Goal: Task Accomplishment & Management: Use online tool/utility

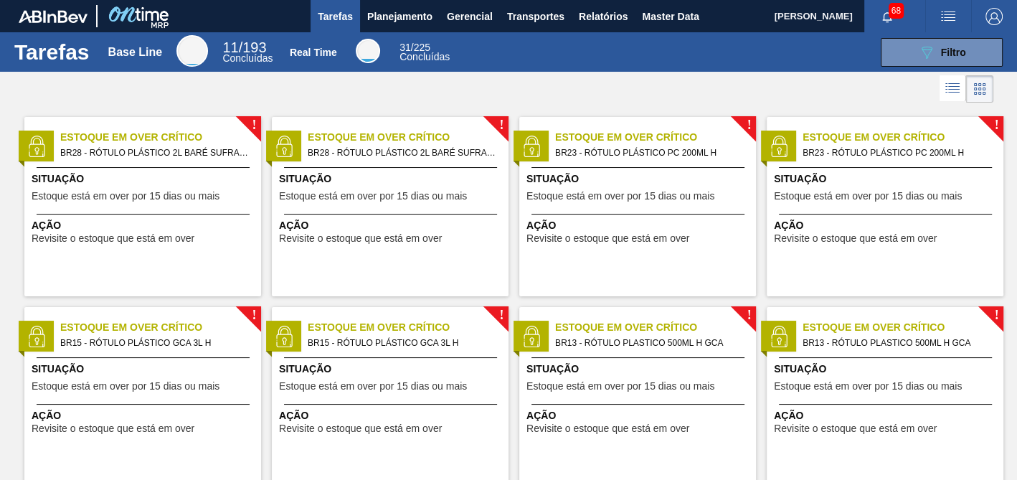
drag, startPoint x: 369, startPoint y: 110, endPoint x: 374, endPoint y: 104, distance: 8.2
click at [369, 110] on div "! Estoque em Over Crítico BR28 - RÓTULO PLÁSTICO 2L BARÉ SUFRAMA AH Situação Es…" at bounding box center [384, 201] width 247 height 190
click at [405, 30] on button "Planejamento" at bounding box center [400, 16] width 80 height 32
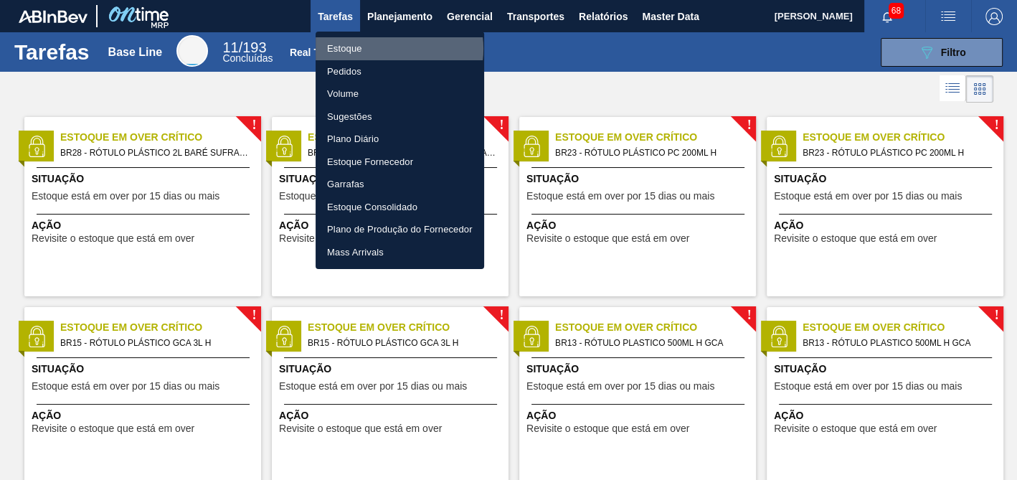
click at [384, 49] on li "Estoque" at bounding box center [399, 48] width 168 height 23
checkbox input "true"
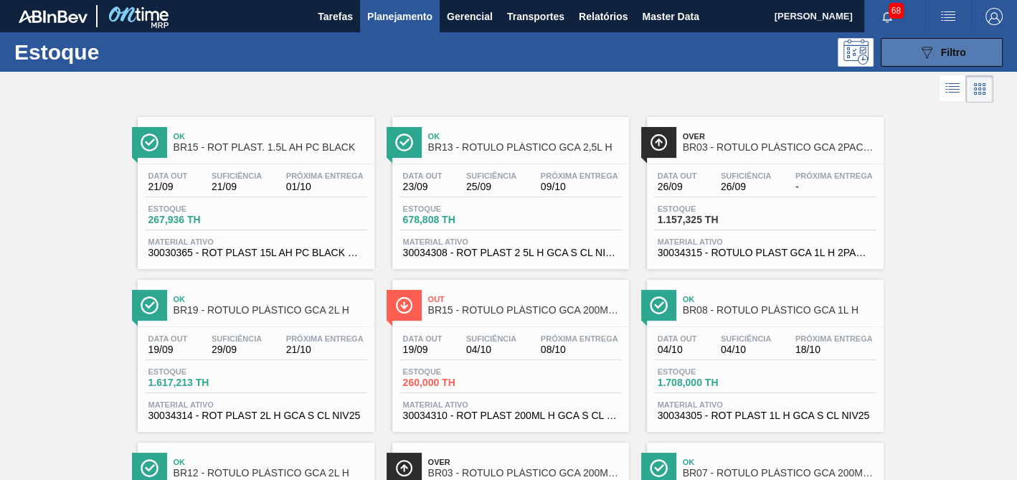
click at [926, 57] on icon "089F7B8B-B2A5-4AFE-B5C0-19BA573D28AC" at bounding box center [926, 52] width 17 height 17
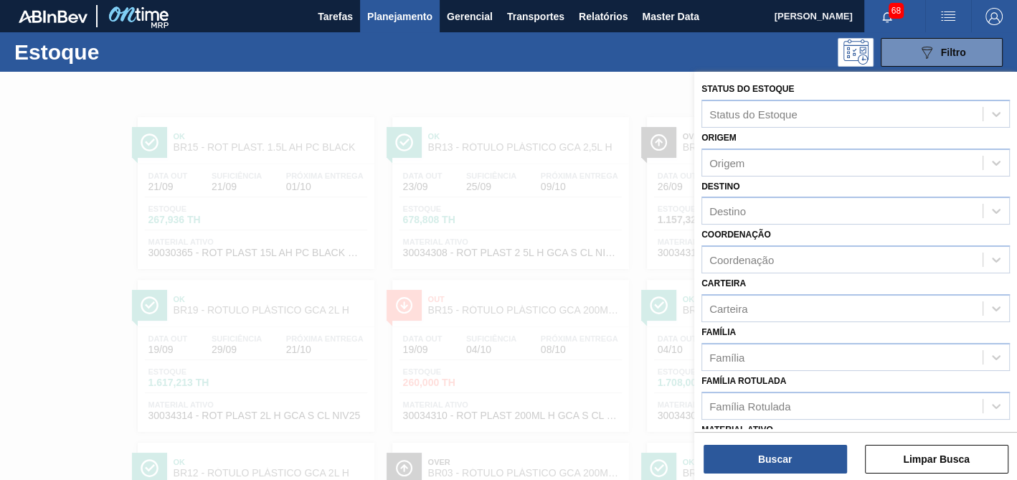
click at [662, 90] on div at bounding box center [508, 312] width 1017 height 480
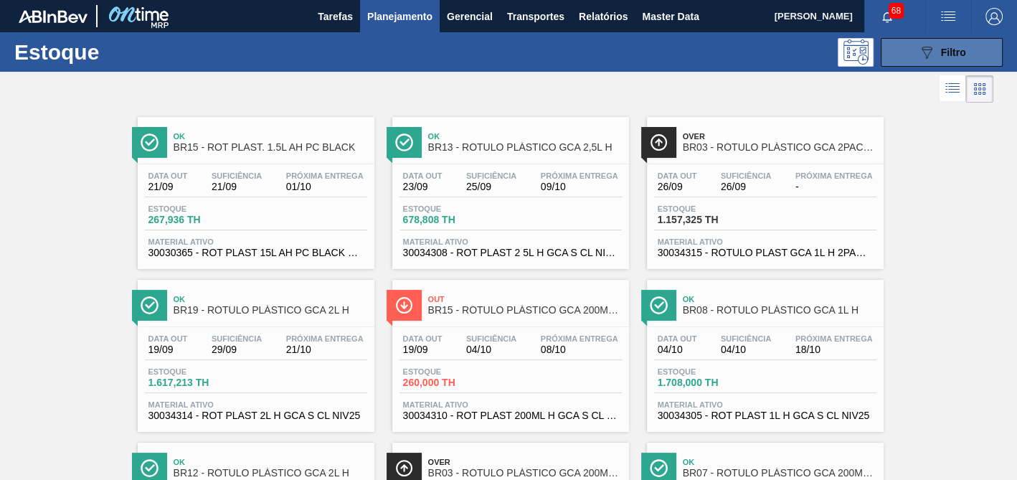
click at [918, 58] on icon "089F7B8B-B2A5-4AFE-B5C0-19BA573D28AC" at bounding box center [926, 52] width 17 height 17
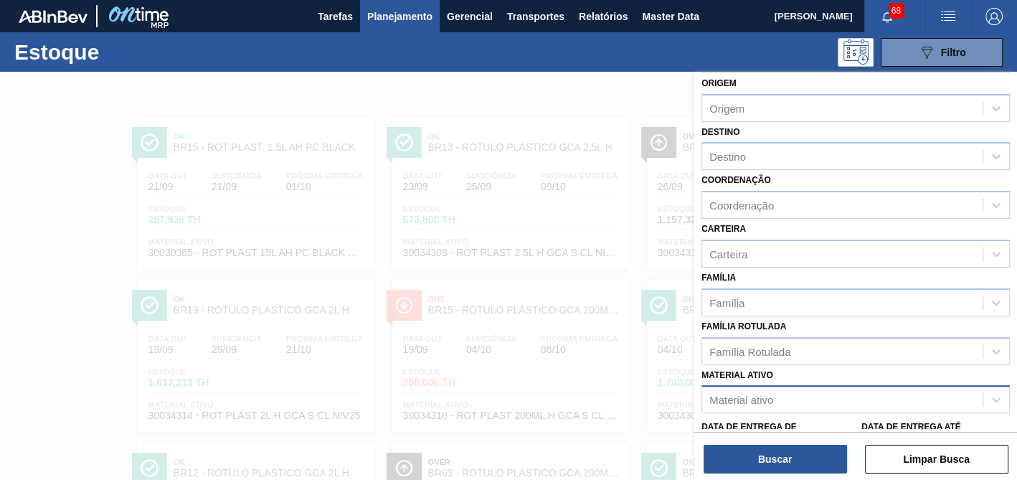
scroll to position [80, 0]
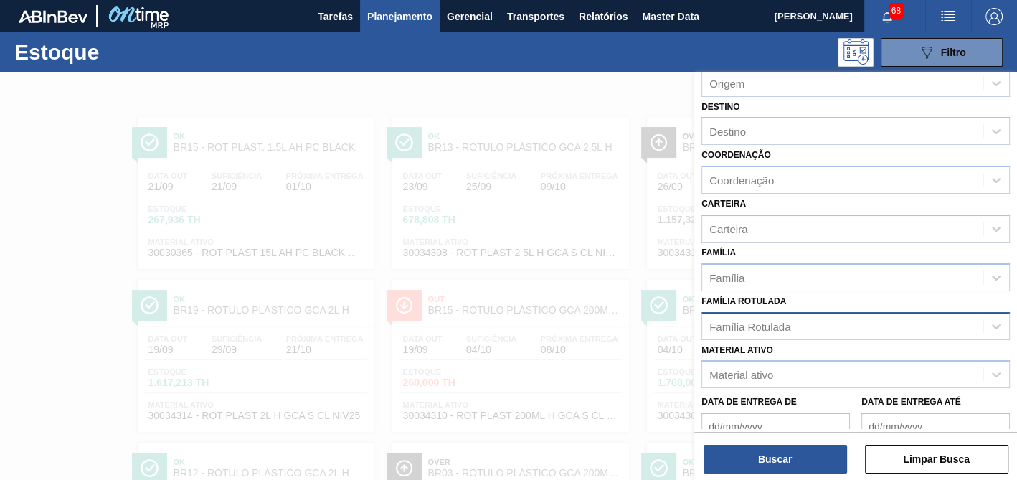
click at [769, 320] on div "Família Rotulada" at bounding box center [749, 326] width 81 height 12
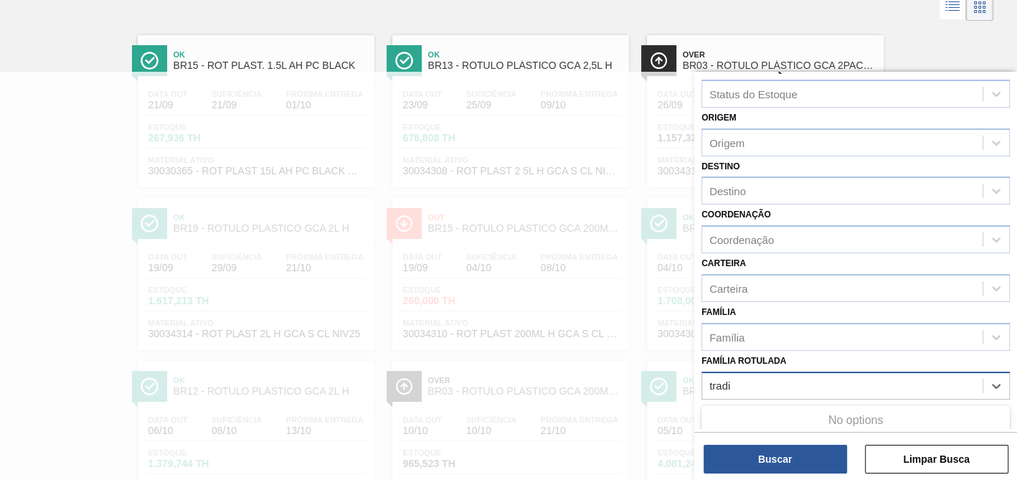
scroll to position [0, 0]
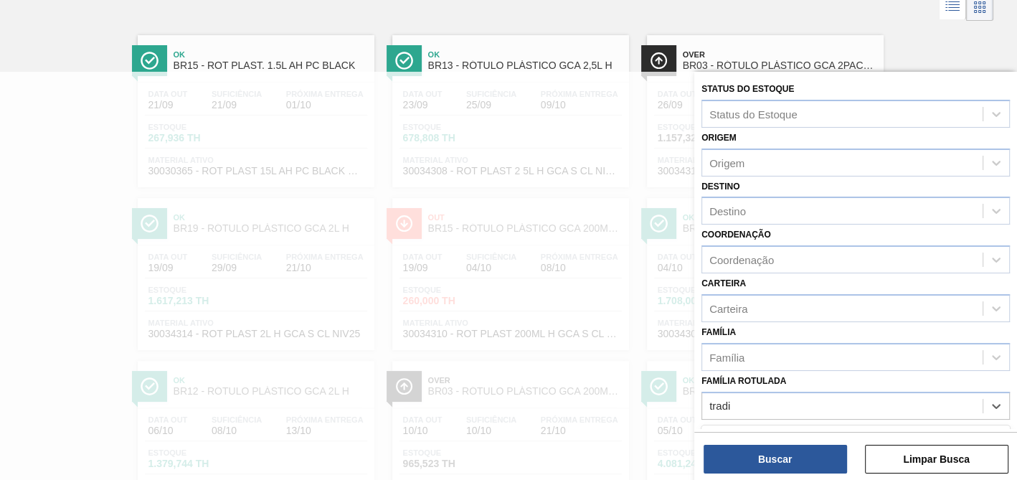
type Rotulada "tradi"
click at [779, 333] on div "Família Família" at bounding box center [855, 346] width 308 height 49
click at [975, 465] on button "Limpar Busca" at bounding box center [936, 459] width 143 height 29
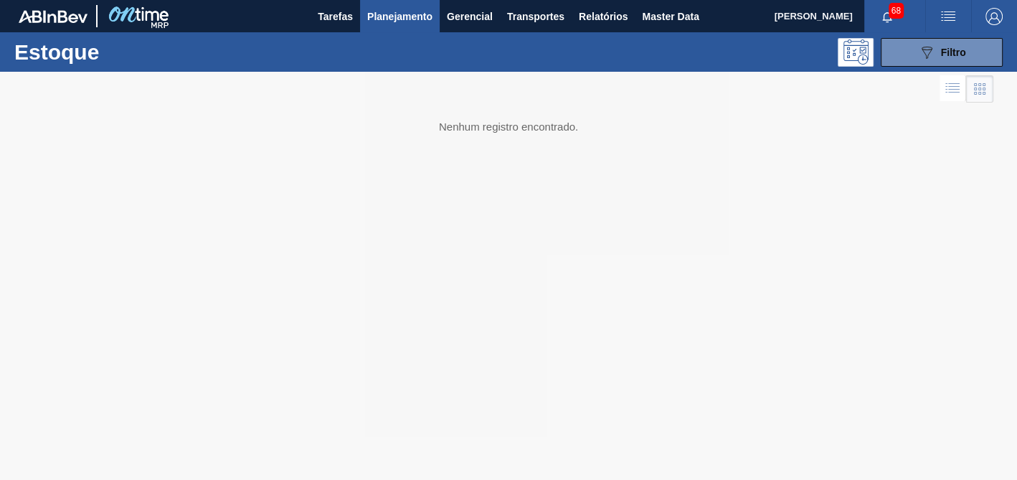
click at [987, 15] on img "button" at bounding box center [993, 16] width 17 height 17
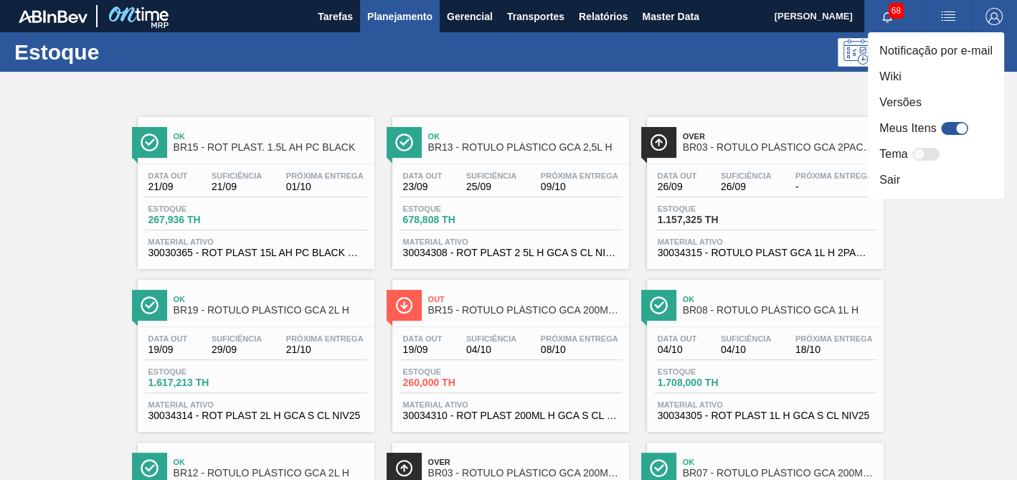
click at [952, 130] on div at bounding box center [954, 128] width 27 height 13
checkbox input "true"
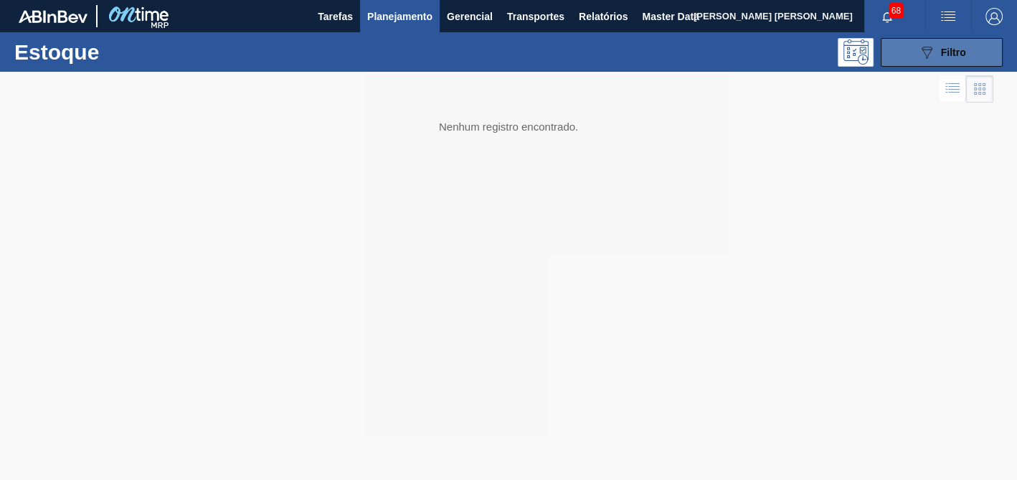
click at [918, 55] on icon "089F7B8B-B2A5-4AFE-B5C0-19BA573D28AC" at bounding box center [926, 52] width 17 height 17
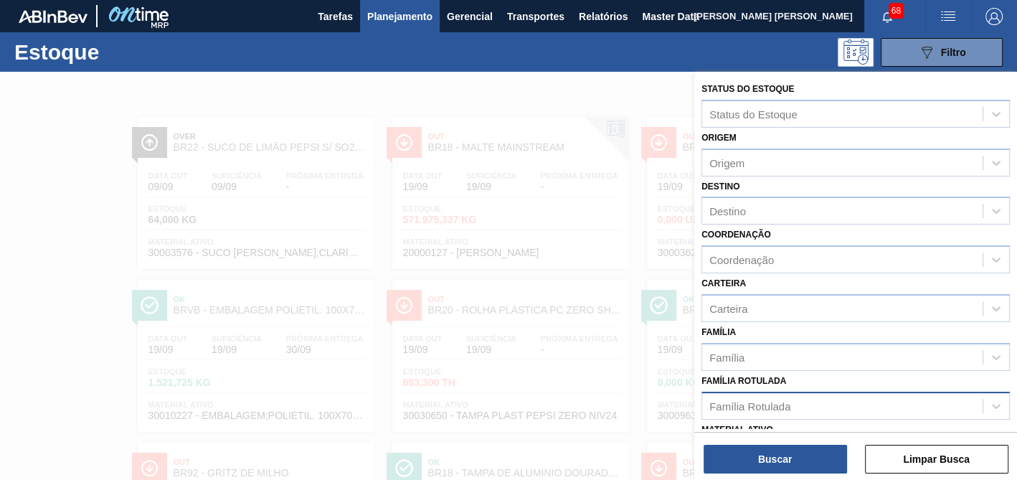
click at [794, 402] on div "Família Rotulada" at bounding box center [842, 405] width 280 height 21
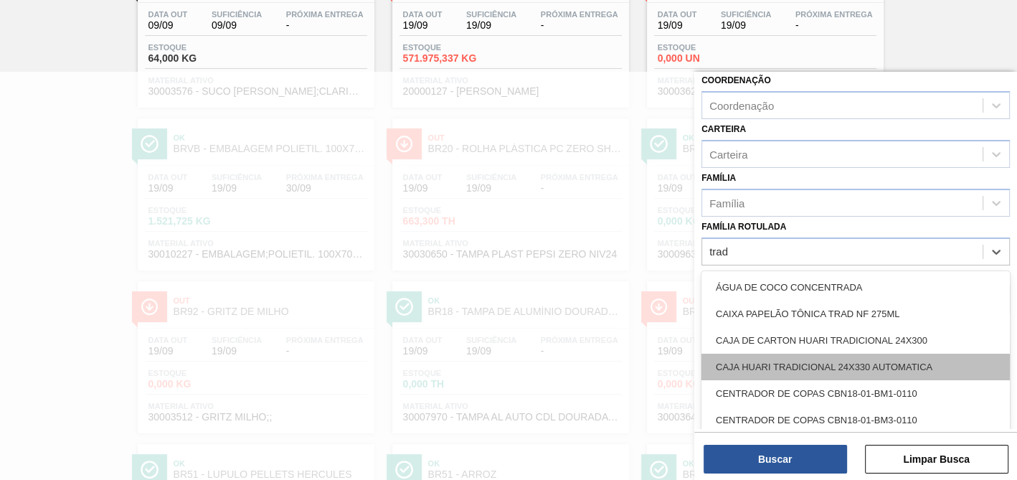
scroll to position [159, 0]
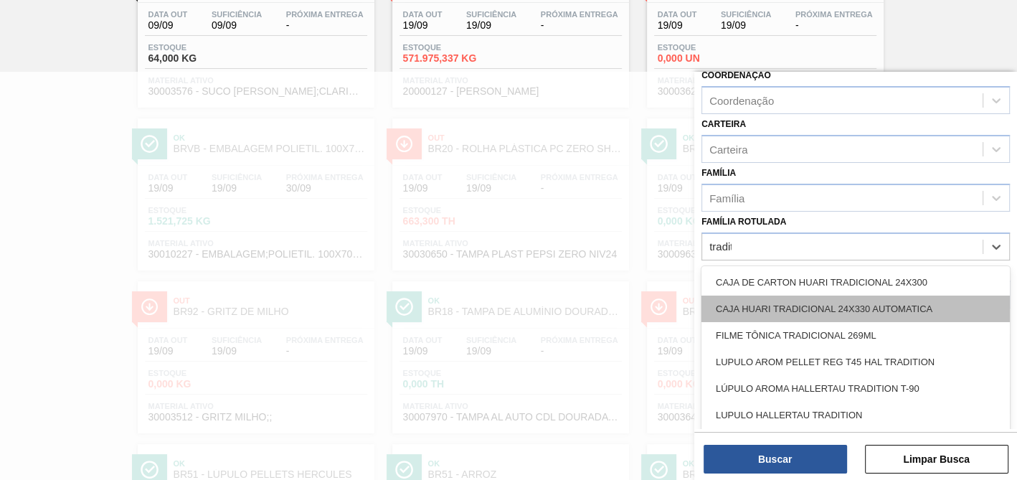
type Rotulada "traditio"
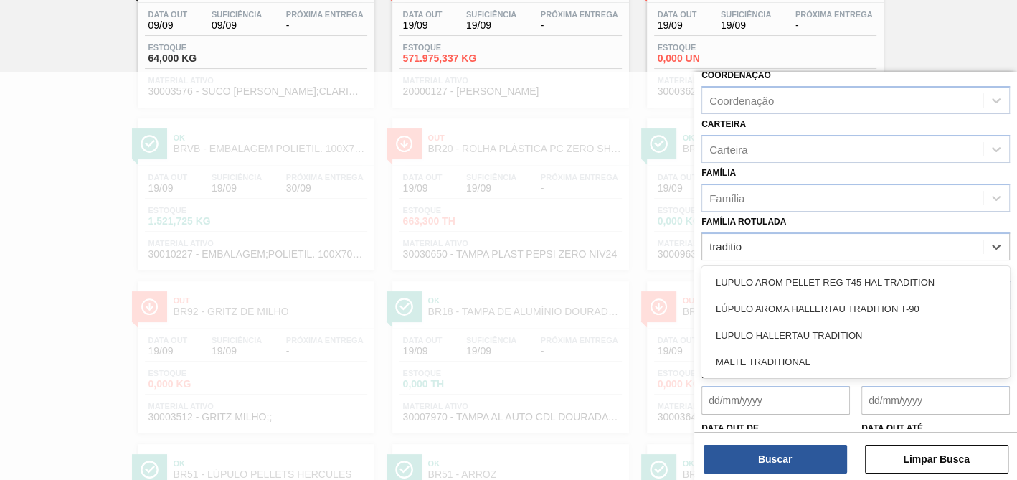
click at [833, 305] on div "LÚPULO AROMA HALLERTAU TRADITION T-90" at bounding box center [855, 308] width 308 height 27
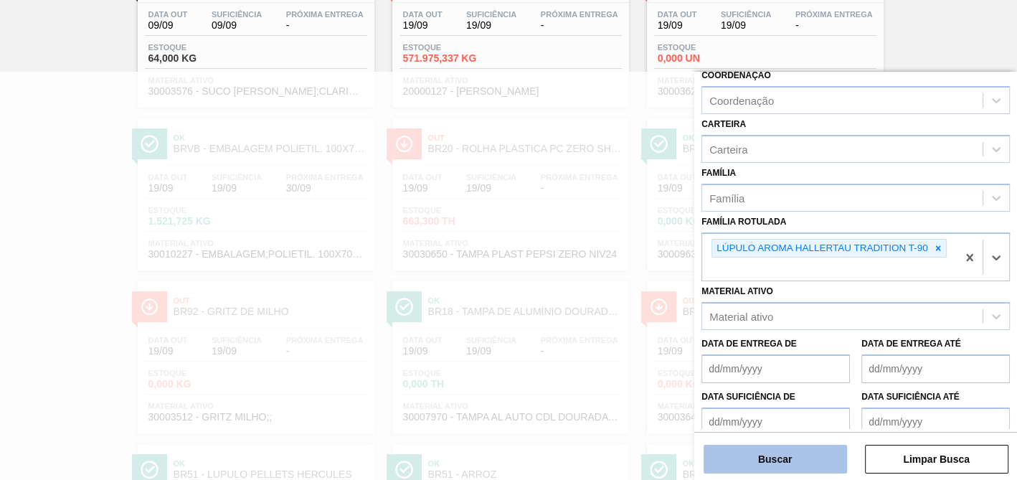
click at [789, 467] on button "Buscar" at bounding box center [774, 459] width 143 height 29
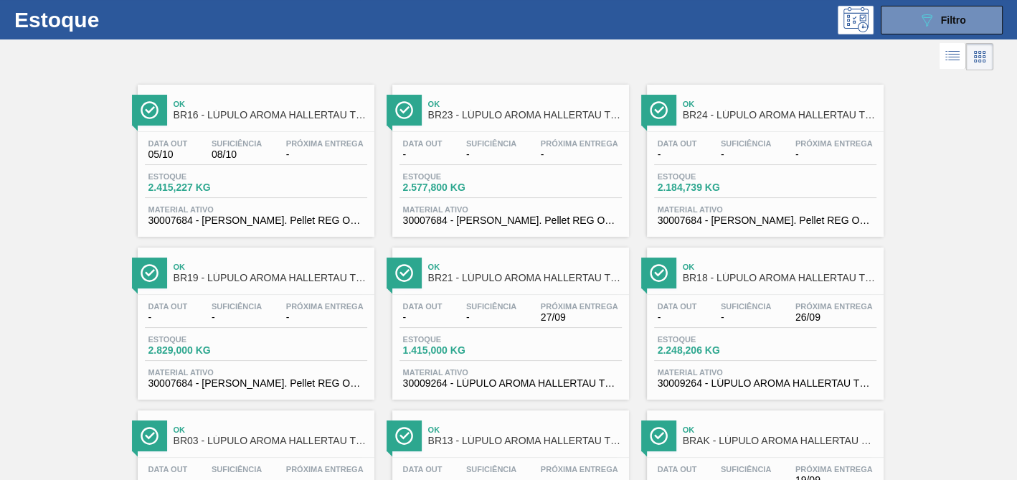
scroll to position [0, 0]
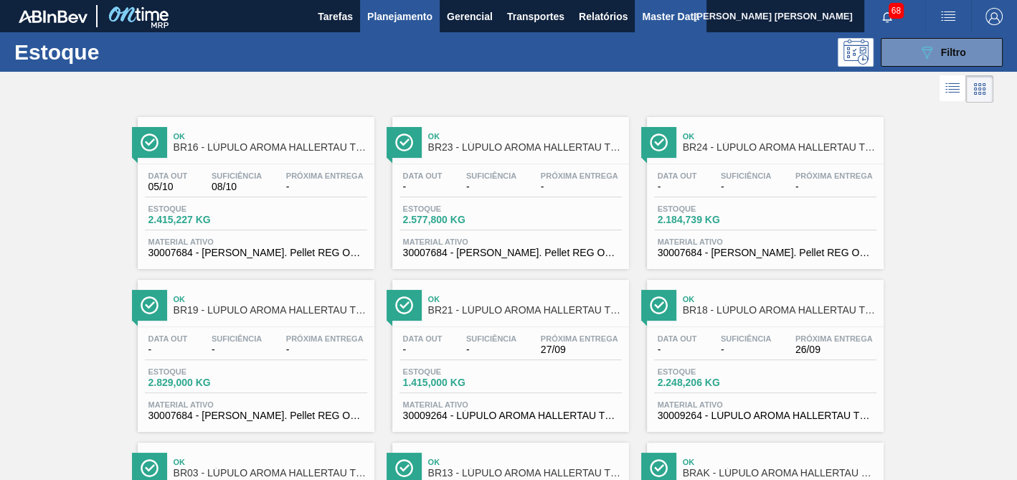
click at [644, 14] on span "Master Data" at bounding box center [670, 16] width 57 height 17
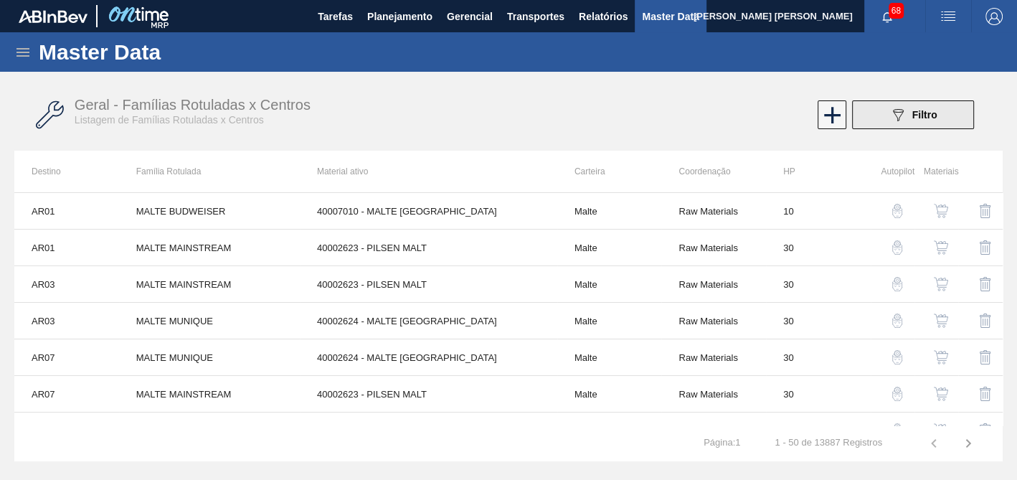
click at [889, 114] on icon "089F7B8B-B2A5-4AFE-B5C0-19BA573D28AC" at bounding box center [897, 114] width 17 height 17
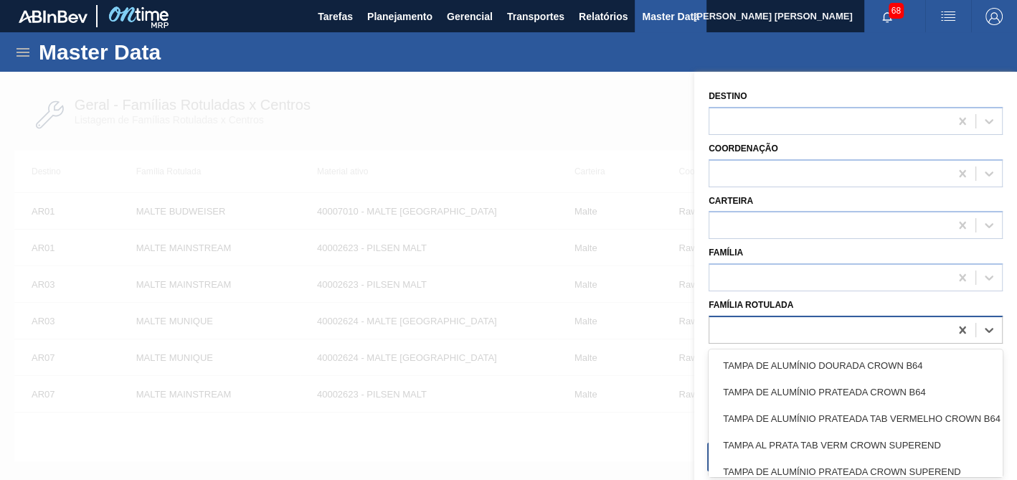
click at [812, 315] on div at bounding box center [855, 329] width 294 height 28
type Rotulada "tradit"
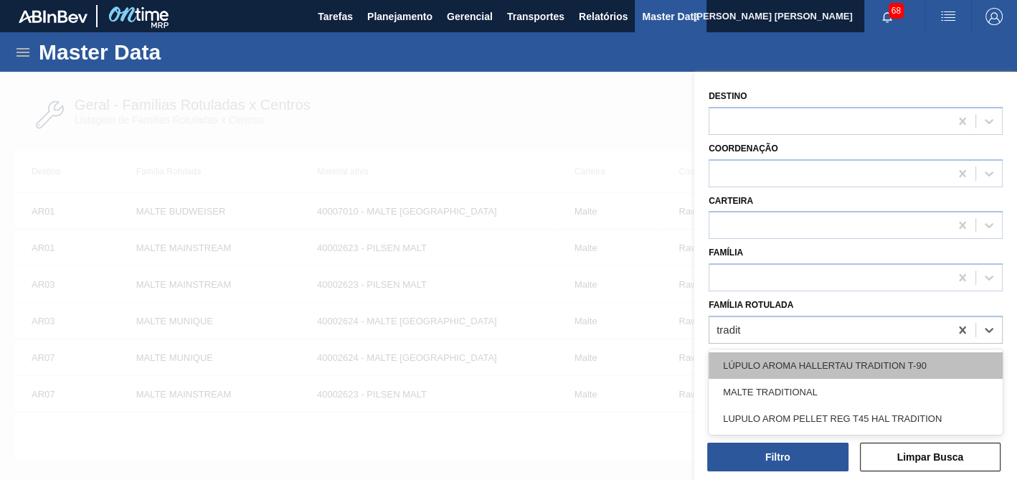
click at [860, 365] on div "LÚPULO AROMA HALLERTAU TRADITION T-90" at bounding box center [855, 365] width 294 height 27
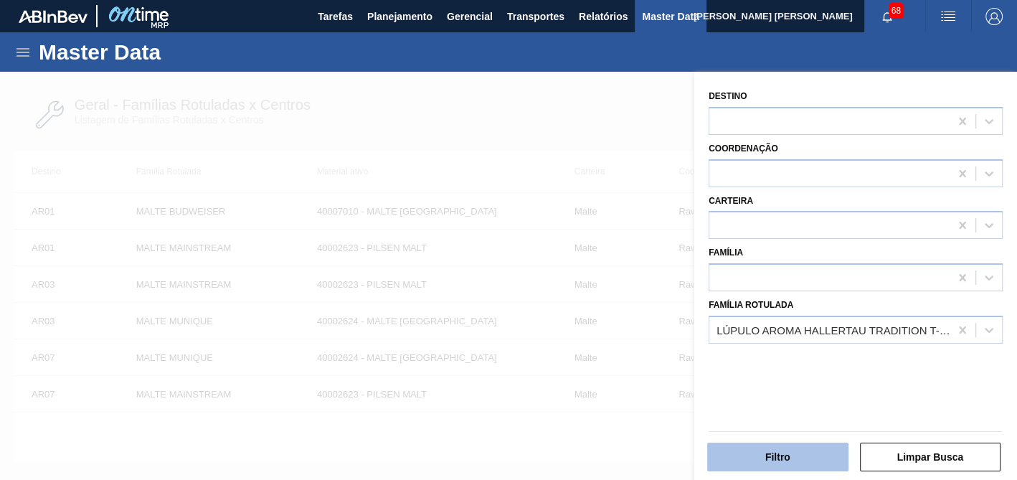
click at [817, 460] on button "Filtro" at bounding box center [777, 456] width 141 height 29
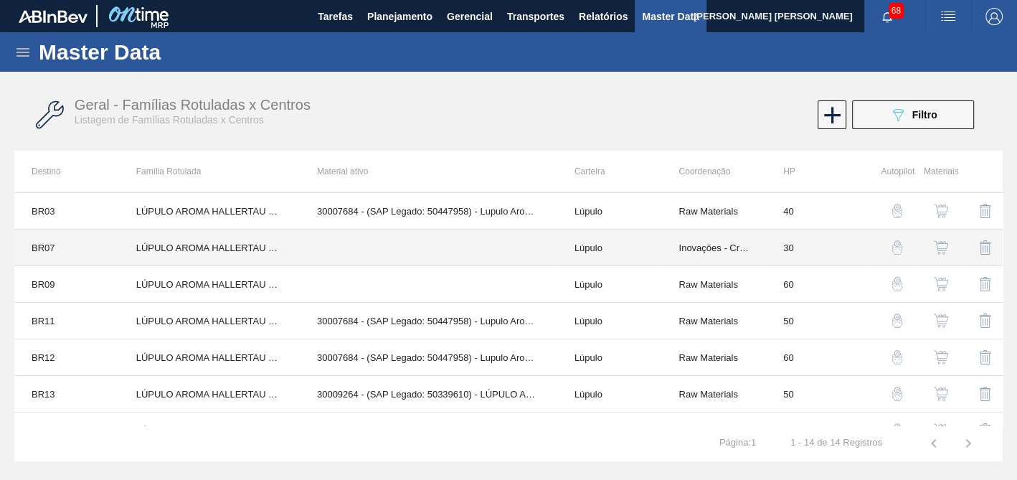
click at [393, 252] on td at bounding box center [428, 247] width 257 height 37
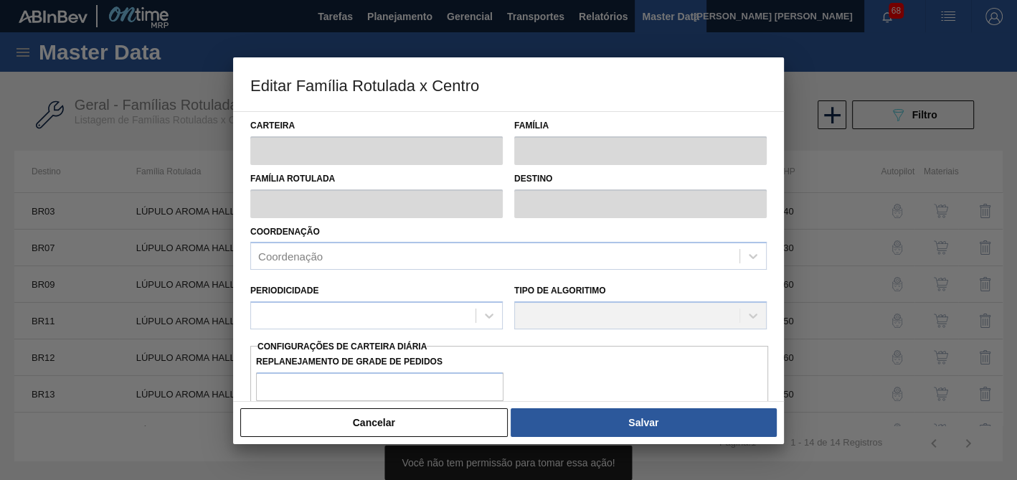
type input "Lúpulo"
type input "LÚPULO AROMA HALLERTAU TRADITION T-90"
type input "BR07 - Macacu"
type input "30"
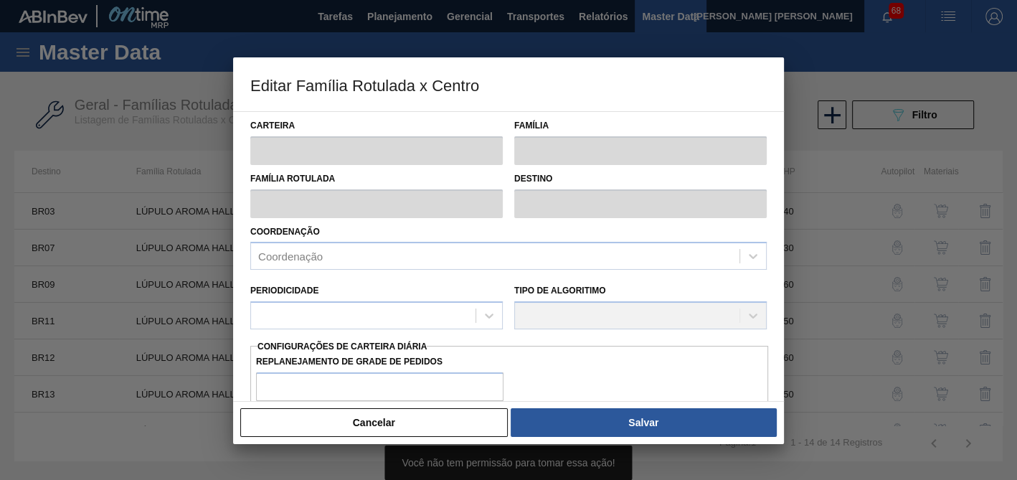
type input "0"
type input "100"
type input "0,000"
checkbox input "true"
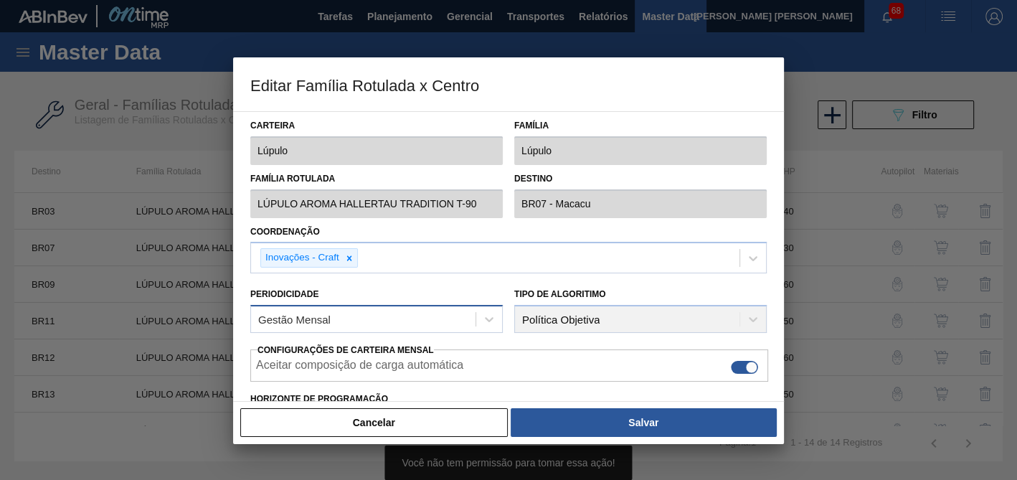
scroll to position [80, 0]
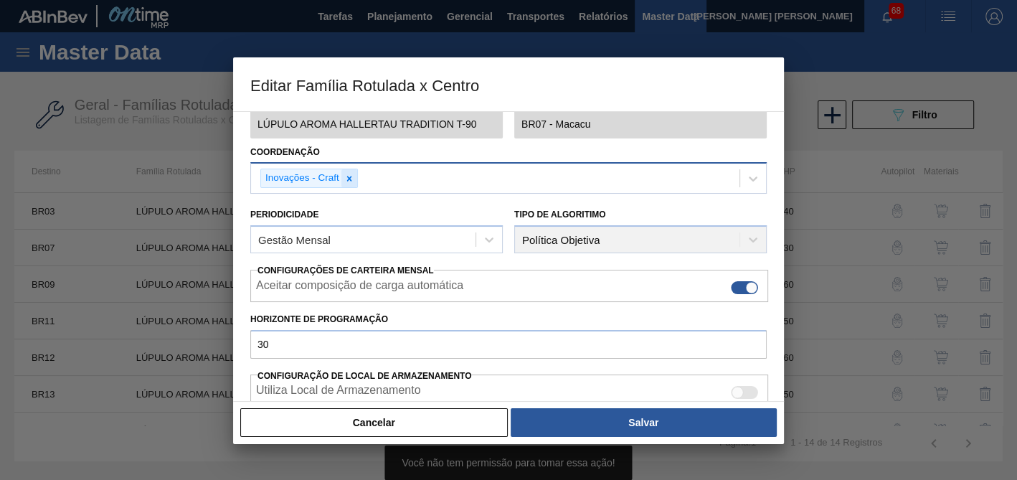
click at [350, 176] on icon at bounding box center [349, 178] width 5 height 5
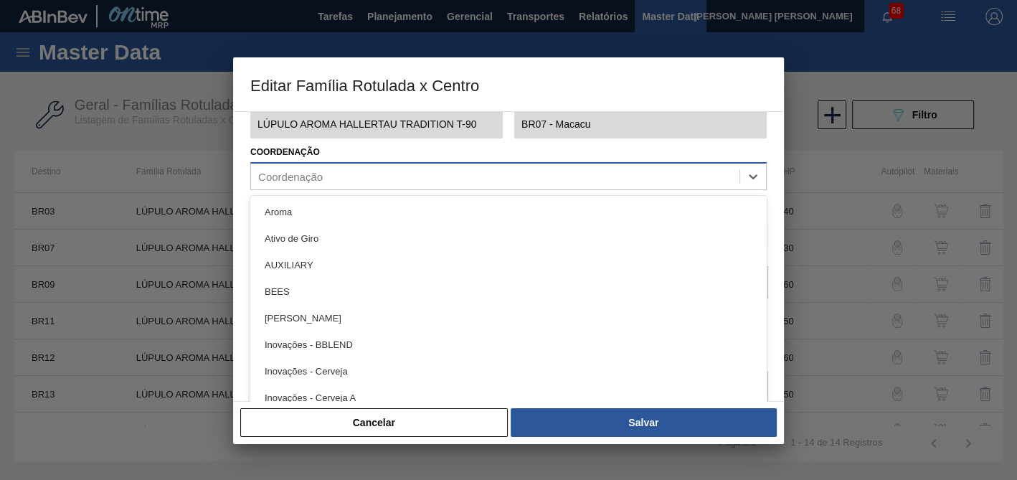
click at [373, 176] on div "Coordenação" at bounding box center [495, 176] width 488 height 21
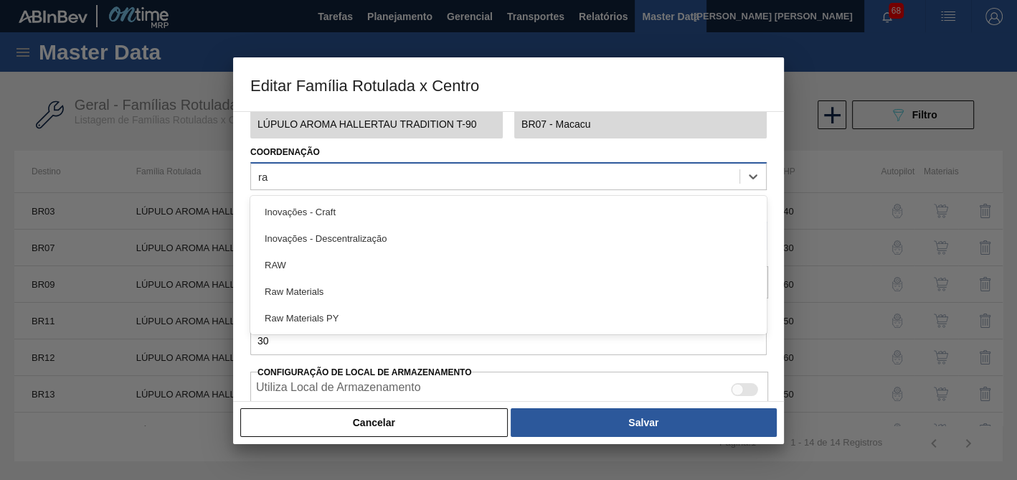
type input "raw"
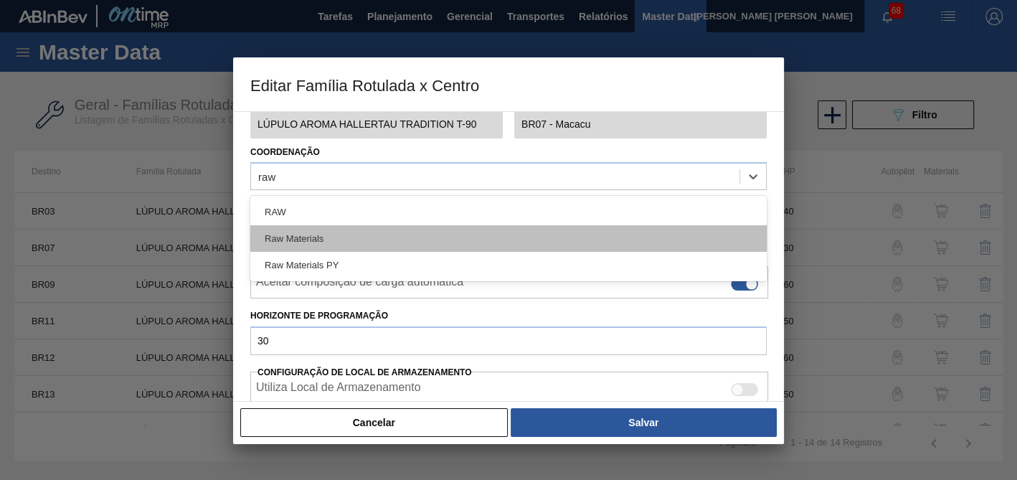
click at [369, 239] on div "Raw Materials" at bounding box center [508, 238] width 516 height 27
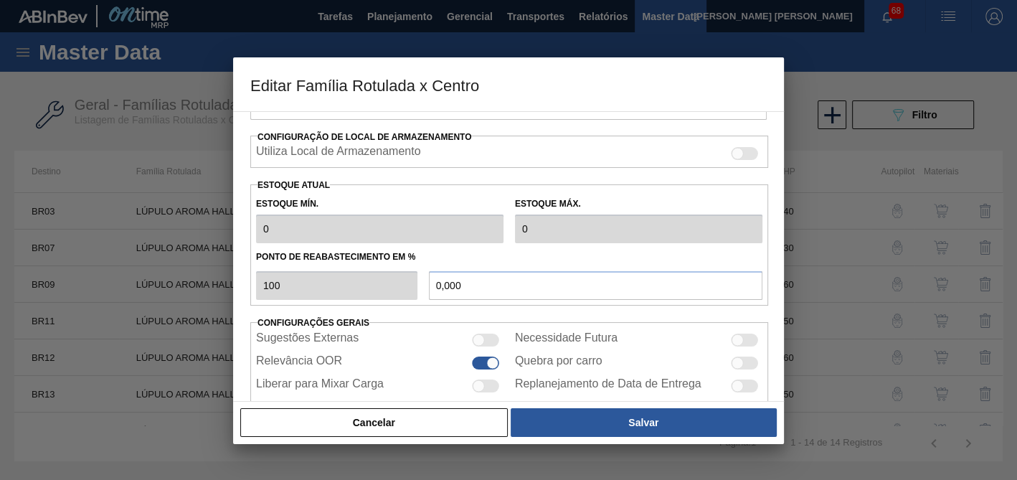
scroll to position [343, 0]
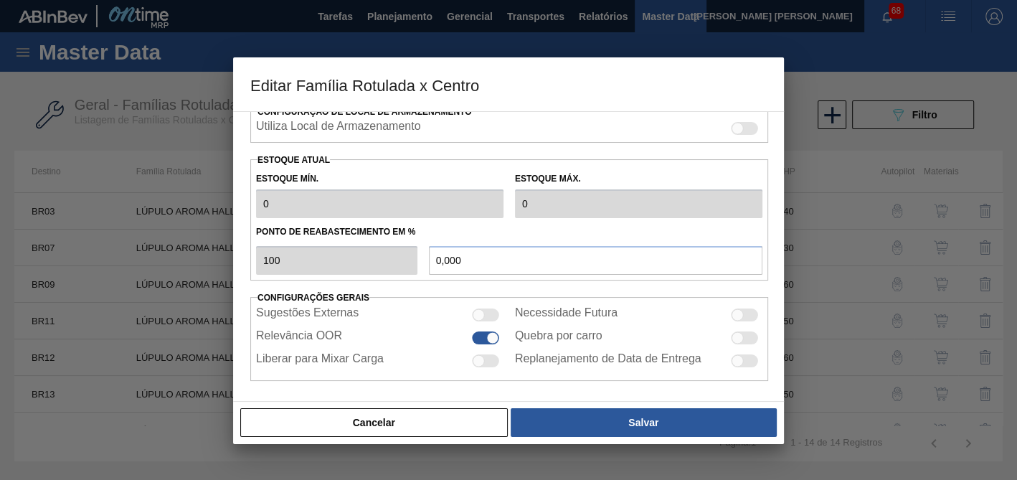
click at [741, 312] on div at bounding box center [744, 314] width 27 height 13
checkbox input "true"
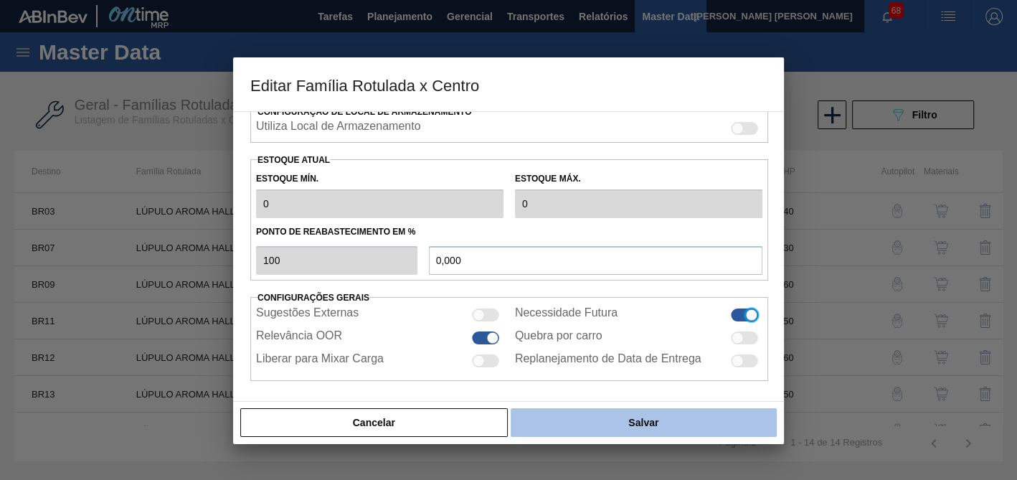
click at [604, 419] on button "Salvar" at bounding box center [643, 422] width 266 height 29
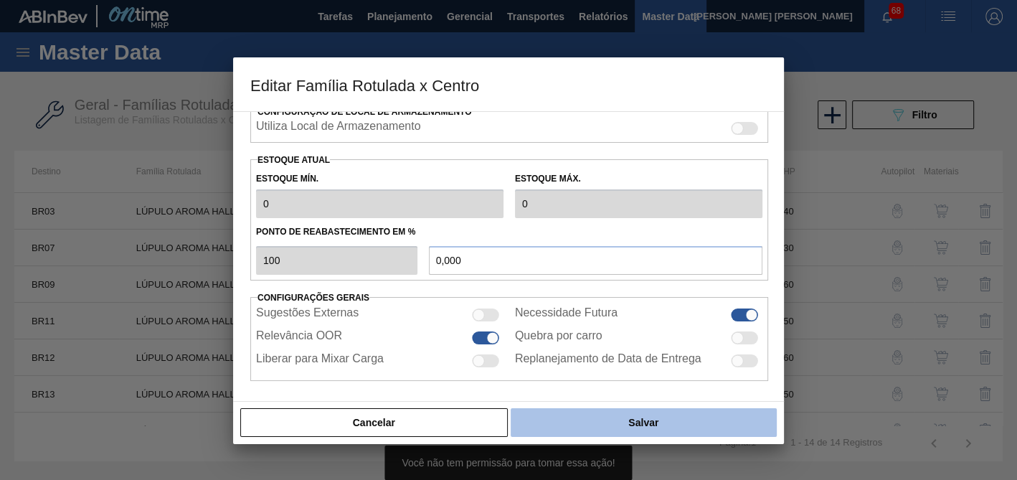
click at [595, 416] on button "Salvar" at bounding box center [643, 422] width 266 height 29
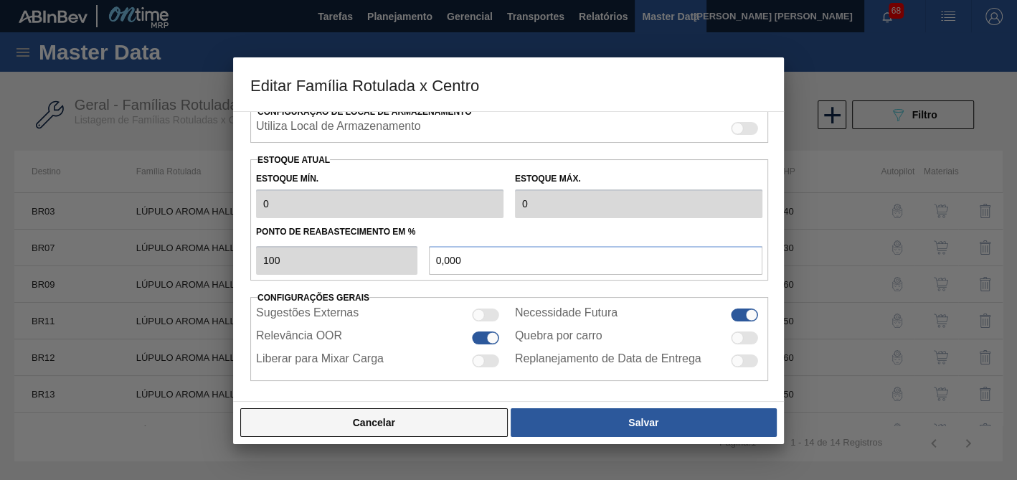
click at [429, 427] on button "Cancelar" at bounding box center [373, 422] width 267 height 29
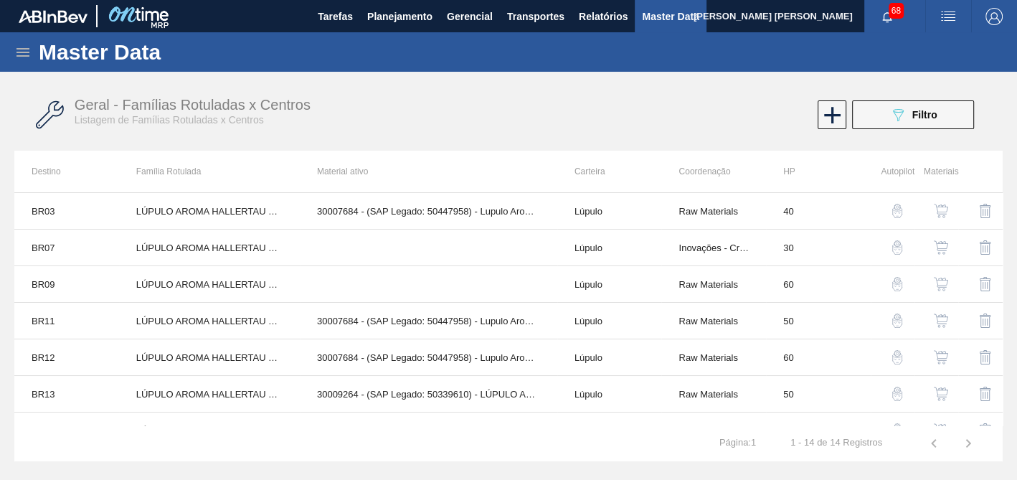
drag, startPoint x: 492, startPoint y: 59, endPoint x: 482, endPoint y: 51, distance: 12.8
click at [492, 59] on div "Master Data" at bounding box center [508, 51] width 1017 height 39
click at [395, 24] on span "Planejamento" at bounding box center [399, 16] width 65 height 17
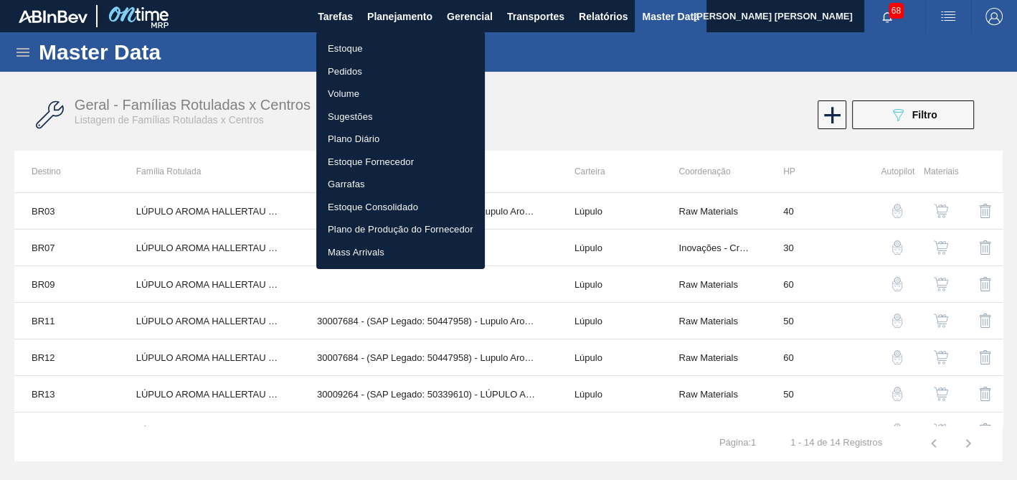
click at [404, 45] on li "Estoque" at bounding box center [400, 48] width 168 height 23
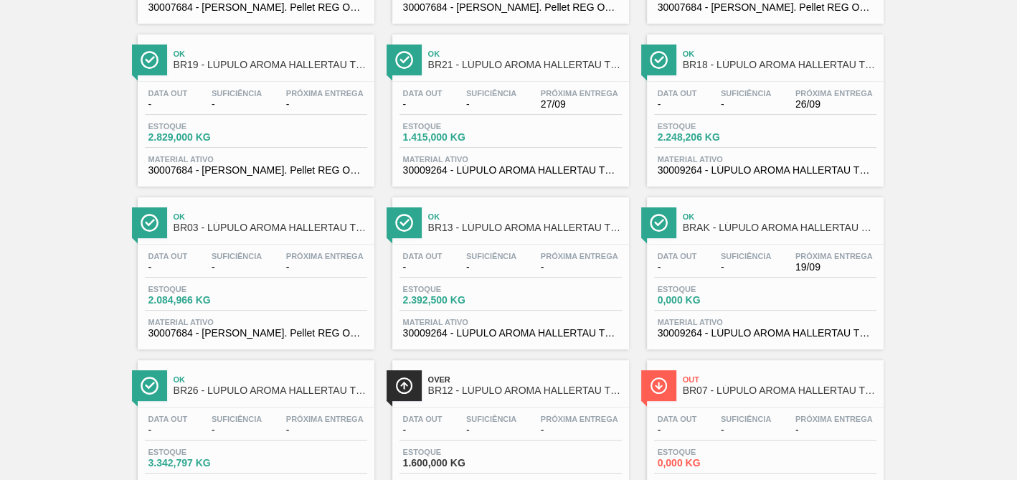
scroll to position [398, 0]
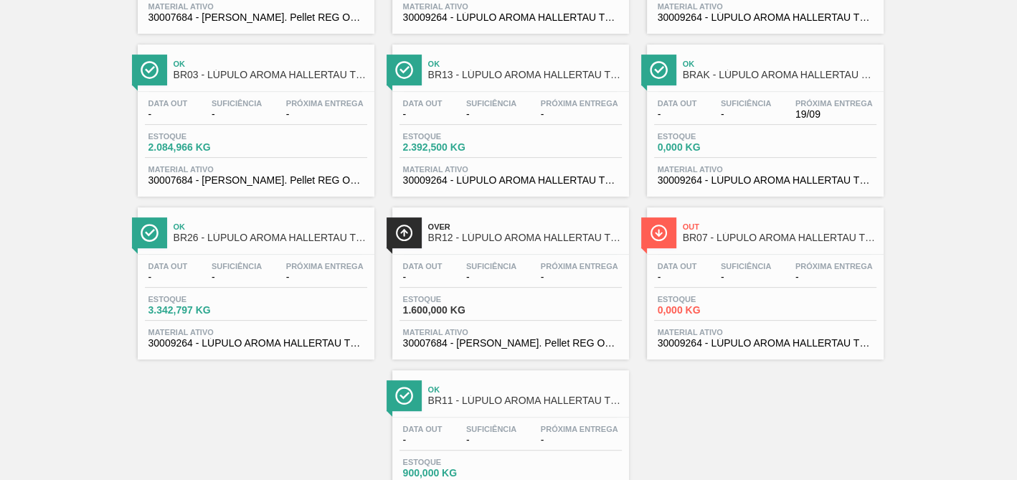
click at [775, 234] on span "BR07 - LÚPULO AROMA HALLERTAU TRADITION T-90" at bounding box center [780, 237] width 194 height 11
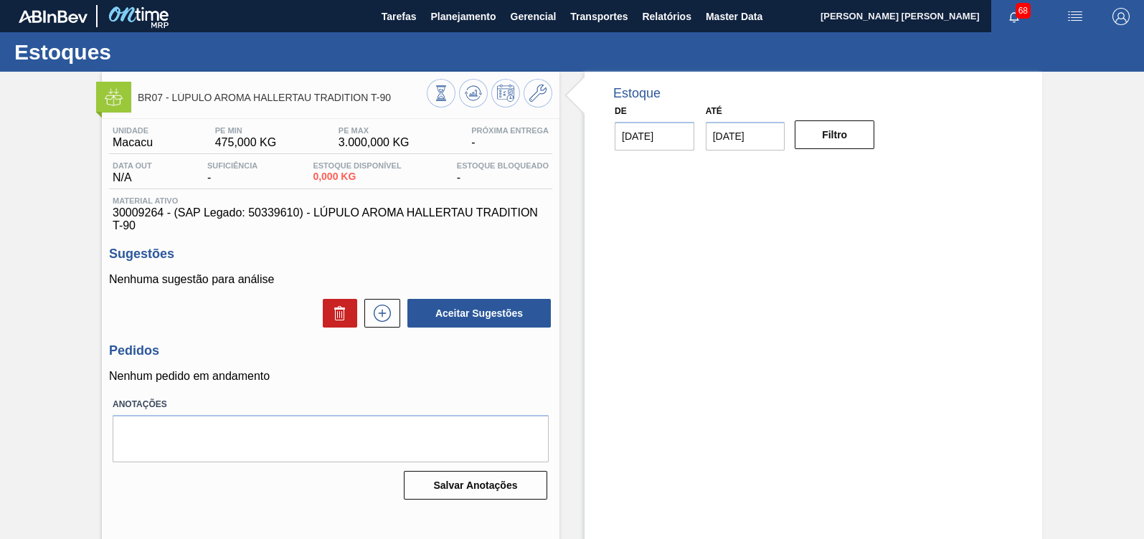
click at [673, 348] on div "Estoque De 19/09/2025 Até 03/10/2025 Filtro" at bounding box center [812, 344] width 457 height 545
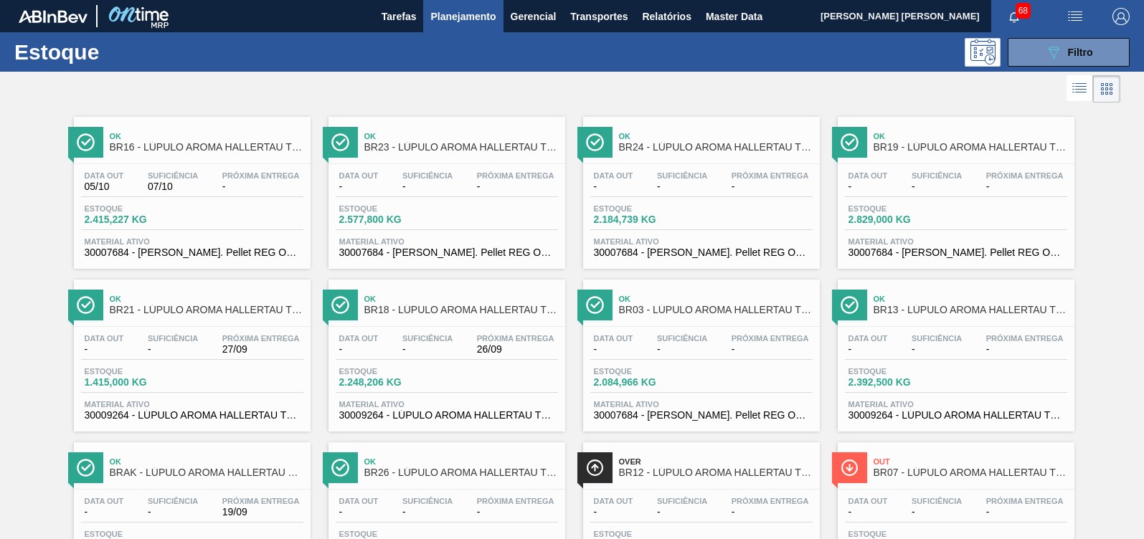
click at [1016, 47] on button "089F7B8B-B2A5-4AFE-B5C0-19BA573D28AC Filtro" at bounding box center [1068, 52] width 122 height 29
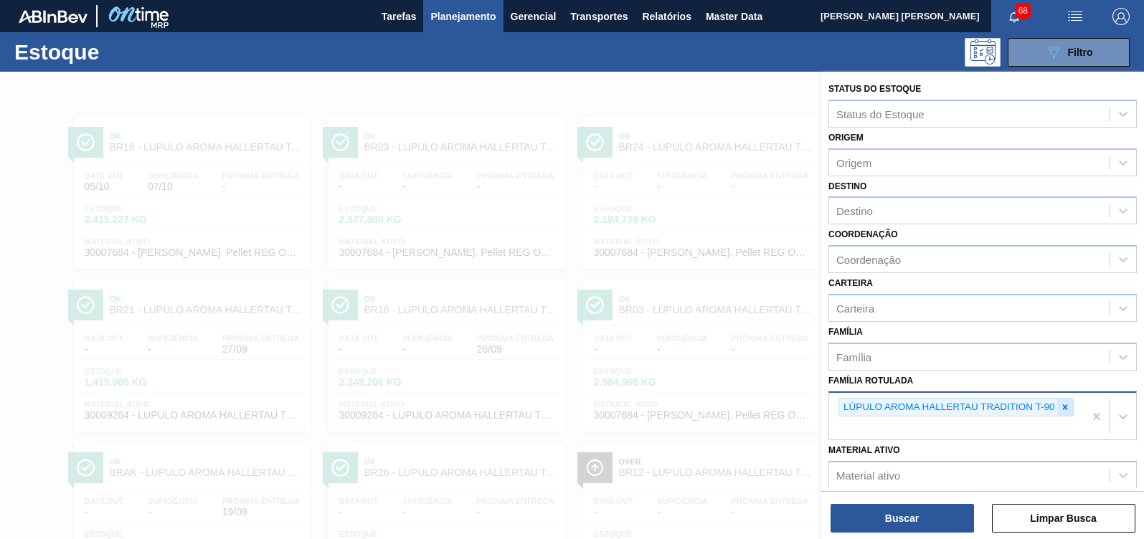
click at [1016, 405] on icon at bounding box center [1065, 407] width 10 height 10
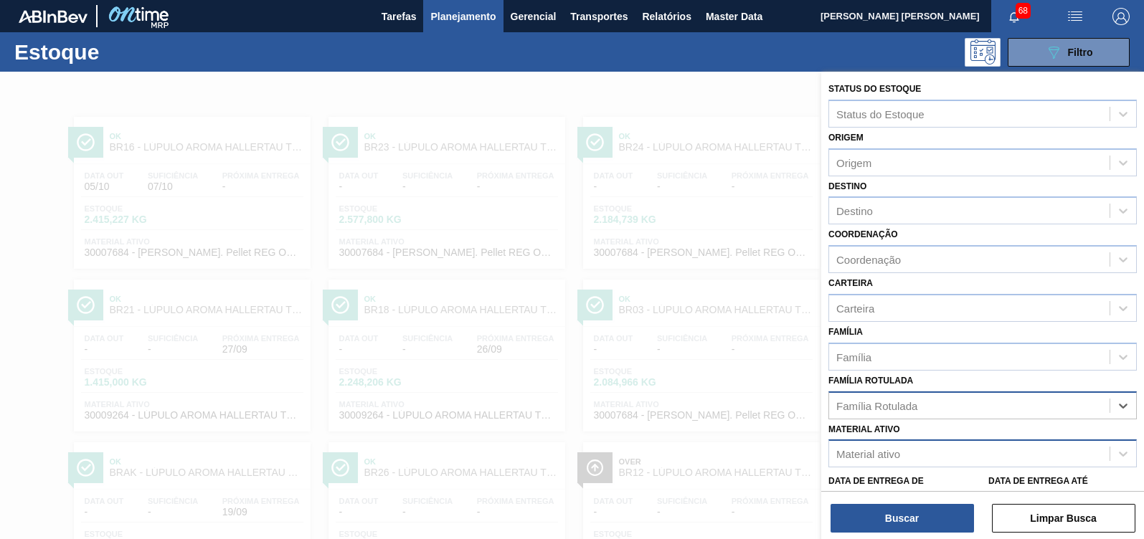
click at [917, 439] on div "Material ativo" at bounding box center [982, 453] width 308 height 28
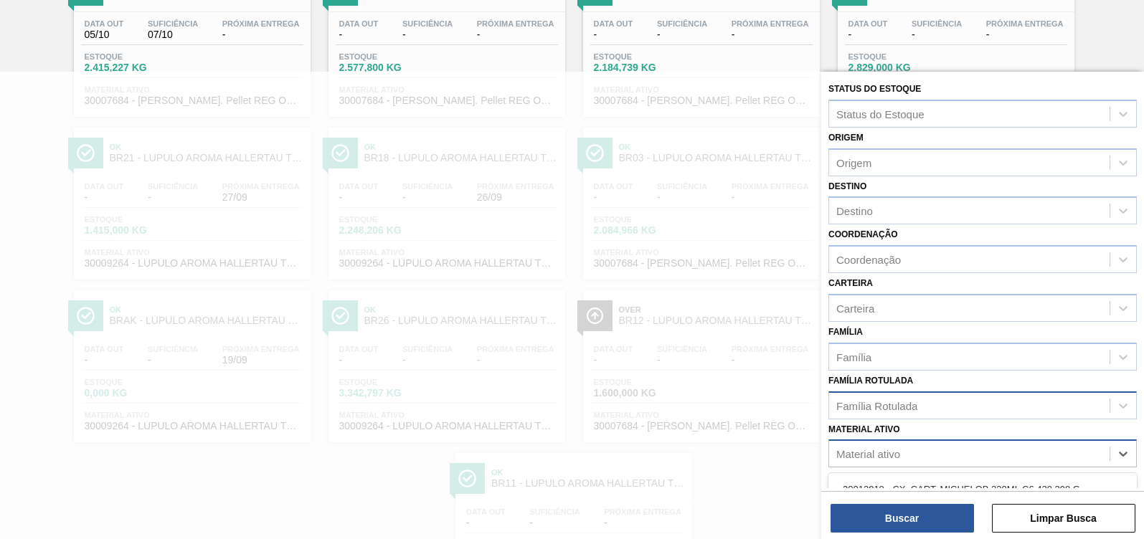
paste ativo "30009519"
type ativo "30009519"
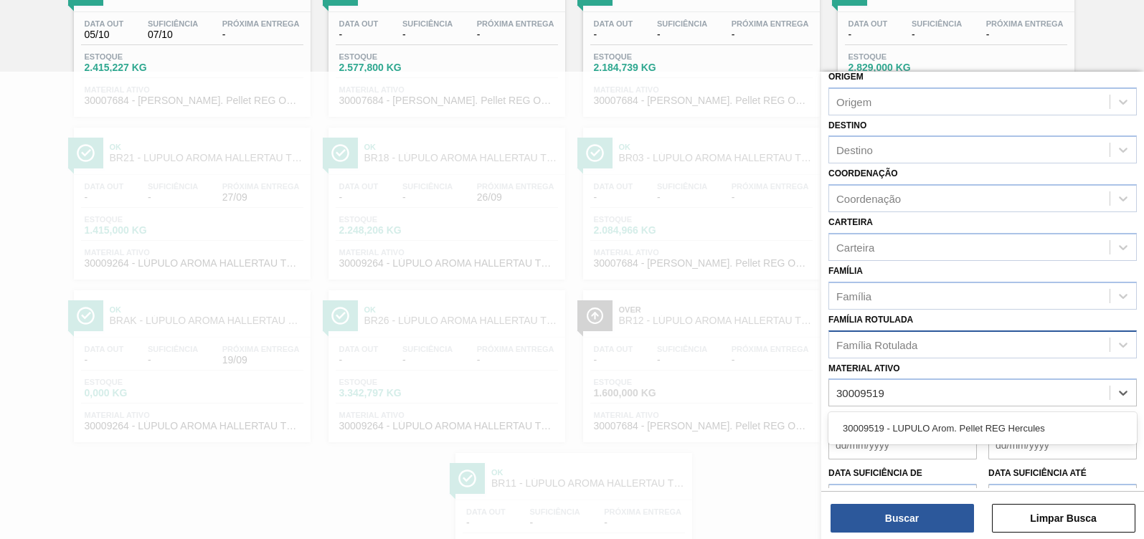
scroll to position [89, 0]
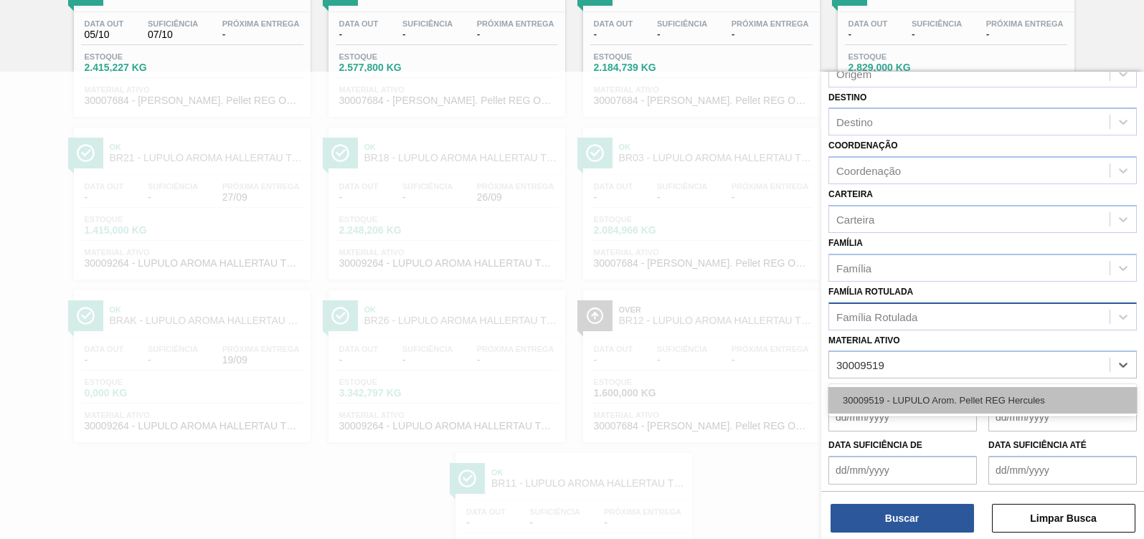
click at [939, 402] on div "30009519 - LUPULO Arom. Pellet REG Hercules" at bounding box center [982, 400] width 308 height 27
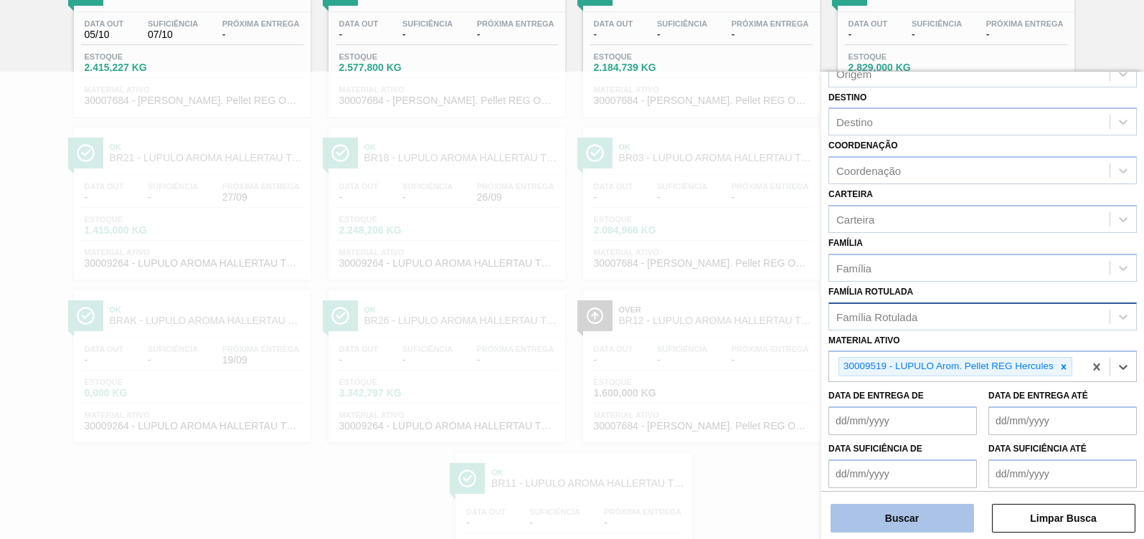
click at [893, 479] on button "Buscar" at bounding box center [901, 518] width 143 height 29
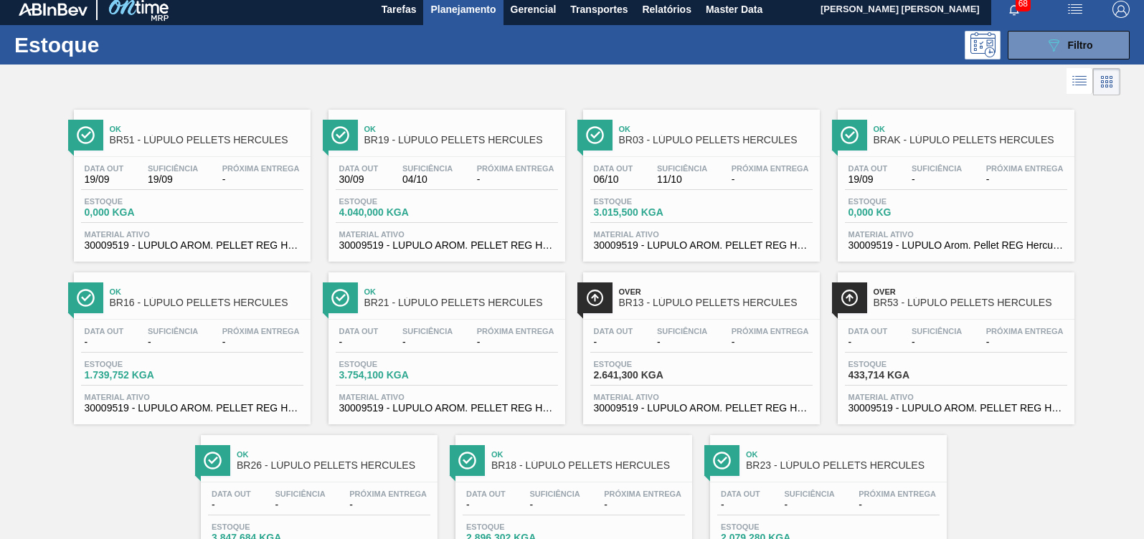
scroll to position [0, 0]
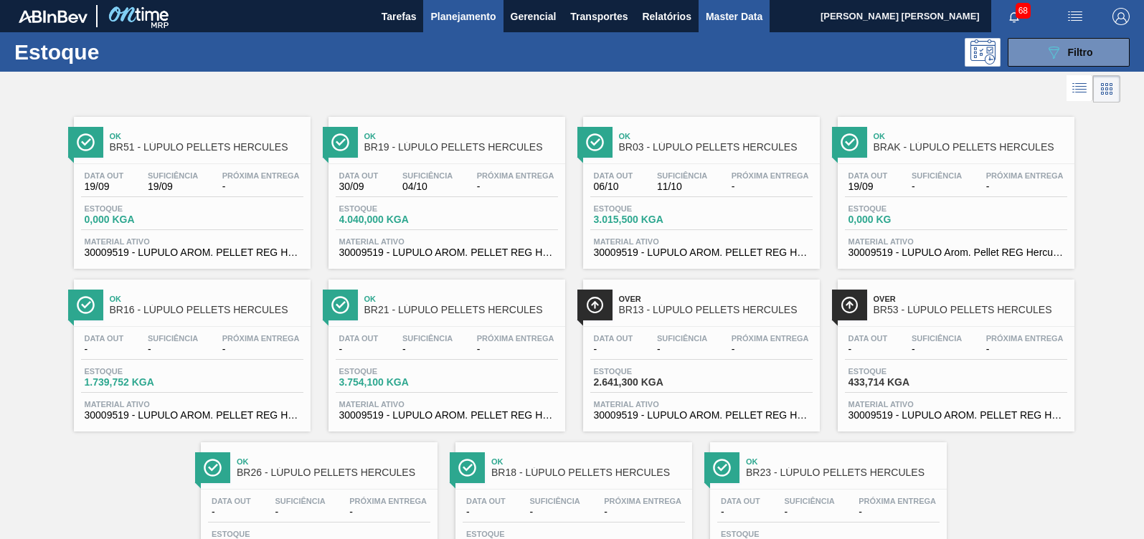
click at [728, 11] on span "Master Data" at bounding box center [733, 16] width 57 height 17
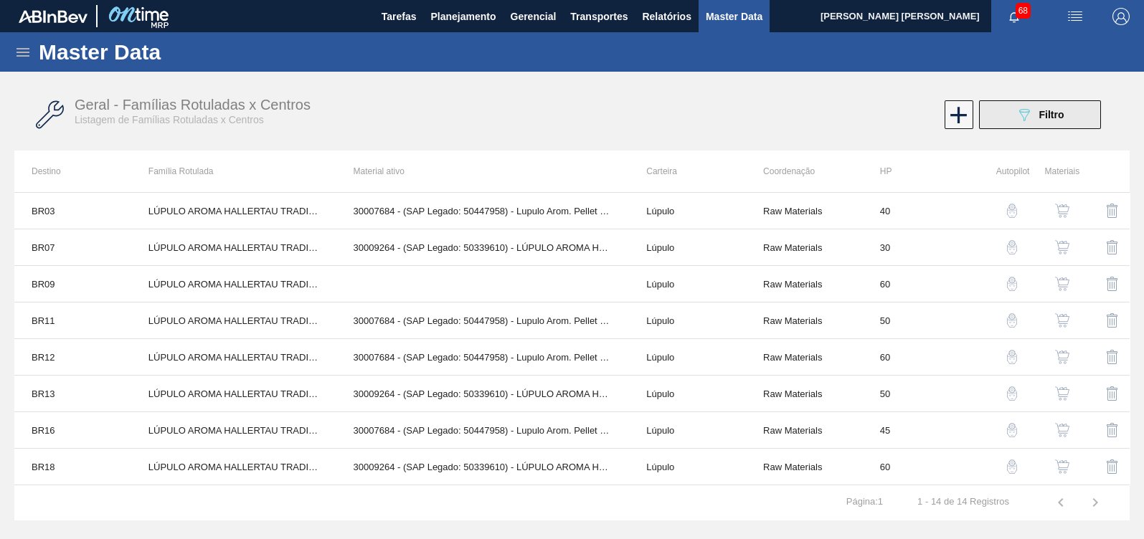
click at [1015, 120] on icon "089F7B8B-B2A5-4AFE-B5C0-19BA573D28AC" at bounding box center [1023, 114] width 17 height 17
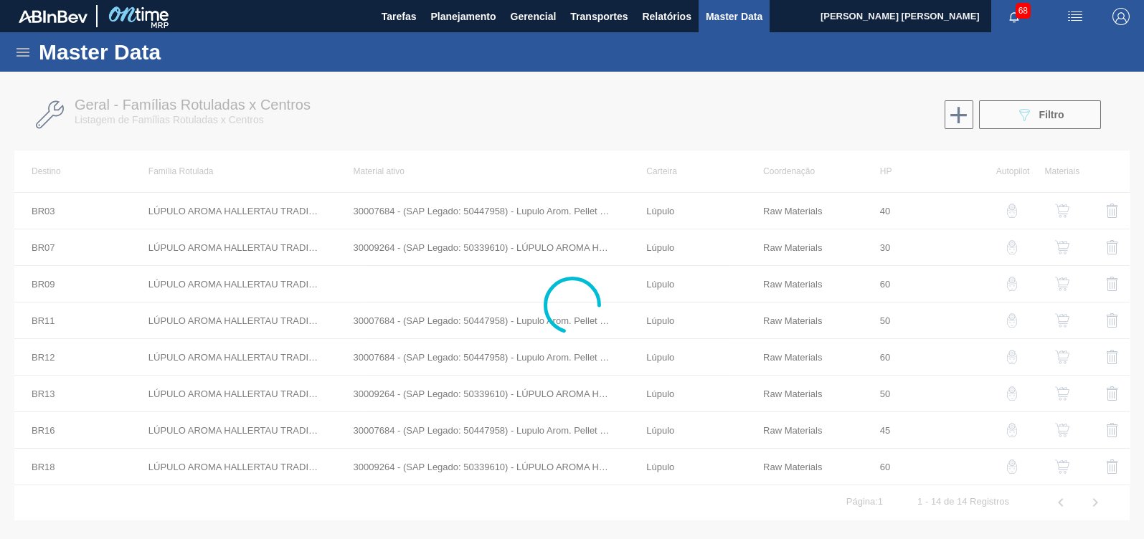
click at [1016, 111] on div at bounding box center [572, 305] width 1144 height 467
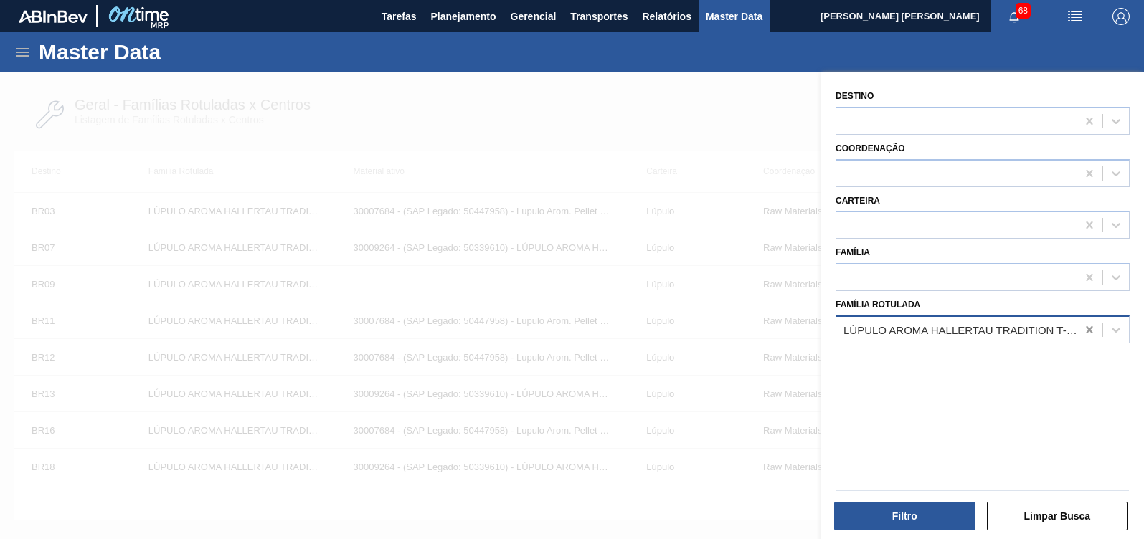
click at [1016, 326] on icon at bounding box center [1088, 329] width 6 height 7
click at [547, 147] on div at bounding box center [572, 341] width 1144 height 539
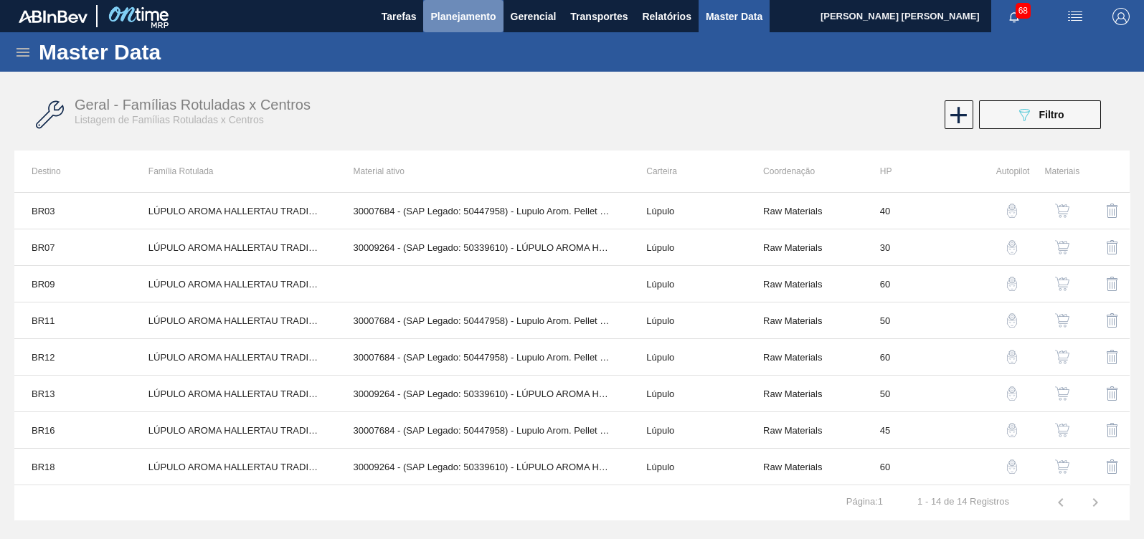
click at [467, 20] on span "Planejamento" at bounding box center [462, 16] width 65 height 17
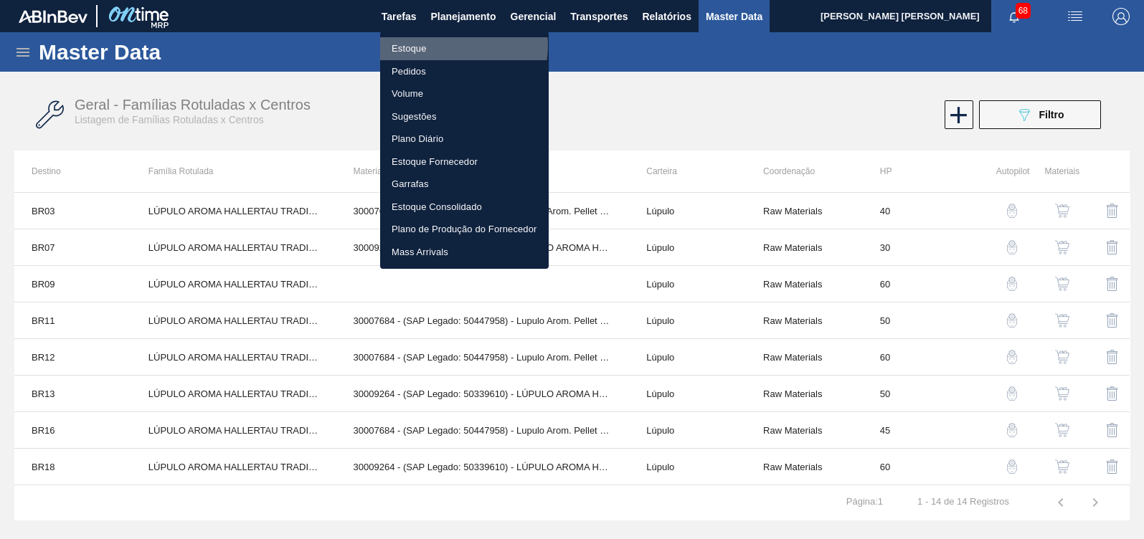
click at [450, 46] on li "Estoque" at bounding box center [464, 48] width 168 height 23
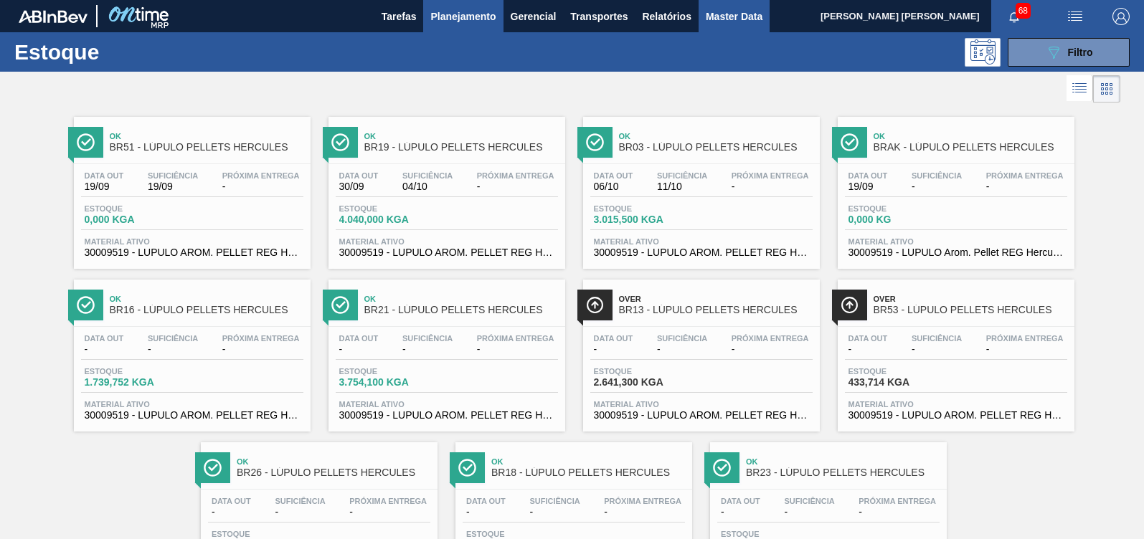
click at [712, 28] on button "Master Data" at bounding box center [733, 16] width 71 height 32
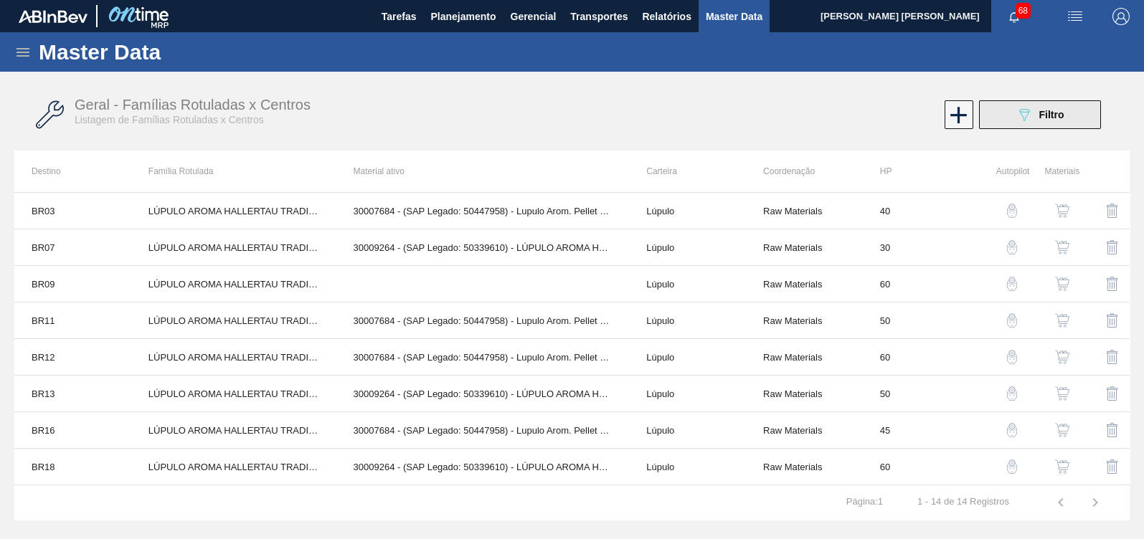
click at [1016, 125] on button "089F7B8B-B2A5-4AFE-B5C0-19BA573D28AC Filtro" at bounding box center [1040, 114] width 122 height 29
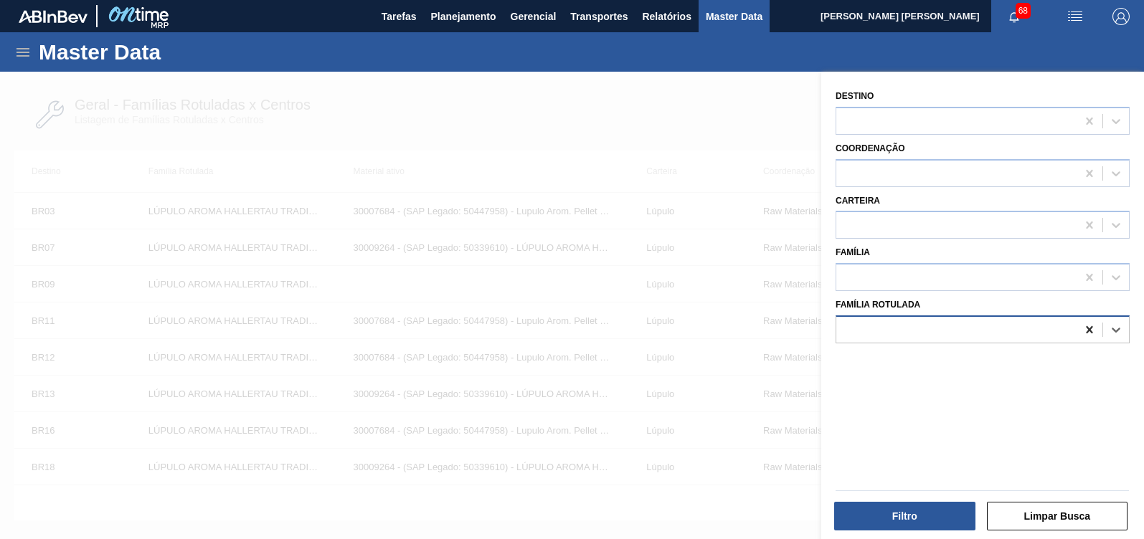
click at [1016, 331] on icon at bounding box center [1088, 329] width 6 height 7
paste Rotulada "LÚPULO PELLETS HERCULES"
type Rotulada "LÚPULO PELLETS HERCULES"
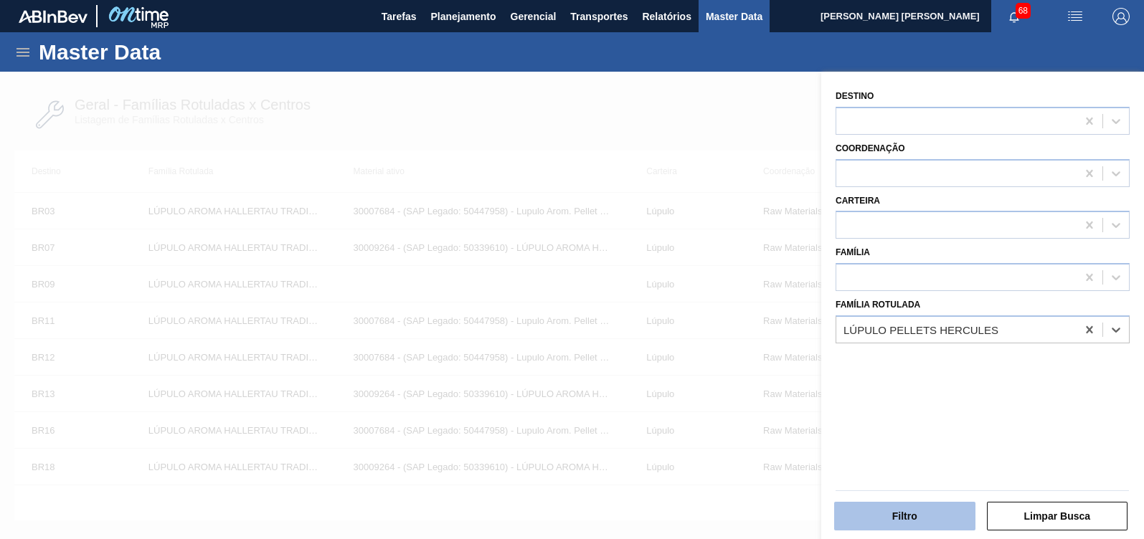
click at [957, 479] on button "Filtro" at bounding box center [904, 516] width 141 height 29
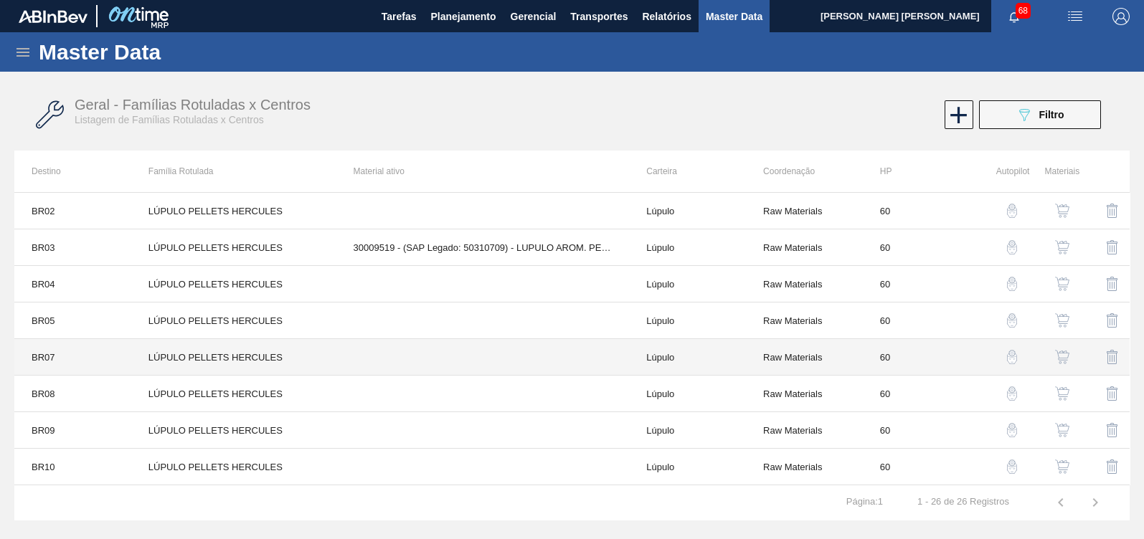
click at [588, 353] on td at bounding box center [482, 357] width 293 height 37
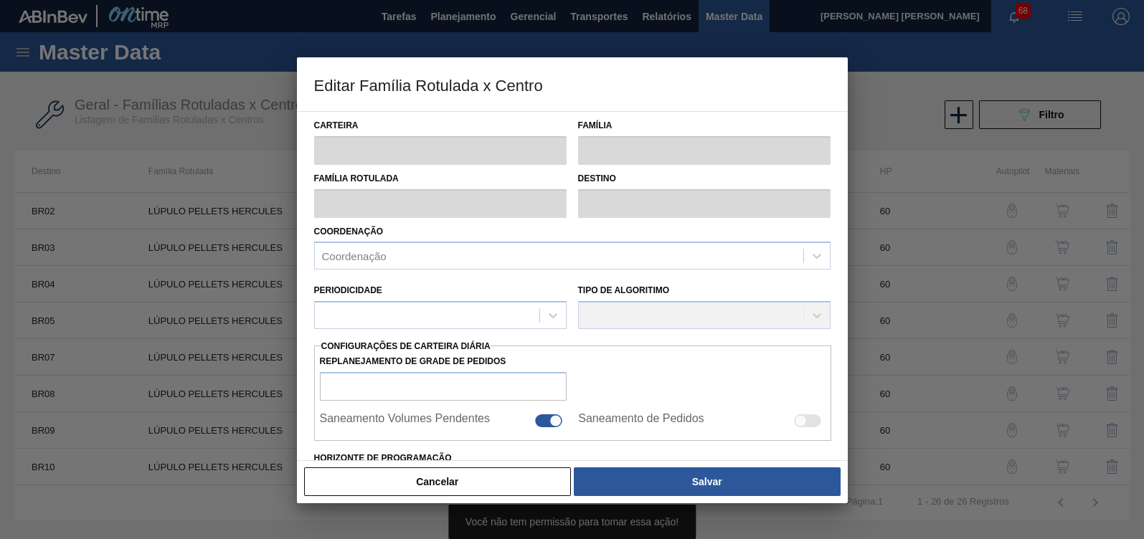
type input "Lúpulo"
type input "LÚPULO PELLETS HERCULES"
type input "BR07 - Macacu"
type input "60"
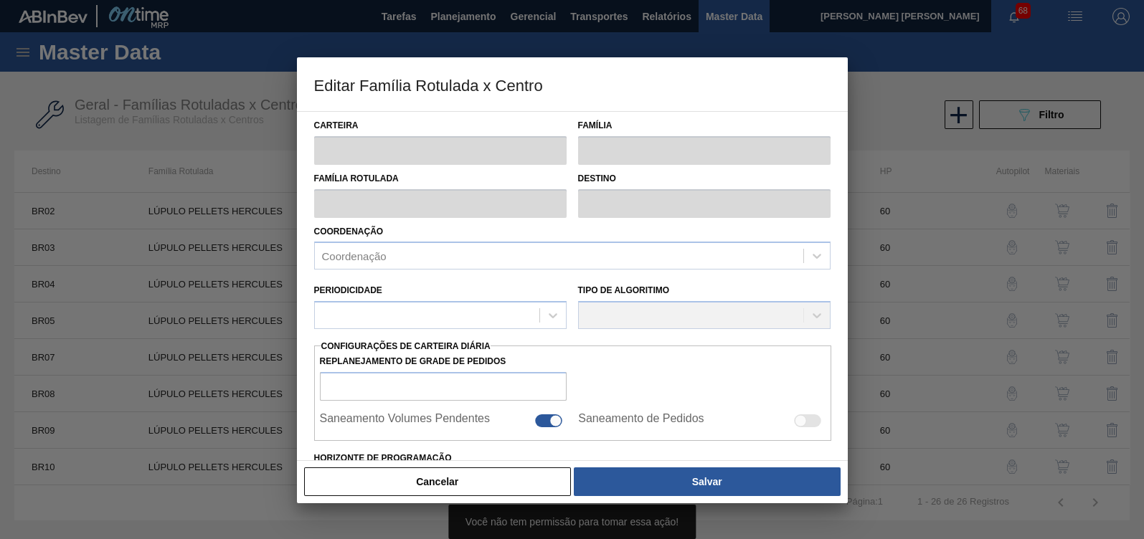
type input "0"
type input "100"
type input "0,000"
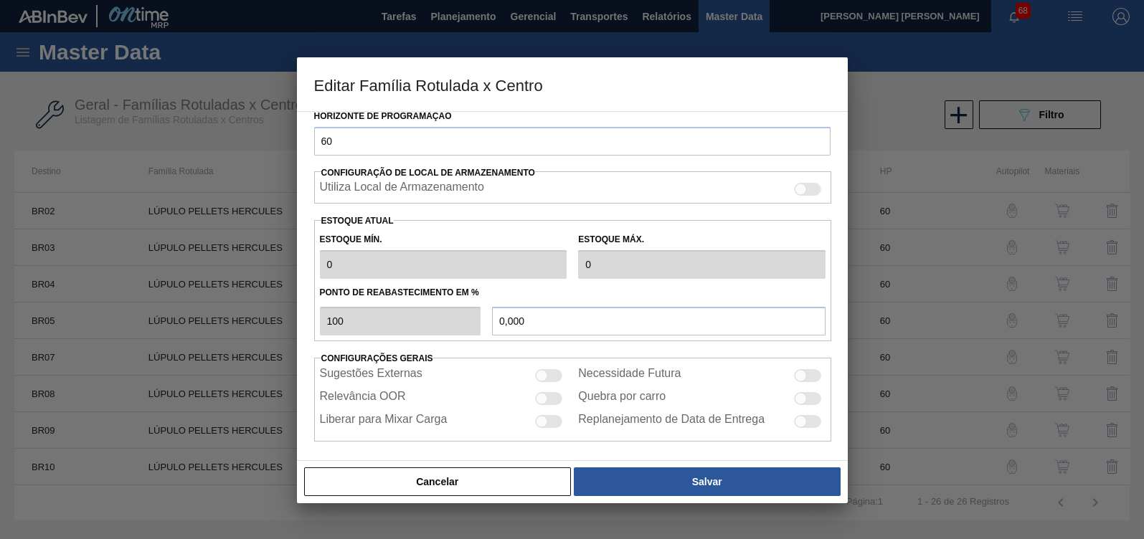
scroll to position [285, 0]
click at [548, 400] on div "Relevância OOR" at bounding box center [443, 395] width 247 height 17
click at [547, 397] on div at bounding box center [549, 395] width 27 height 13
checkbox input "true"
click at [807, 369] on div at bounding box center [807, 372] width 27 height 13
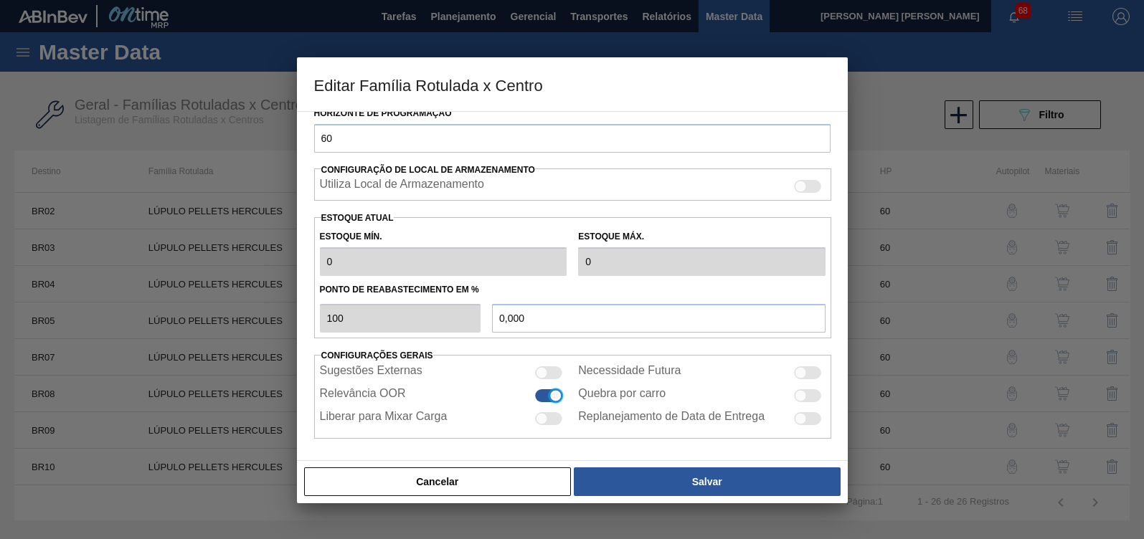
checkbox input "true"
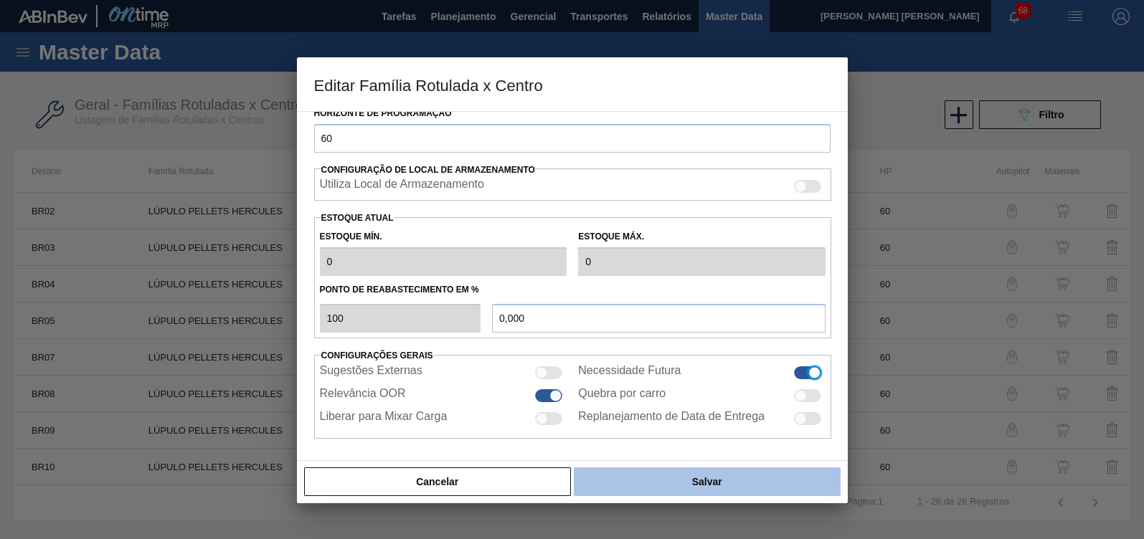
click at [685, 470] on button "Salvar" at bounding box center [707, 481] width 266 height 29
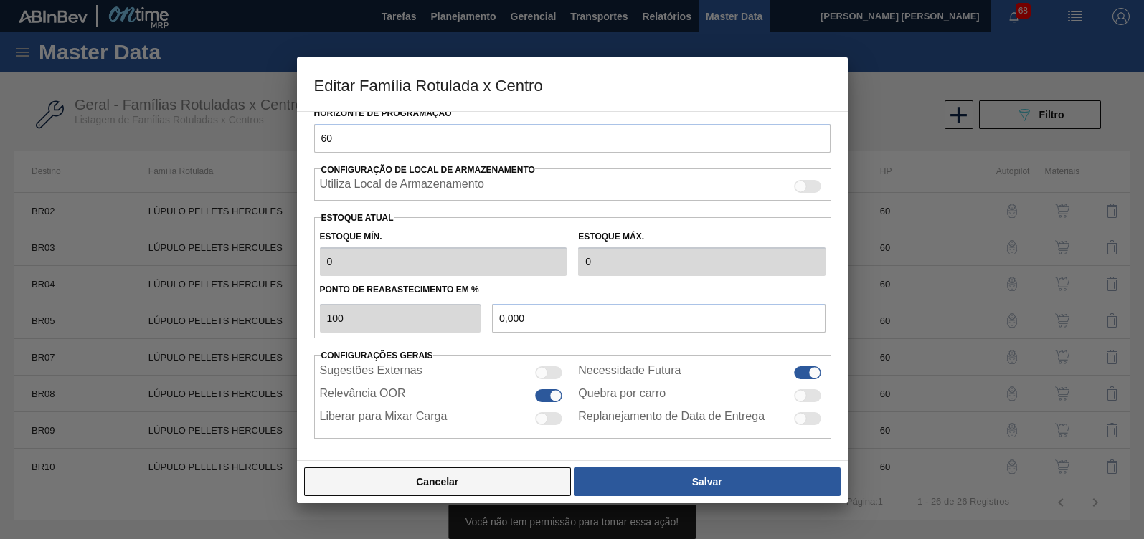
click at [475, 479] on button "Cancelar" at bounding box center [437, 481] width 267 height 29
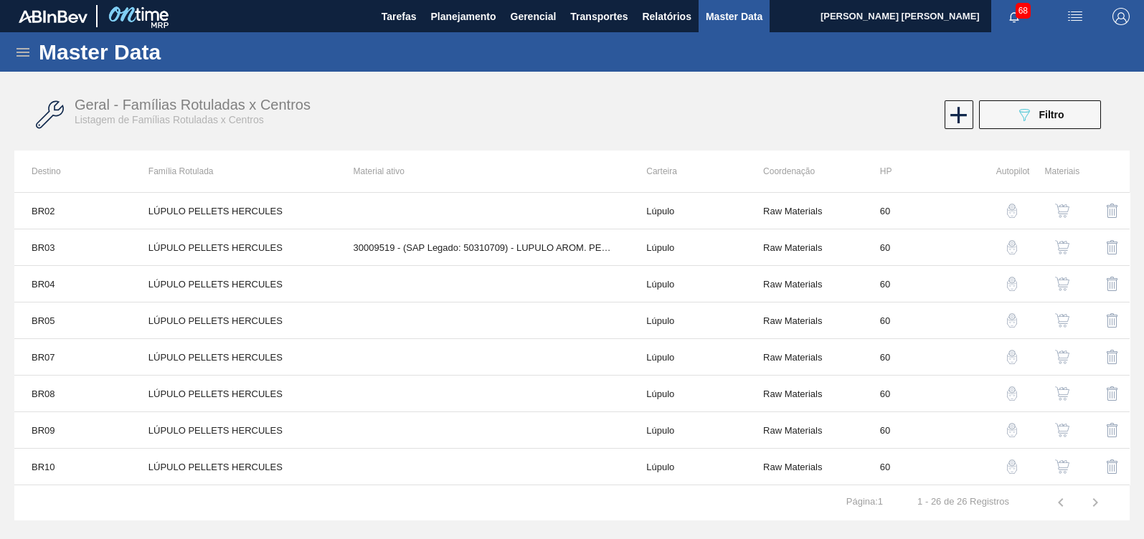
click at [1016, 356] on button "button" at bounding box center [1062, 357] width 34 height 34
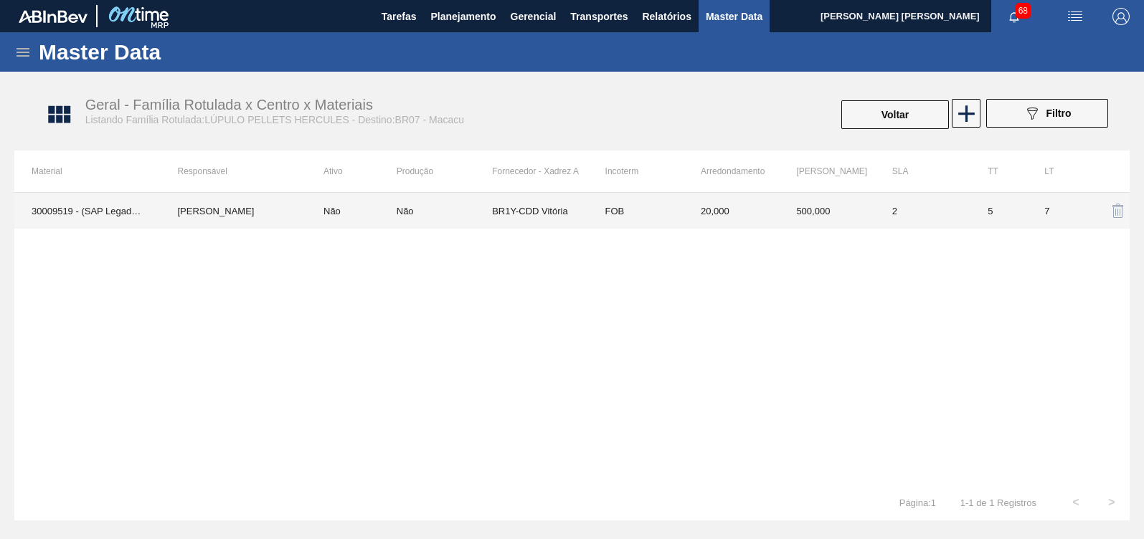
click at [595, 213] on td "FOB" at bounding box center [635, 211] width 95 height 36
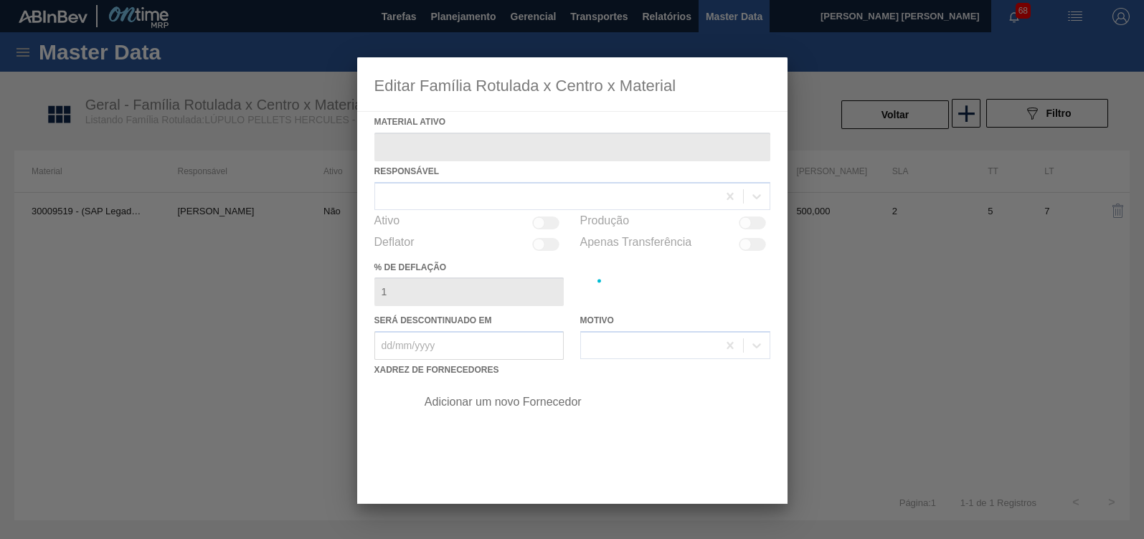
type ativo "30009519 - (SAP Legado: 50310709) - LUPULO AROM. PELLET REG HERCULES"
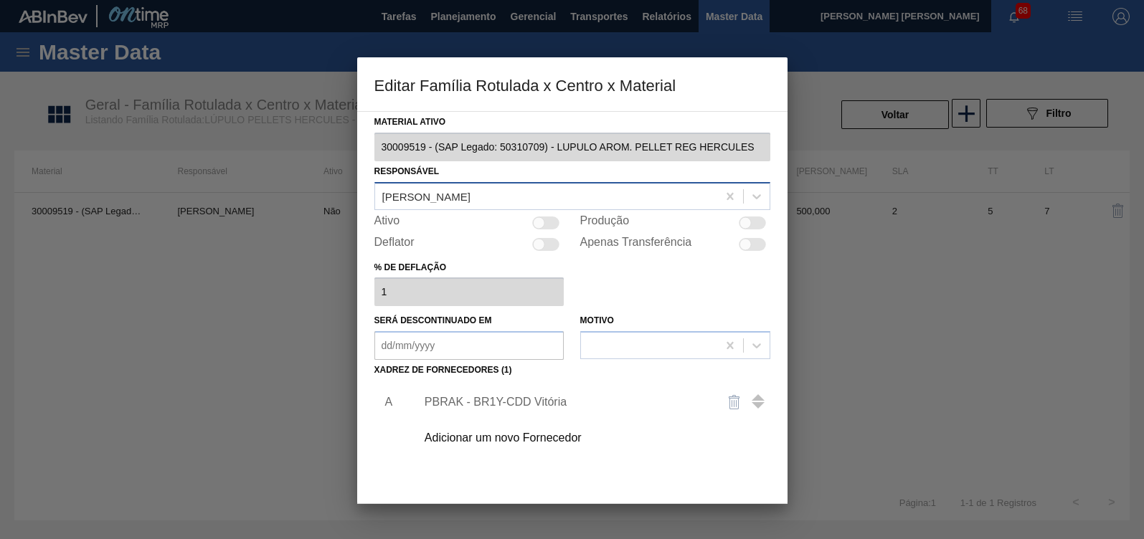
click at [495, 201] on div "Lucas Pondian" at bounding box center [546, 196] width 342 height 21
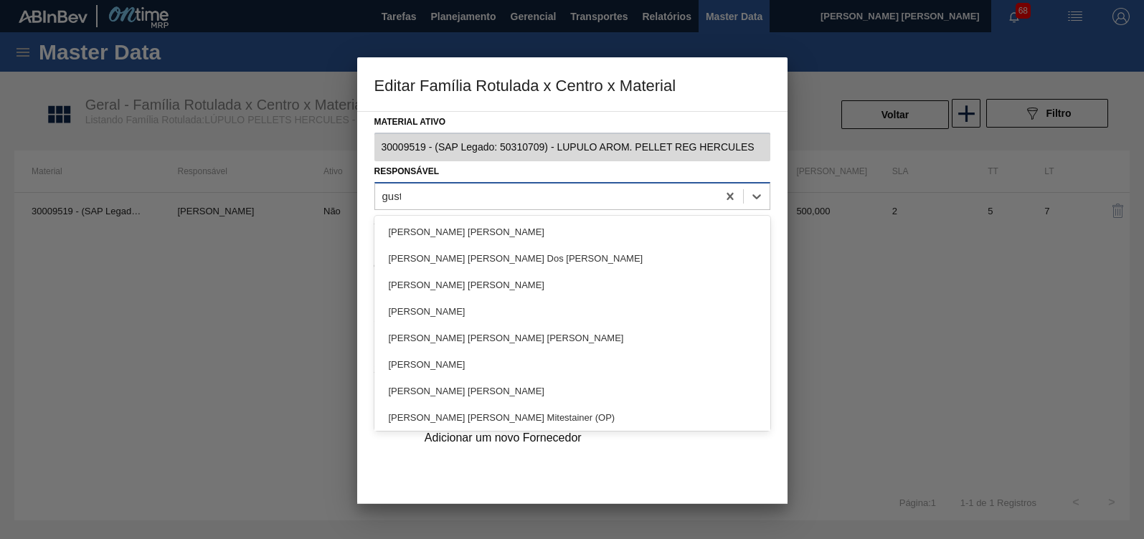
type input "gusta"
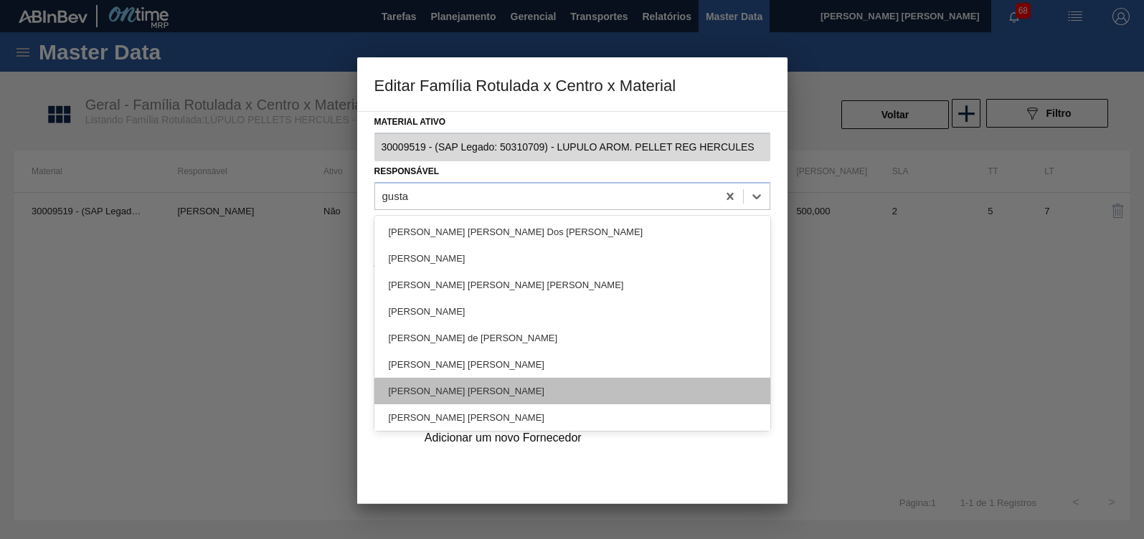
click at [508, 381] on div "[PERSON_NAME] [PERSON_NAME]" at bounding box center [572, 391] width 396 height 27
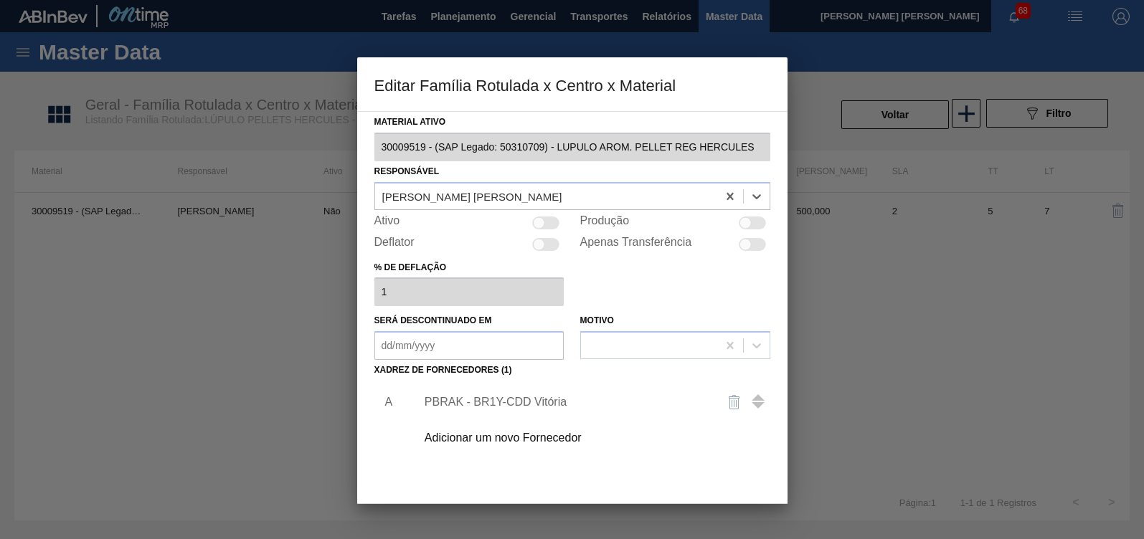
click at [548, 223] on div at bounding box center [546, 223] width 27 height 13
checkbox input "true"
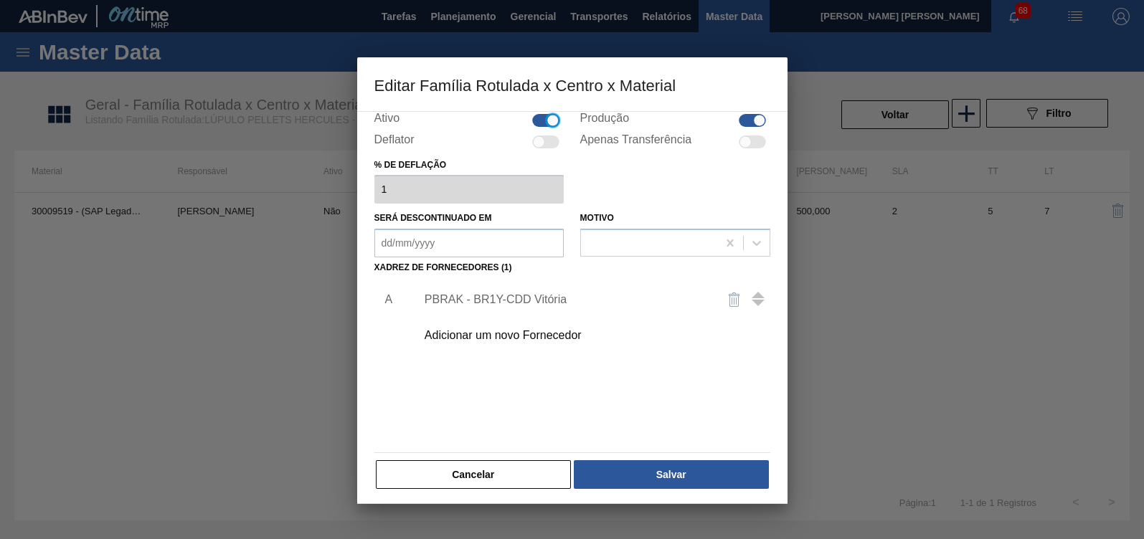
scroll to position [105, 0]
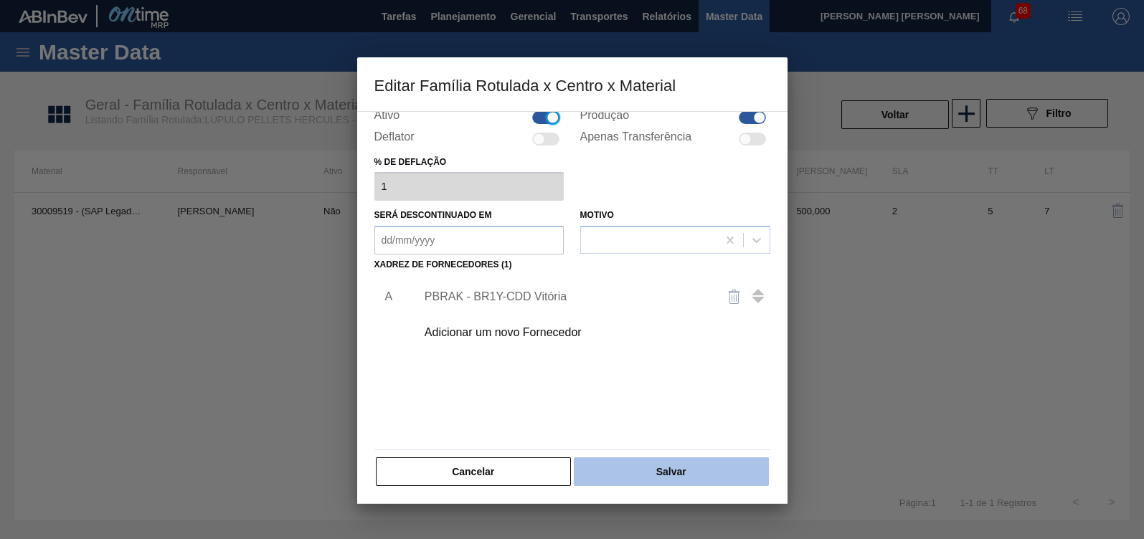
click at [635, 467] on button "Salvar" at bounding box center [671, 471] width 194 height 29
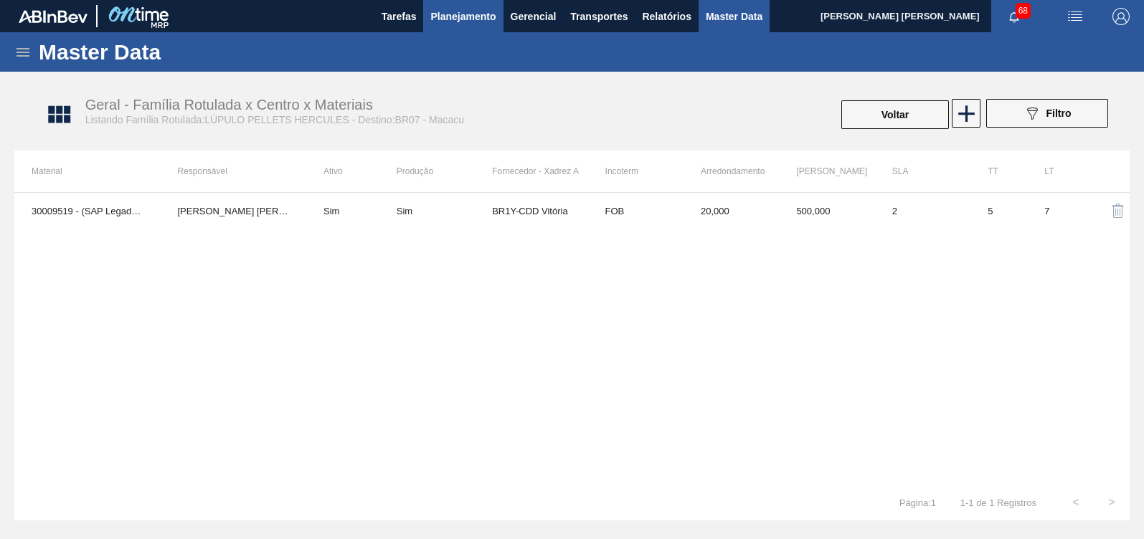
click at [462, 10] on span "Planejamento" at bounding box center [462, 16] width 65 height 17
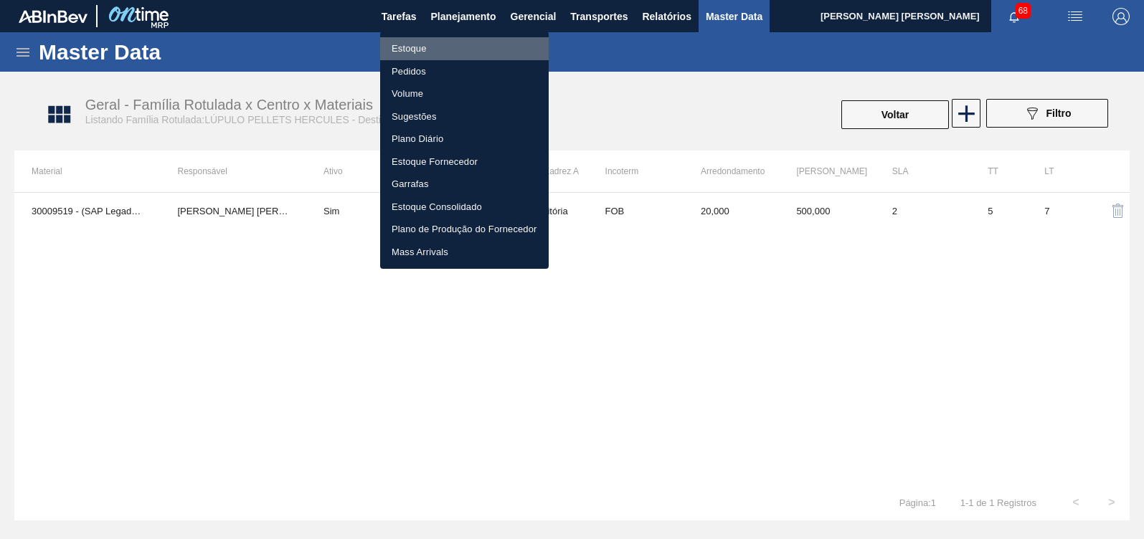
drag, startPoint x: 464, startPoint y: 50, endPoint x: 483, endPoint y: 81, distance: 36.0
click at [464, 50] on li "Estoque" at bounding box center [464, 48] width 168 height 23
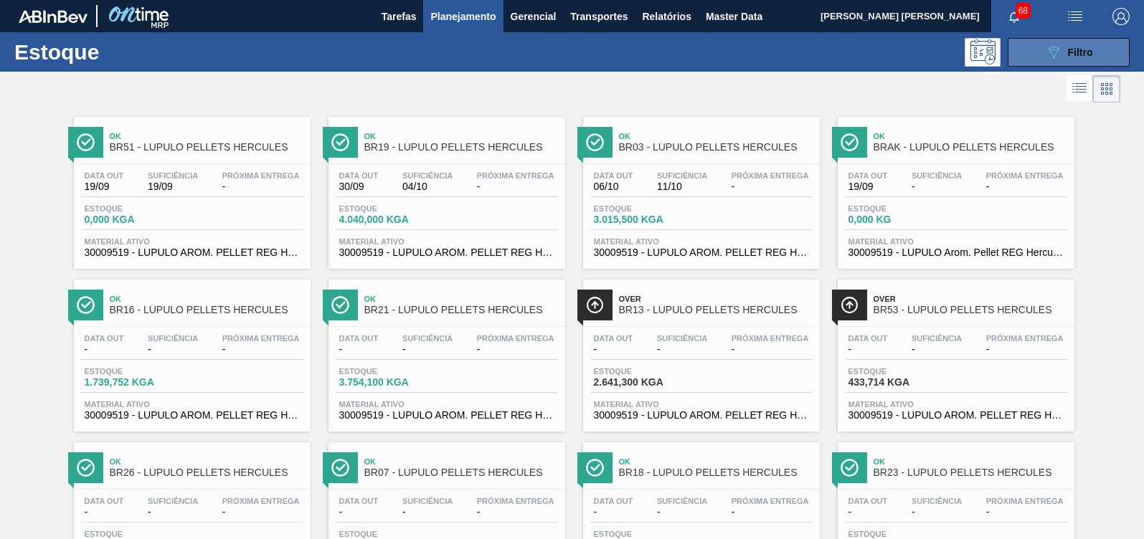
click at [1016, 43] on button "089F7B8B-B2A5-4AFE-B5C0-19BA573D28AC Filtro" at bounding box center [1068, 52] width 122 height 29
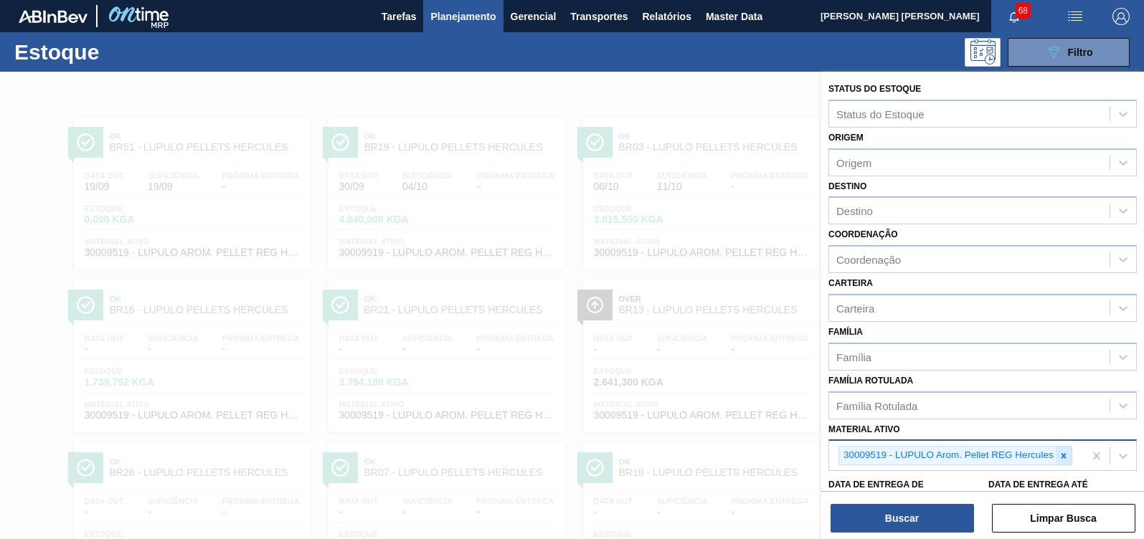
click at [1016, 451] on icon at bounding box center [1063, 456] width 10 height 10
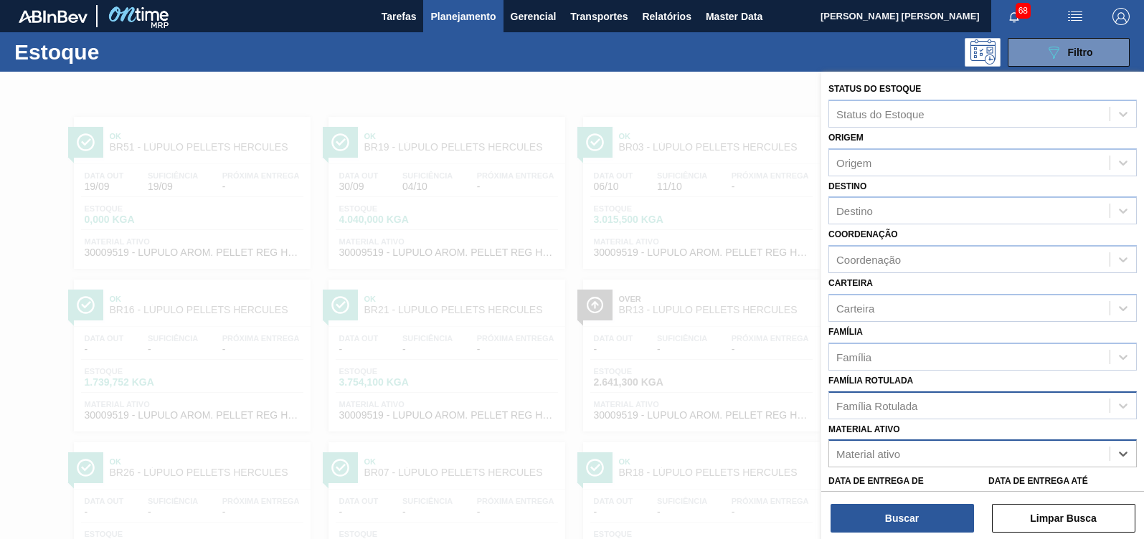
click at [968, 404] on div "Família Rotulada" at bounding box center [969, 405] width 280 height 21
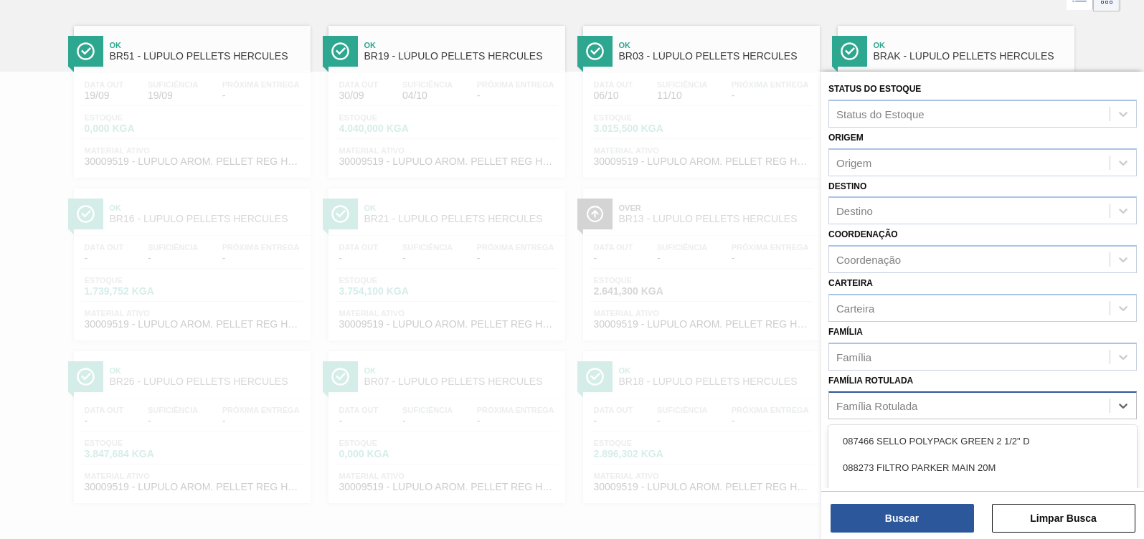
scroll to position [92, 0]
type Rotulada "standard"
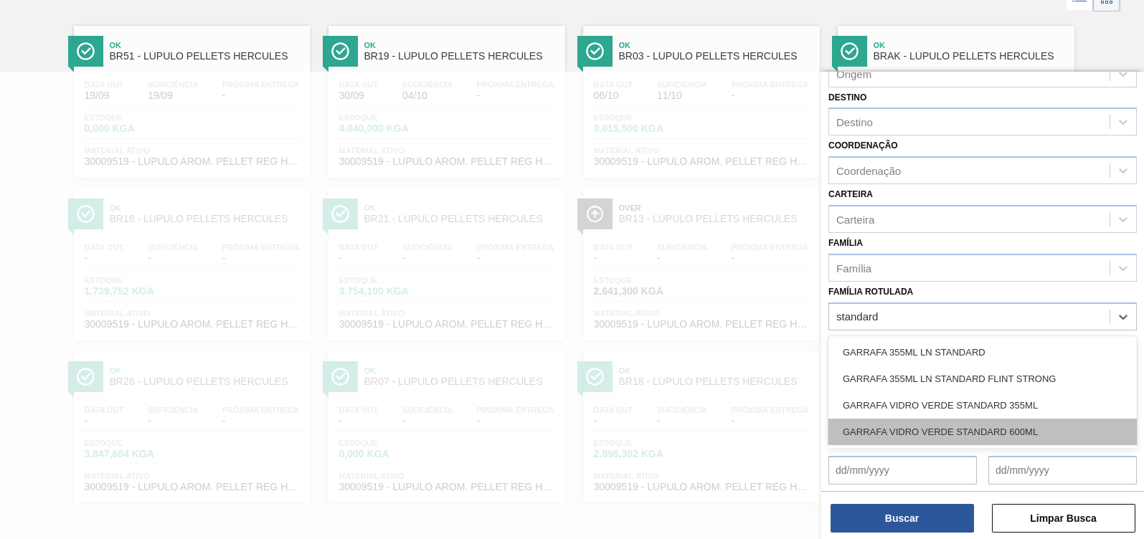
scroll to position [27, 0]
click at [965, 426] on div "TERRA INFUSORIA STANDARD" at bounding box center [982, 432] width 308 height 27
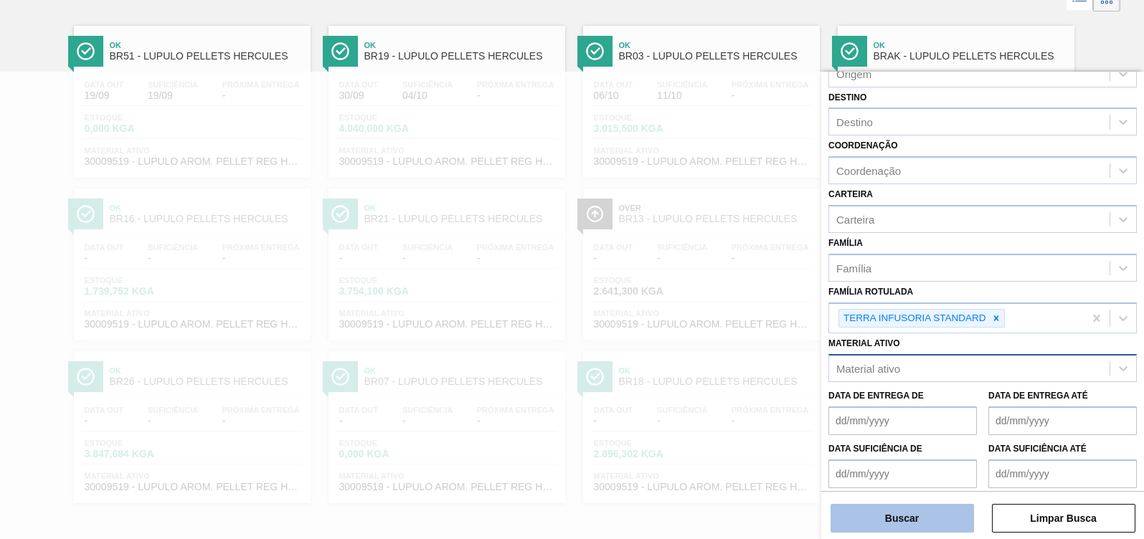
click at [931, 479] on button "Buscar" at bounding box center [901, 518] width 143 height 29
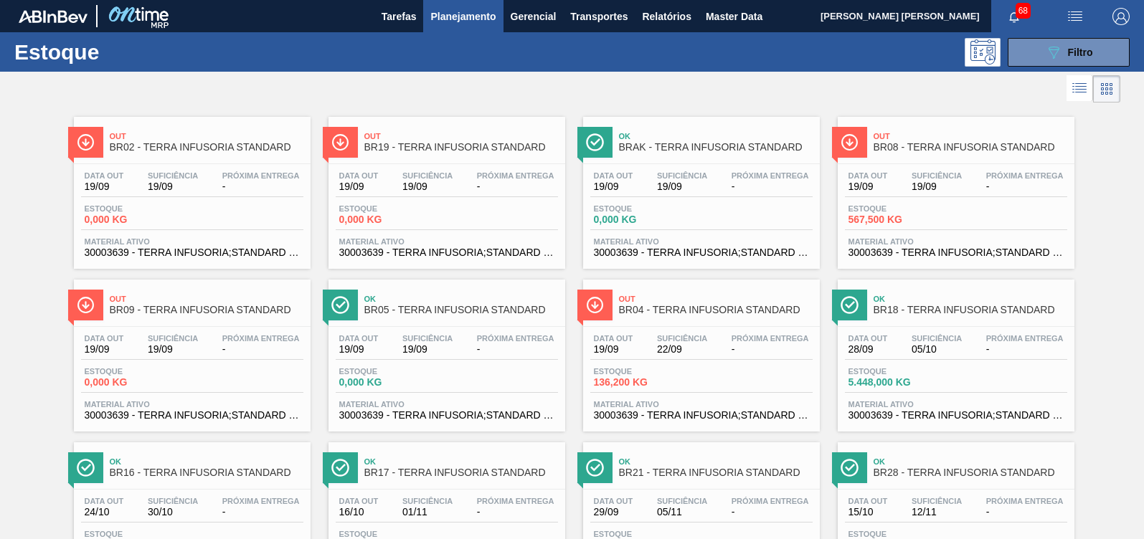
scroll to position [89, 0]
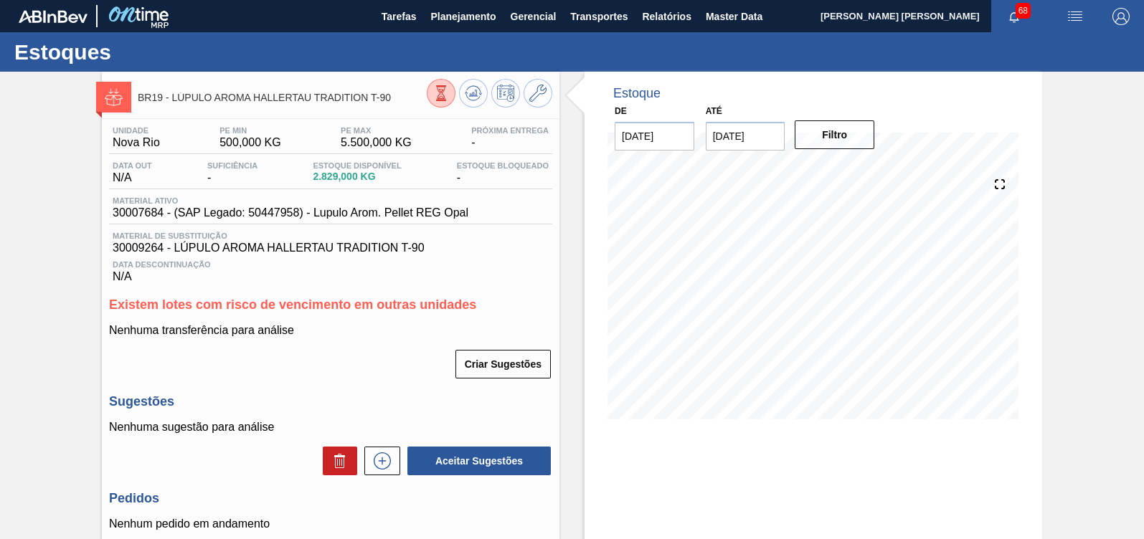
click at [441, 91] on icon at bounding box center [441, 93] width 16 height 16
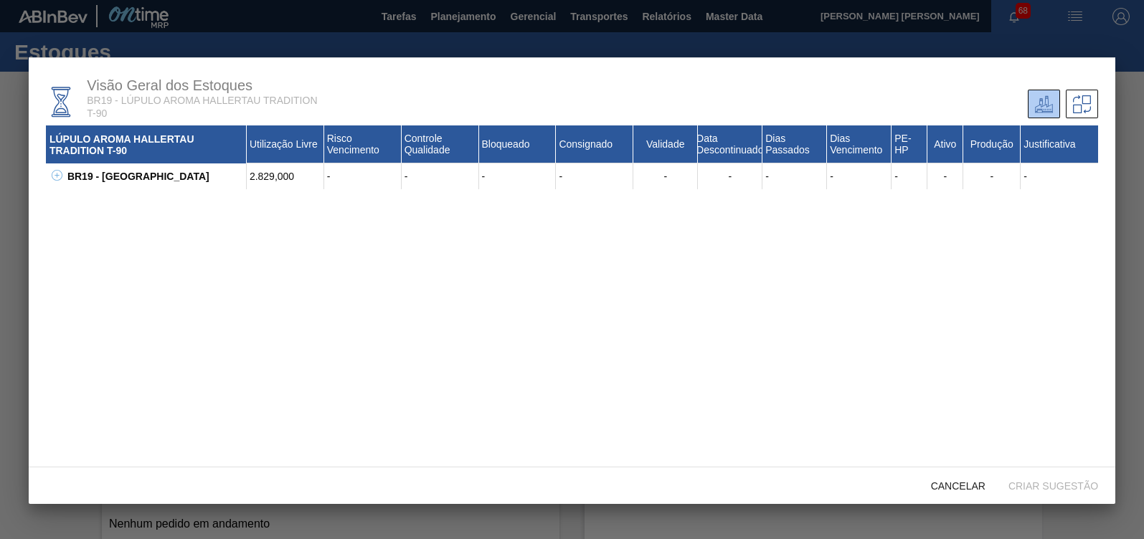
click at [61, 179] on icon at bounding box center [57, 175] width 11 height 11
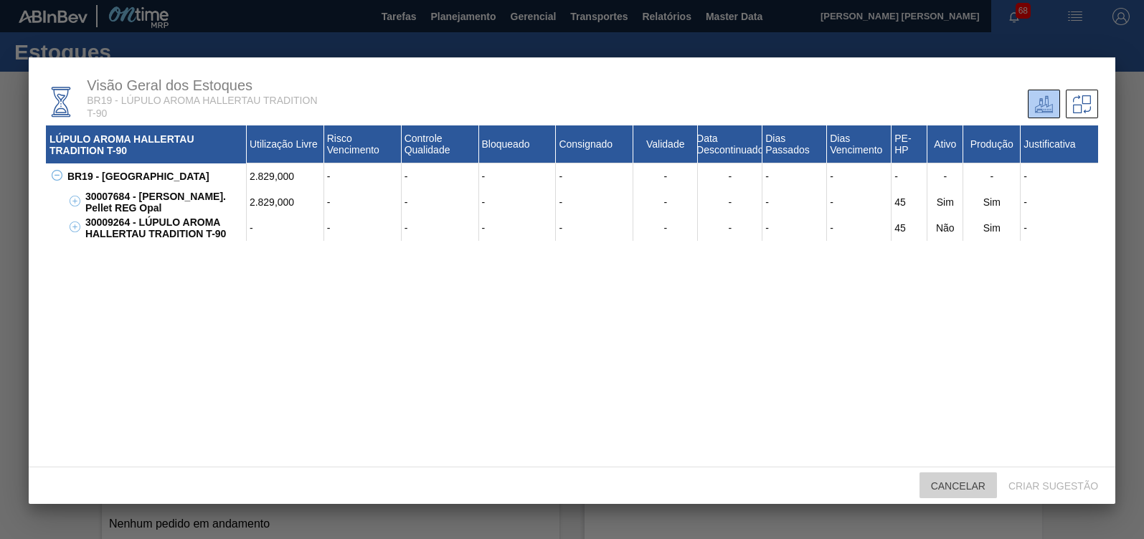
click at [963, 480] on span "Cancelar" at bounding box center [957, 485] width 77 height 11
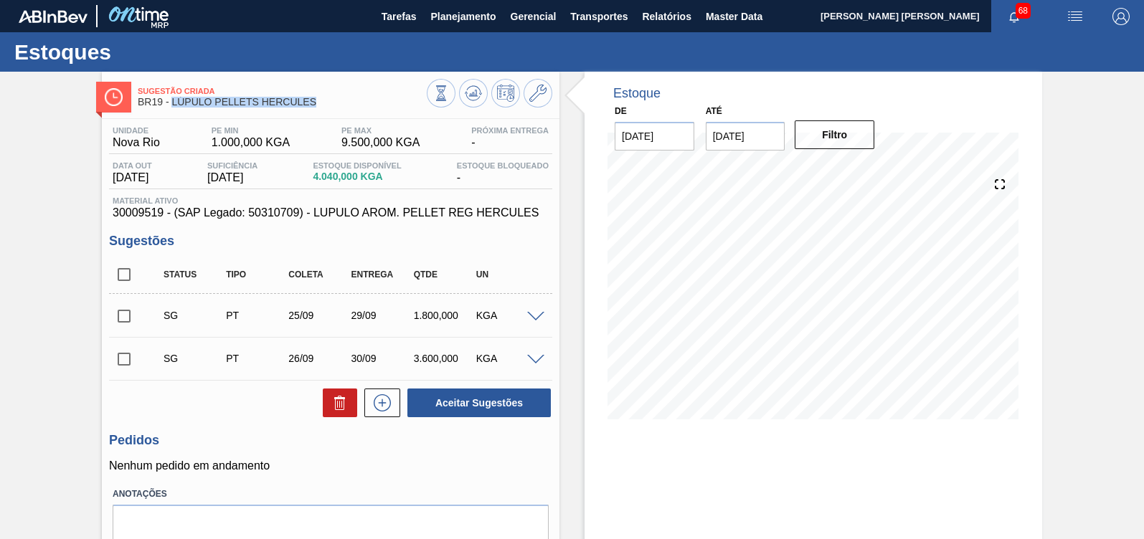
drag, startPoint x: 301, startPoint y: 98, endPoint x: 172, endPoint y: 98, distance: 129.1
click at [172, 98] on span "BR19 - LÚPULO PELLETS HERCULES" at bounding box center [282, 102] width 289 height 11
copy span "LÚPULO PELLETS HERCULES"
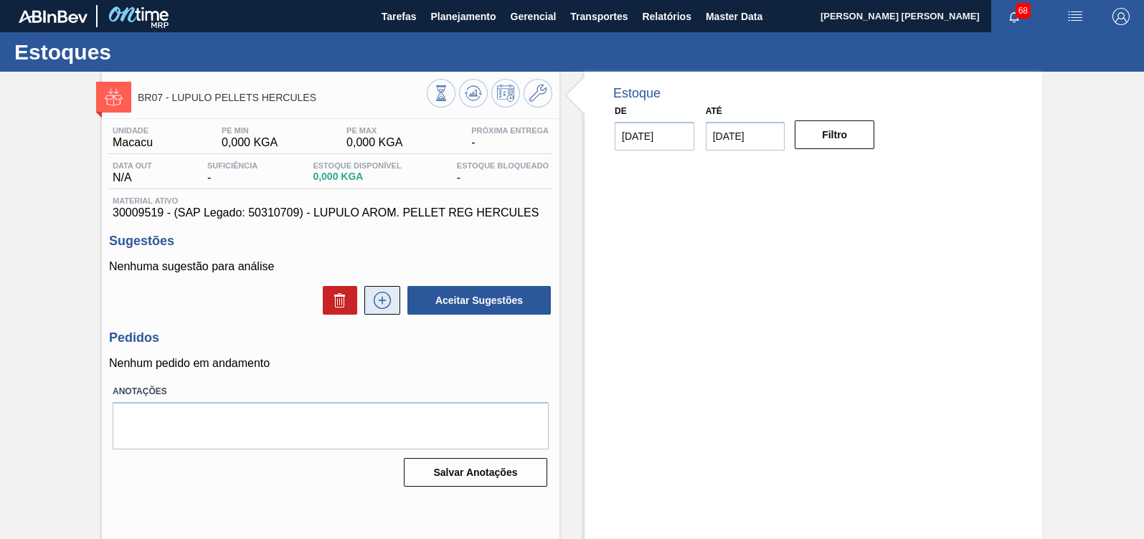
click at [376, 303] on icon at bounding box center [382, 300] width 23 height 17
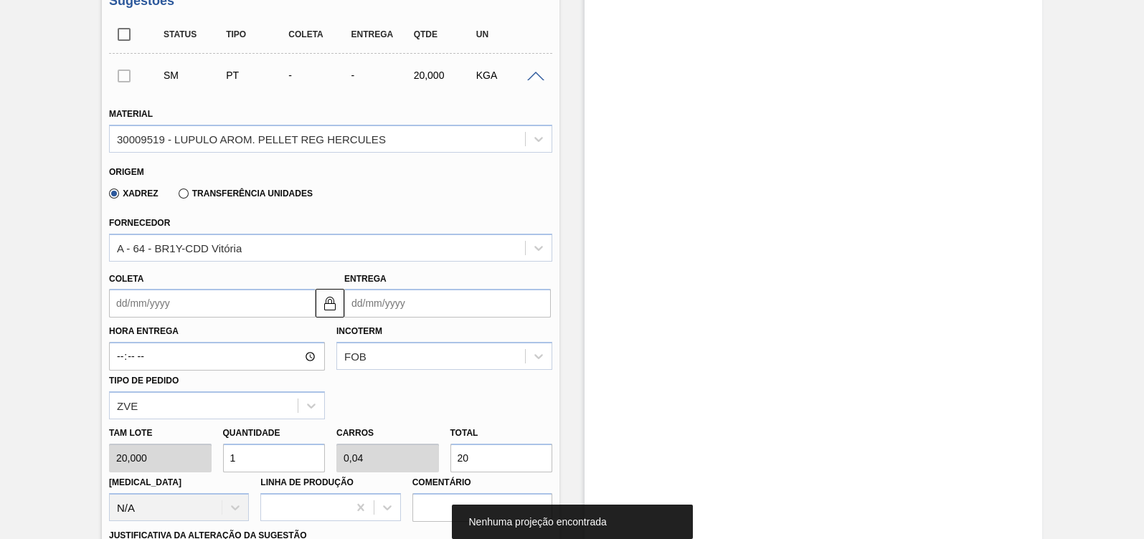
scroll to position [269, 0]
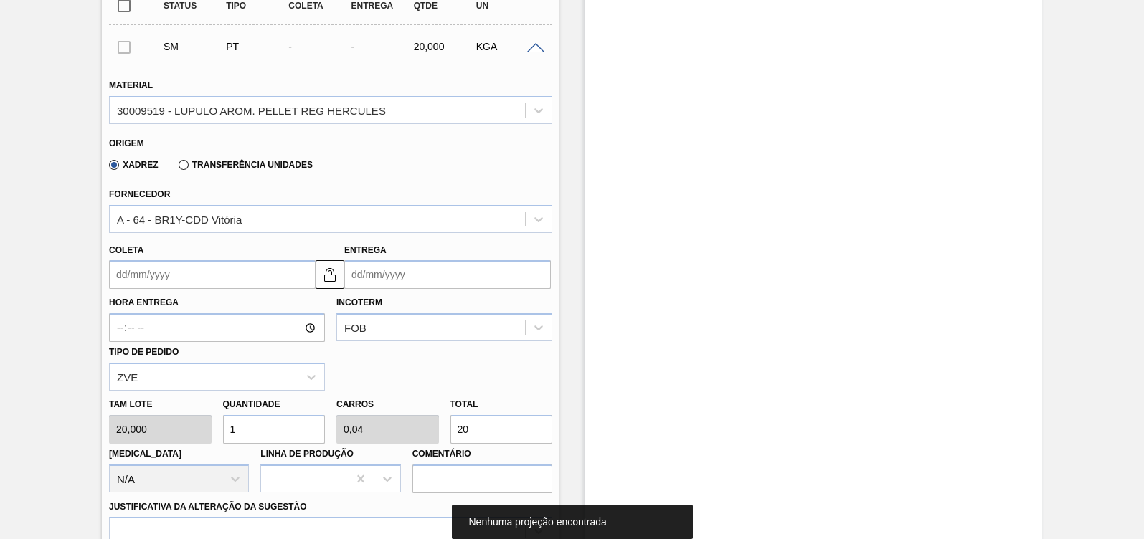
click at [181, 157] on div "Xadrez Transferência Unidades" at bounding box center [207, 164] width 209 height 24
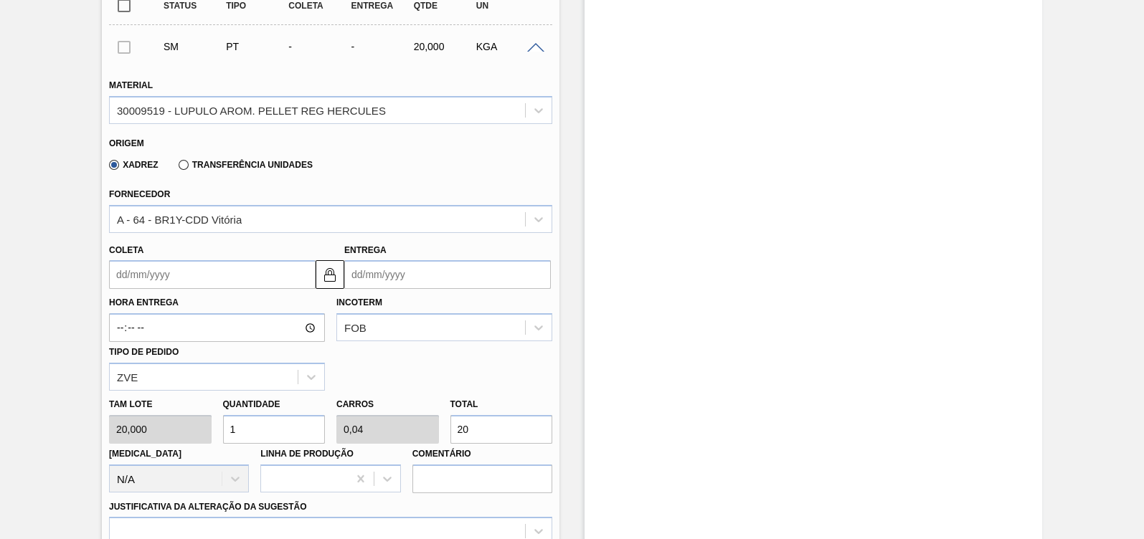
click at [184, 168] on label "Transferência Unidades" at bounding box center [246, 165] width 134 height 10
click at [176, 168] on input "Transferência Unidades" at bounding box center [176, 168] width 0 height 0
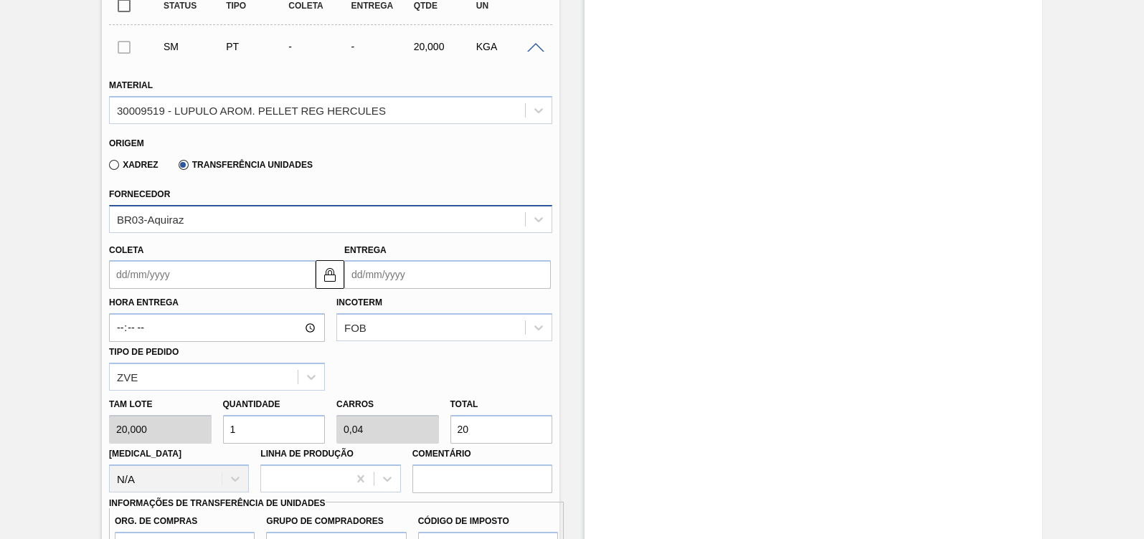
click at [234, 217] on div "BR03-Aquiraz" at bounding box center [317, 219] width 415 height 21
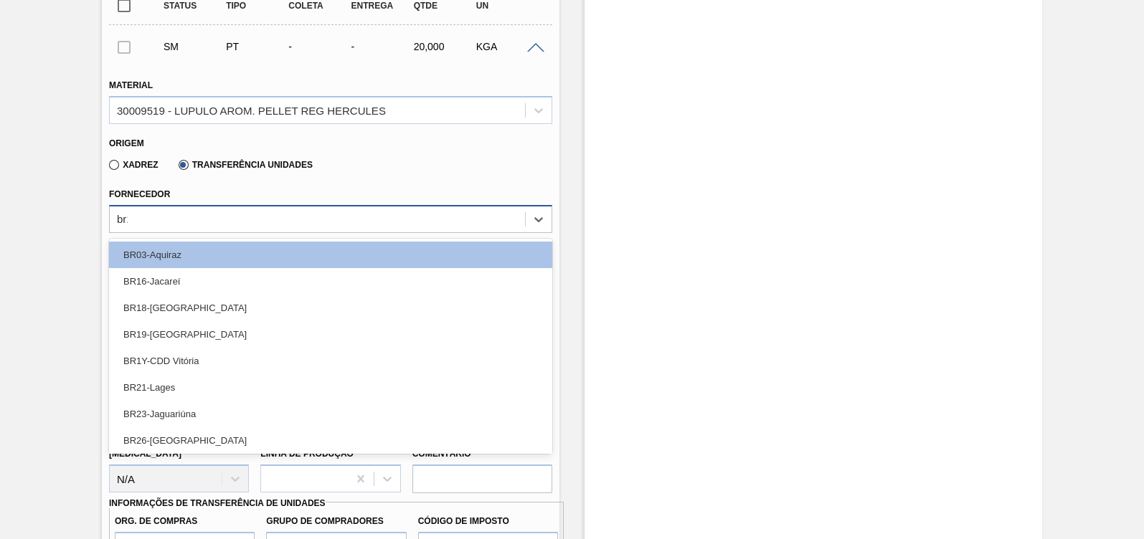
type input "br19"
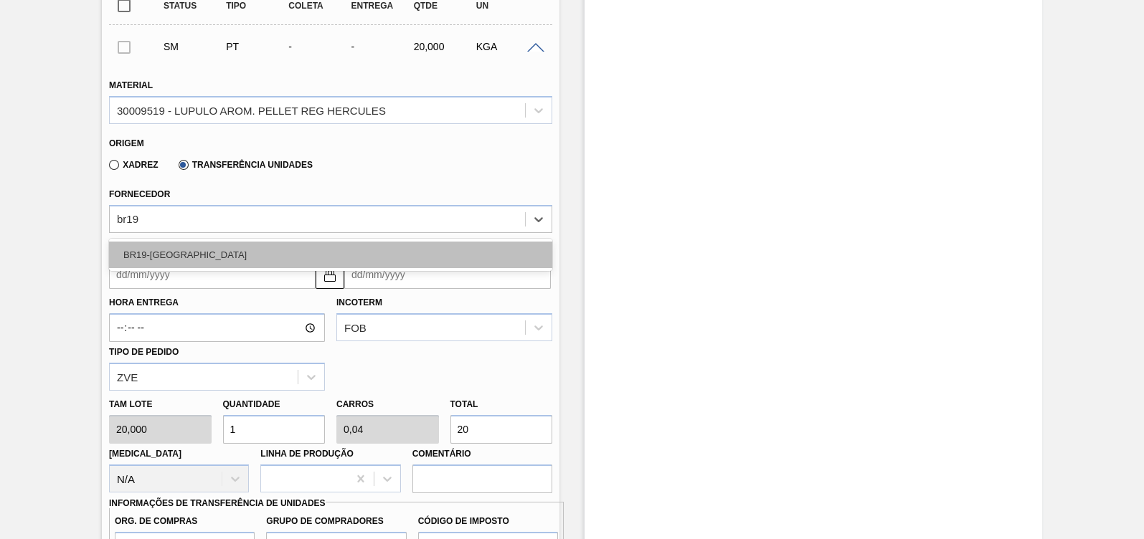
click at [248, 248] on div "BR19-Nova Rio" at bounding box center [330, 255] width 443 height 27
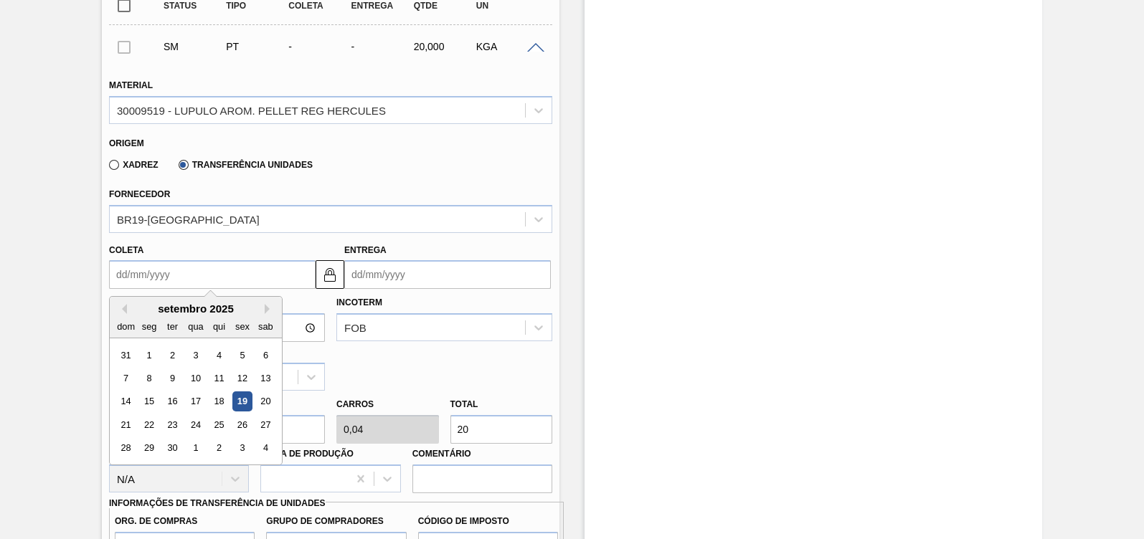
click at [212, 270] on input "Coleta" at bounding box center [212, 274] width 206 height 29
click at [245, 406] on div "19" at bounding box center [241, 401] width 19 height 19
type input "[DATE]"
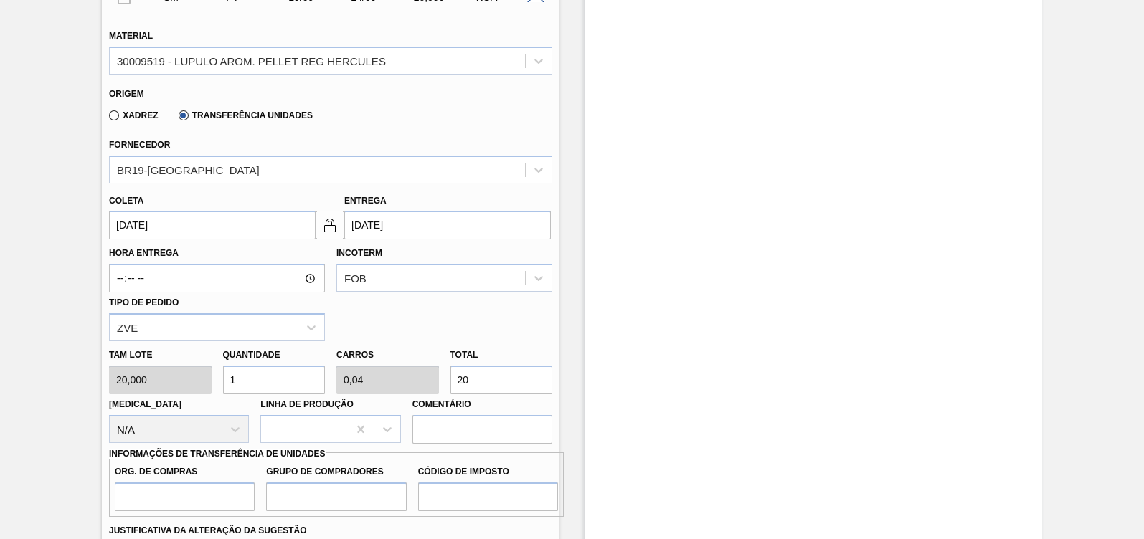
scroll to position [358, 0]
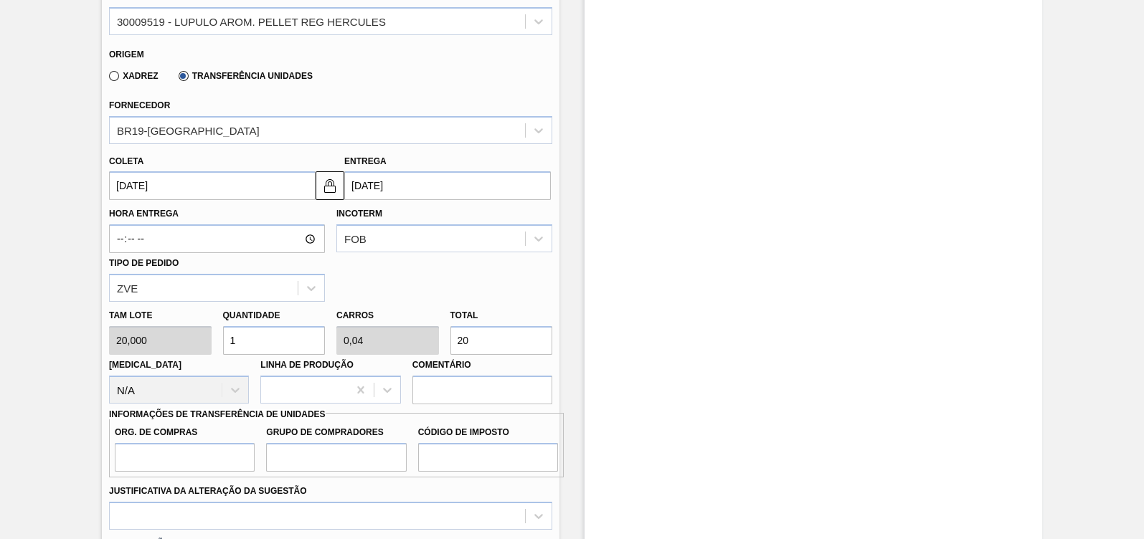
click at [569, 337] on div "Estoque De 19/09/2025 Até 03/10/2025 Filtro" at bounding box center [800, 288] width 483 height 1149
click at [539, 337] on input "20" at bounding box center [501, 340] width 103 height 29
type input "0,1"
type input "0,004"
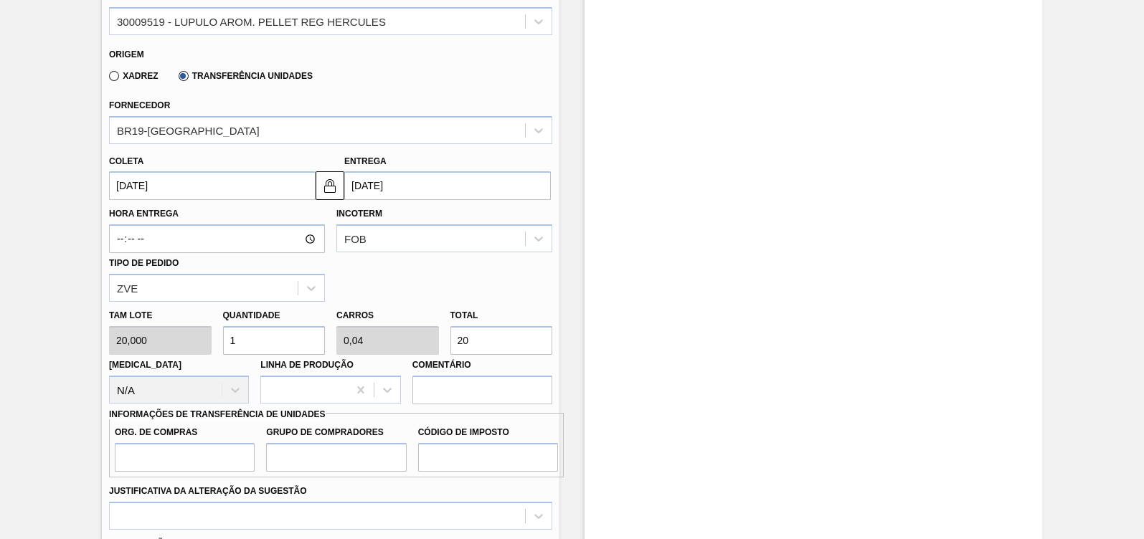
type input "2"
type input "1,35"
type input "0,054"
type input "270"
type input "13,5"
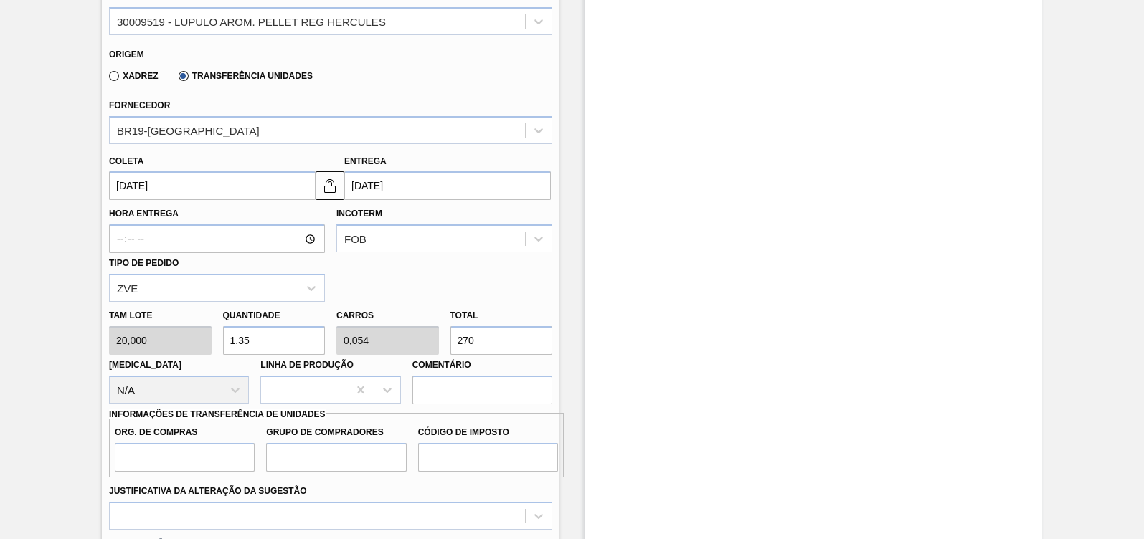
type input "0,54"
type input "270"
click at [177, 460] on input "Org. de Compras" at bounding box center [185, 457] width 140 height 29
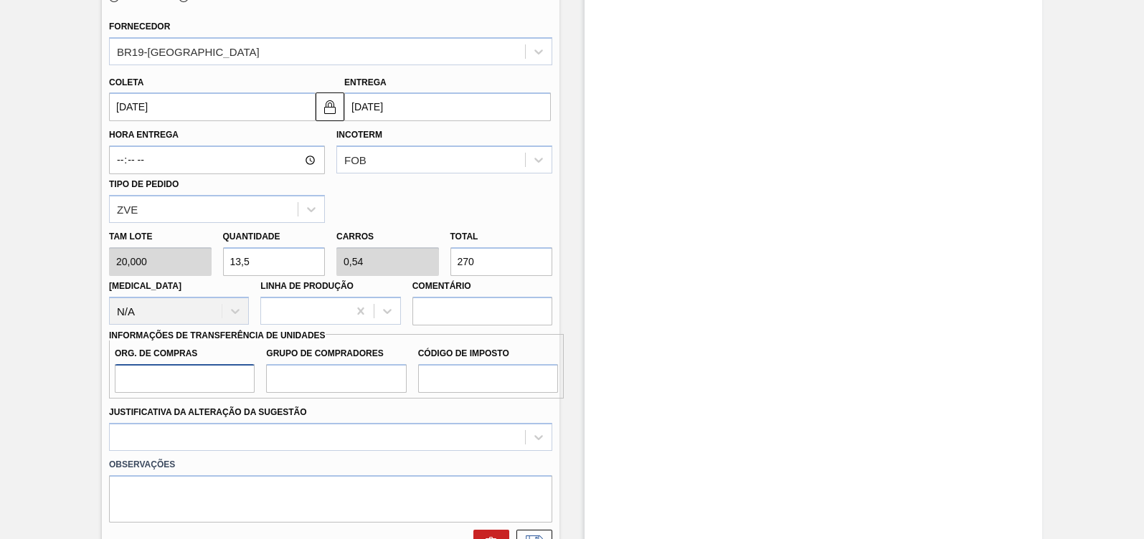
scroll to position [538, 0]
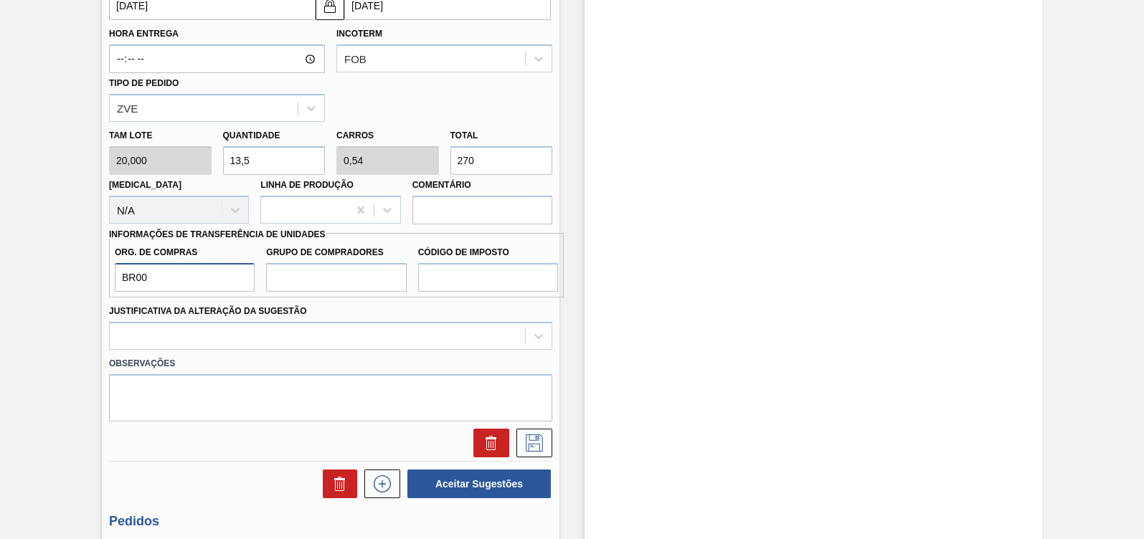
type input "BR00"
click at [303, 267] on input "Grupo de Compradores" at bounding box center [336, 277] width 140 height 29
type input "A01"
click at [455, 273] on input "Código de Imposto" at bounding box center [488, 277] width 140 height 29
type input "I1"
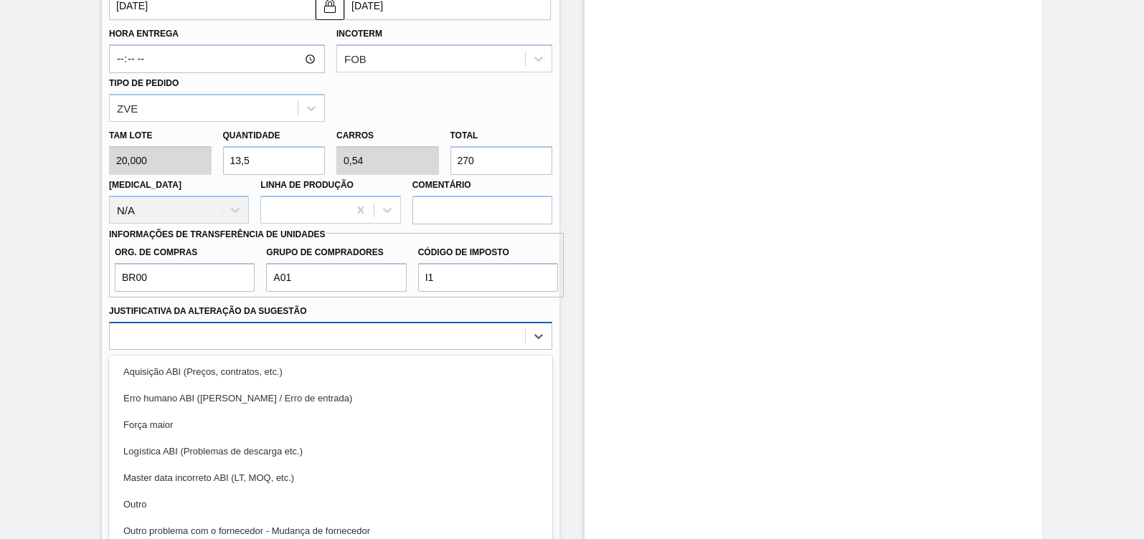
click at [451, 328] on div "option Aquisição ABI (Preços, contratos, etc.) focused, 1 of 18. 18 results ava…" at bounding box center [330, 336] width 443 height 28
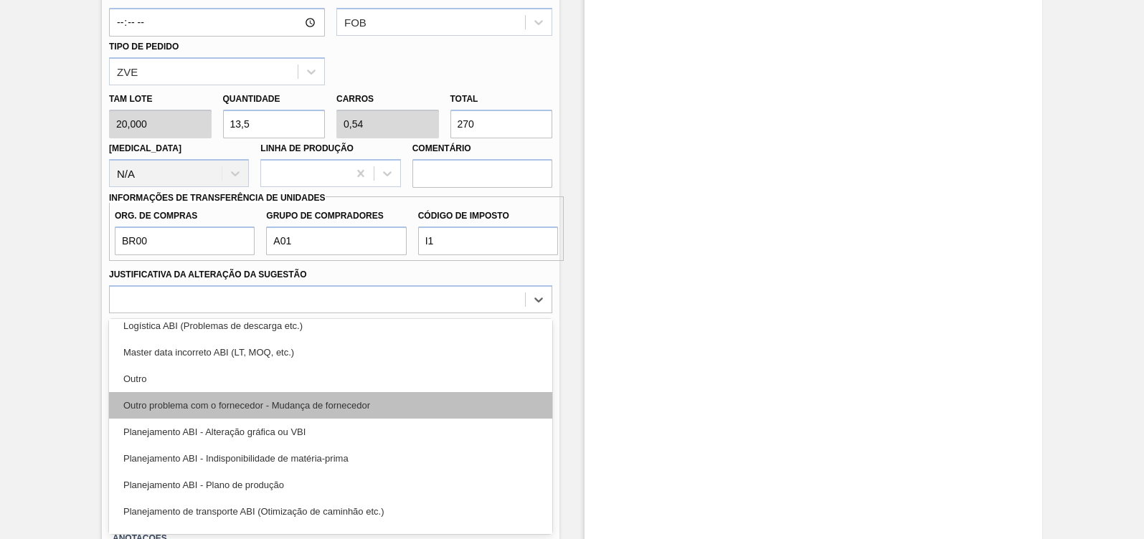
scroll to position [0, 0]
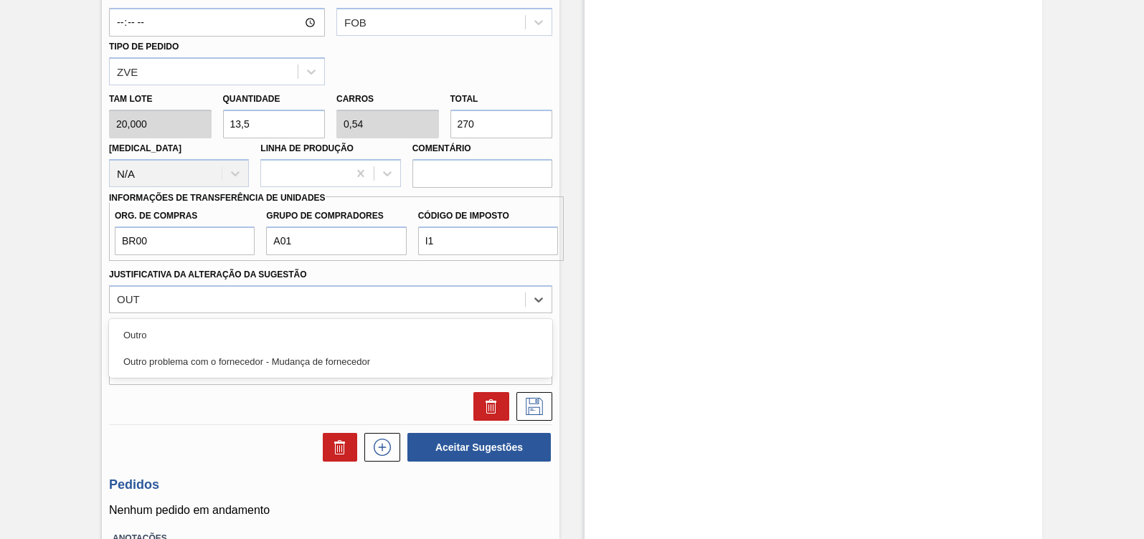
type Sugestão "OUTR"
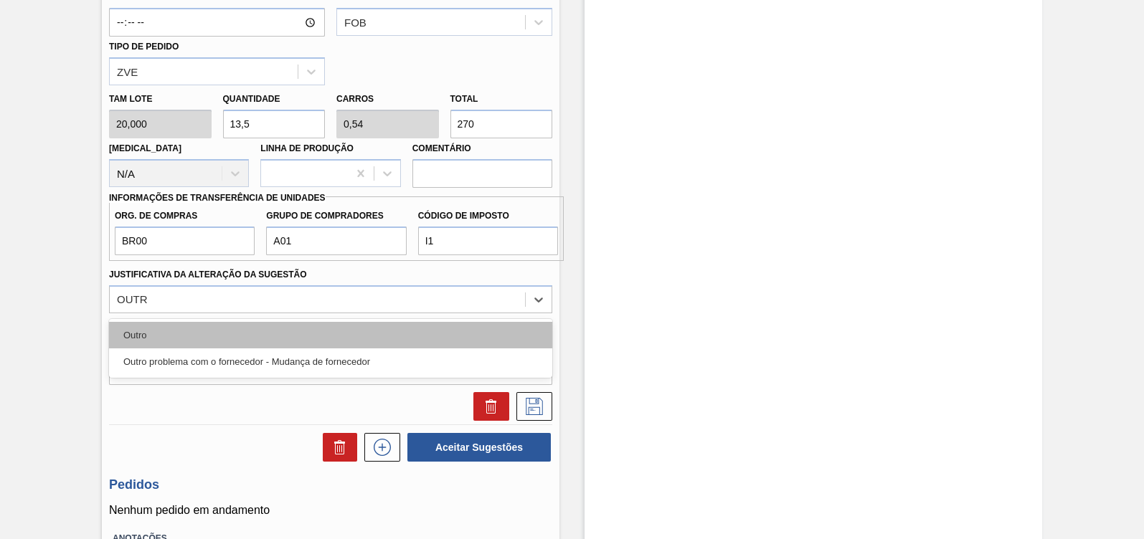
click at [252, 337] on div "Outro" at bounding box center [330, 335] width 443 height 27
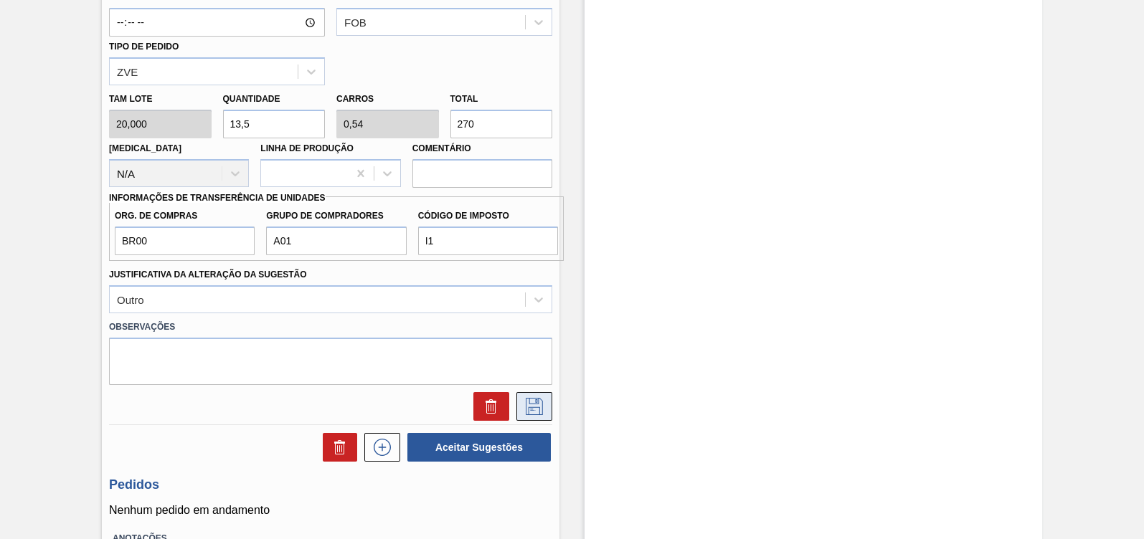
click at [538, 410] on icon at bounding box center [534, 406] width 23 height 17
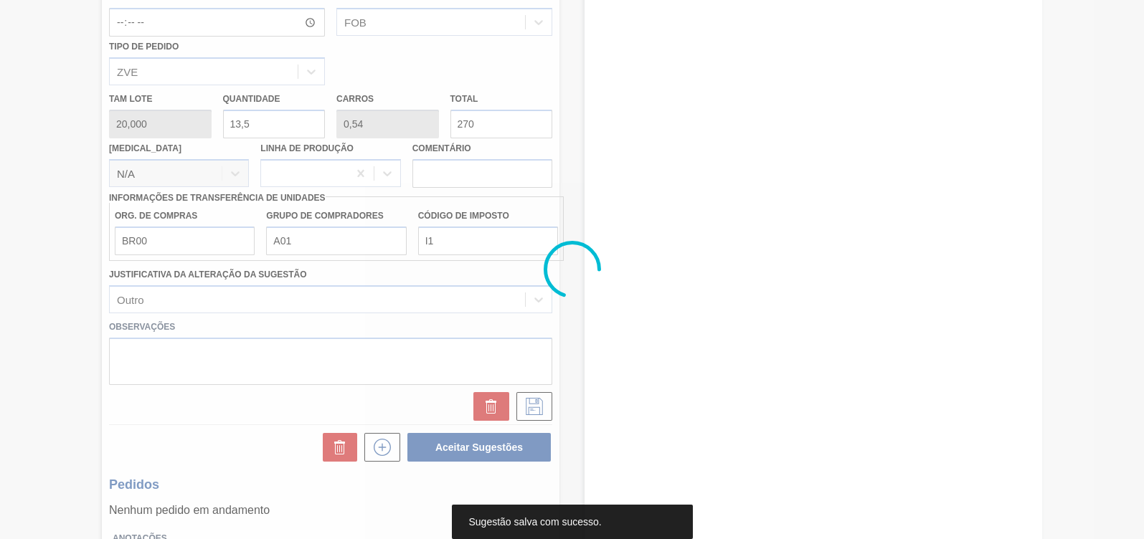
scroll to position [77, 0]
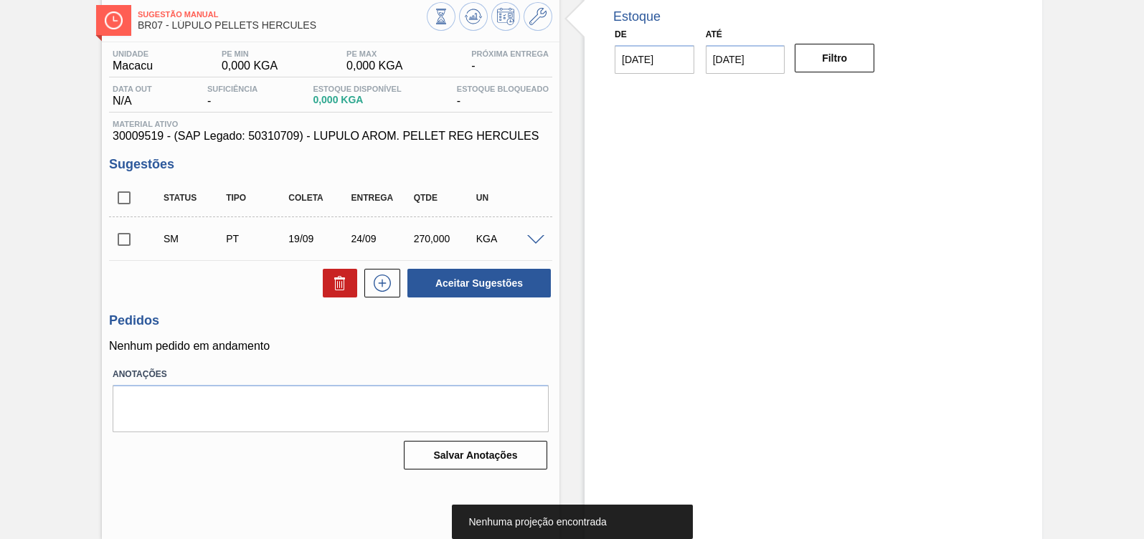
click at [132, 239] on input "checkbox" at bounding box center [124, 239] width 30 height 30
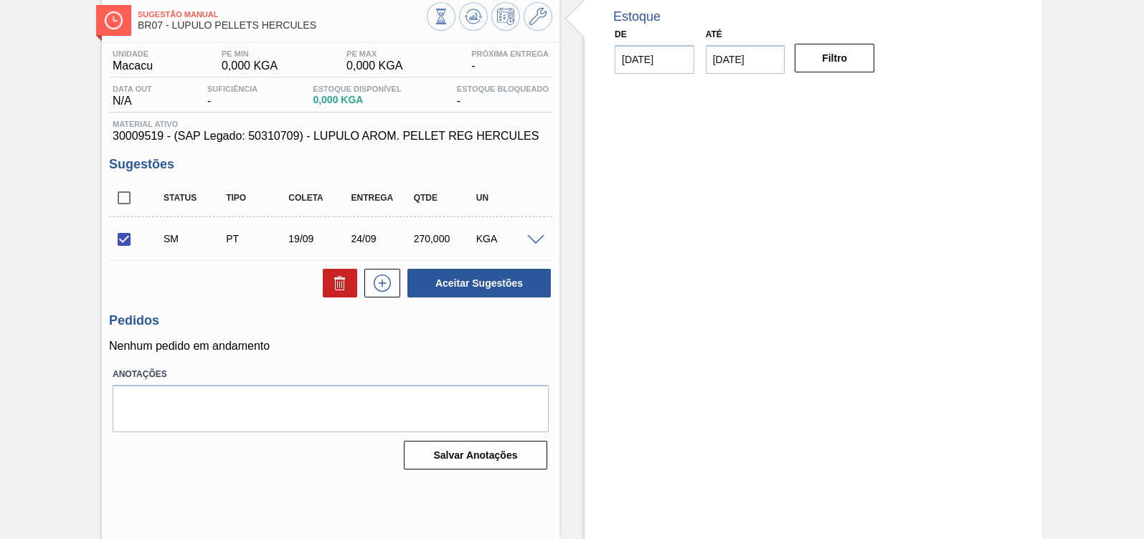
click at [527, 238] on span at bounding box center [535, 240] width 17 height 11
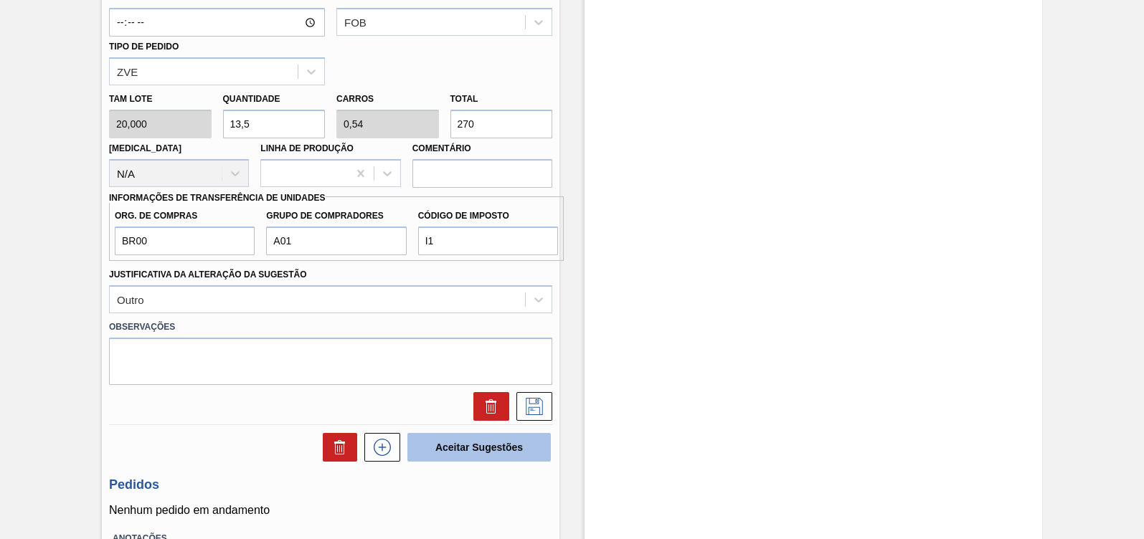
scroll to position [614, 0]
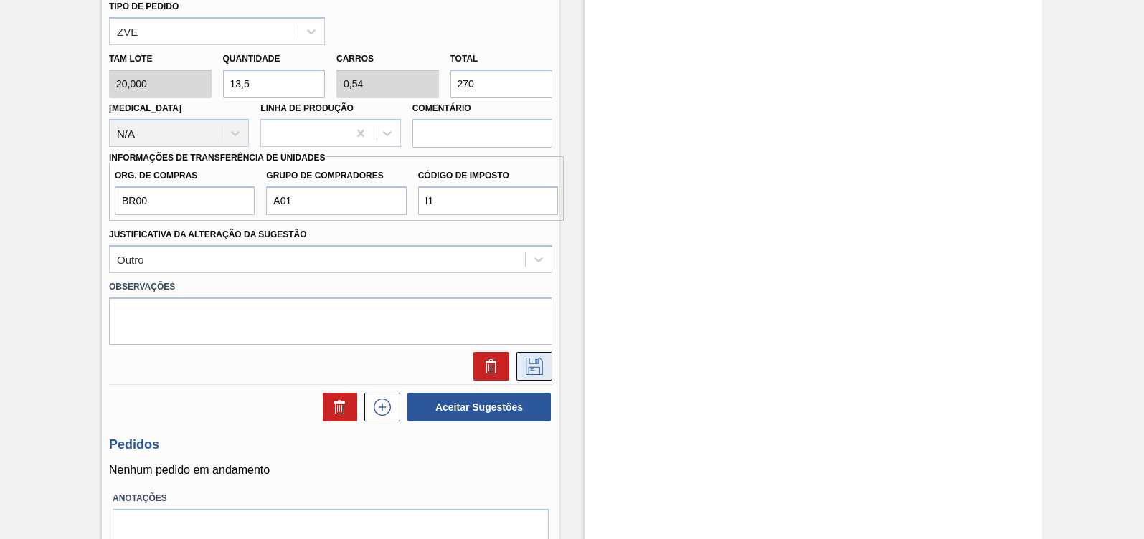
click at [530, 366] on icon at bounding box center [534, 366] width 23 height 17
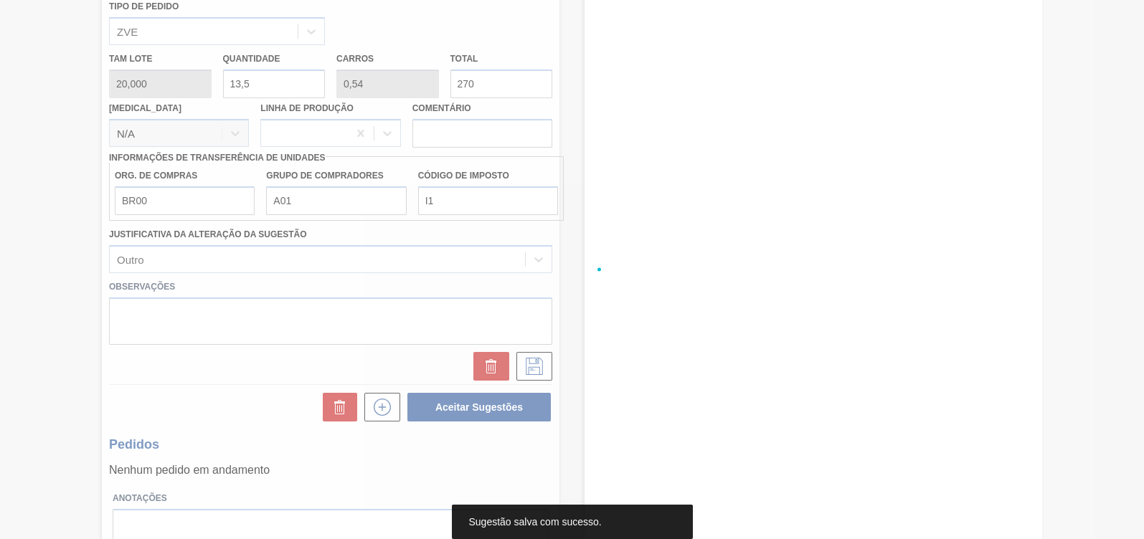
scroll to position [77, 0]
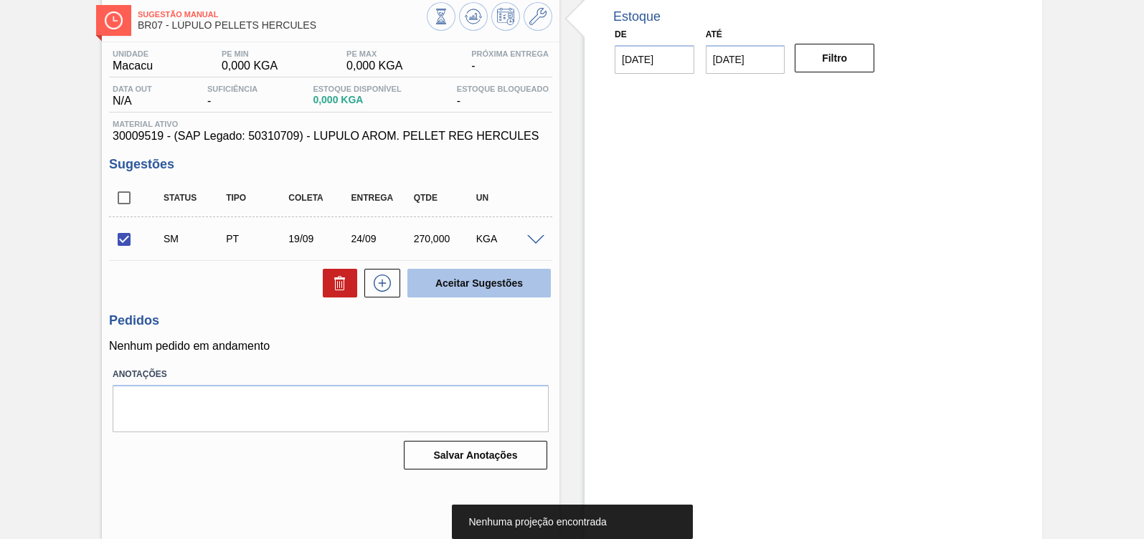
click at [450, 288] on button "Aceitar Sugestões" at bounding box center [478, 283] width 143 height 29
checkbox input "false"
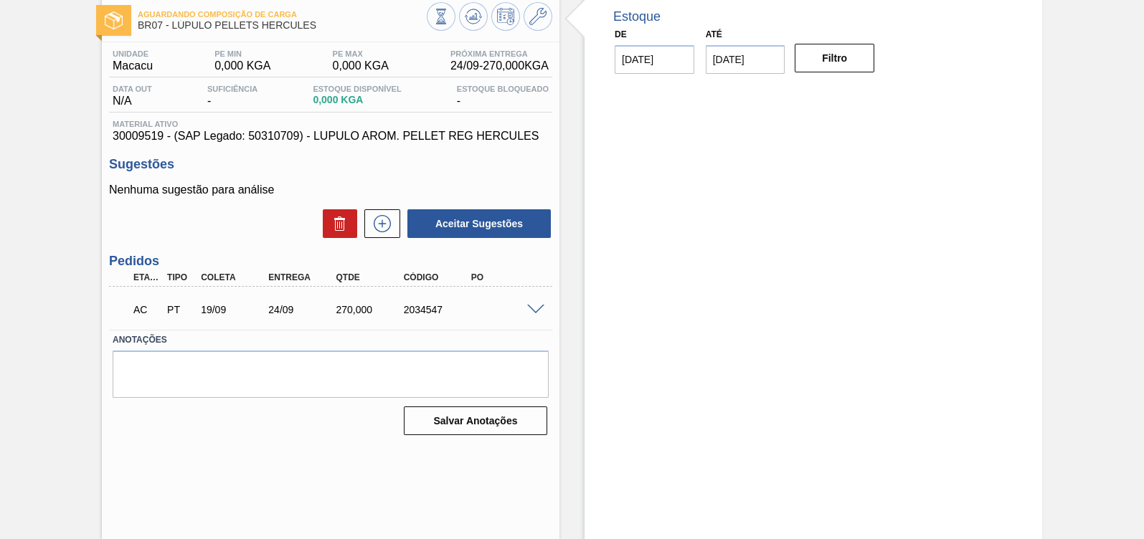
click at [529, 308] on span at bounding box center [535, 310] width 17 height 11
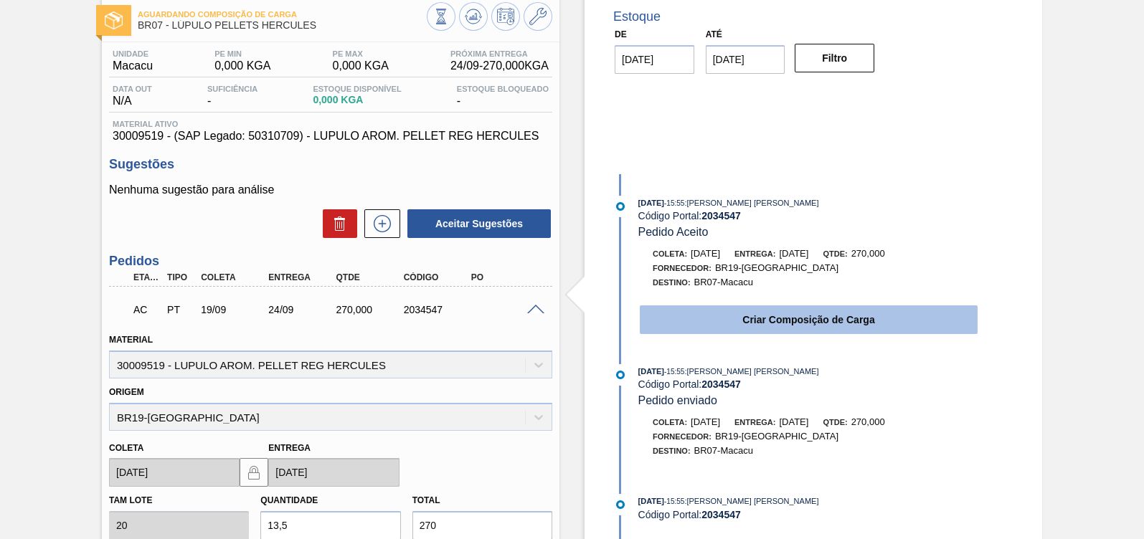
click at [721, 316] on button "Criar Composição de Carga" at bounding box center [809, 319] width 338 height 29
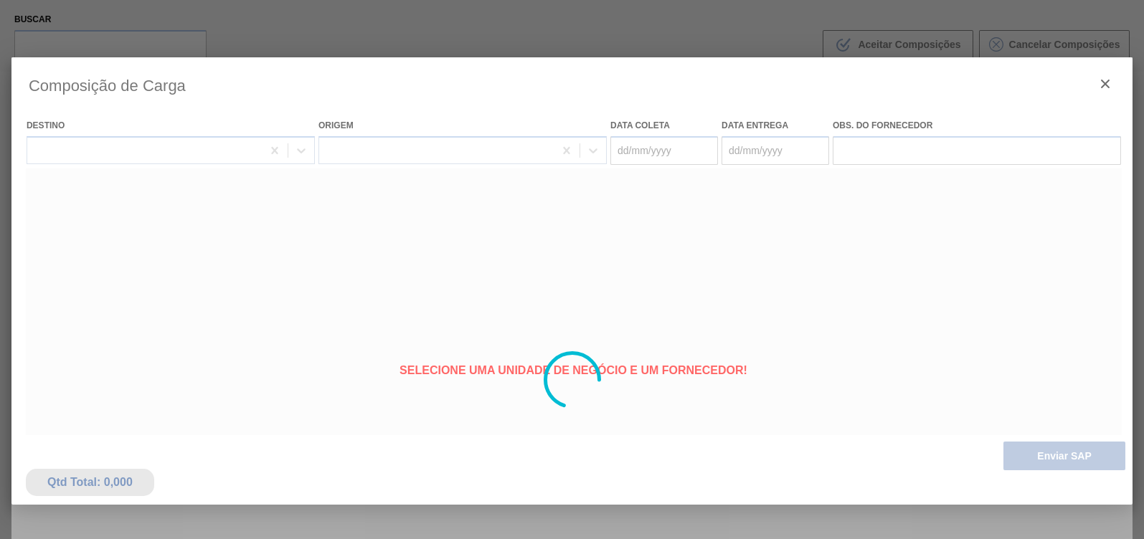
type coleta "[DATE]"
type entrega "24/09/2025"
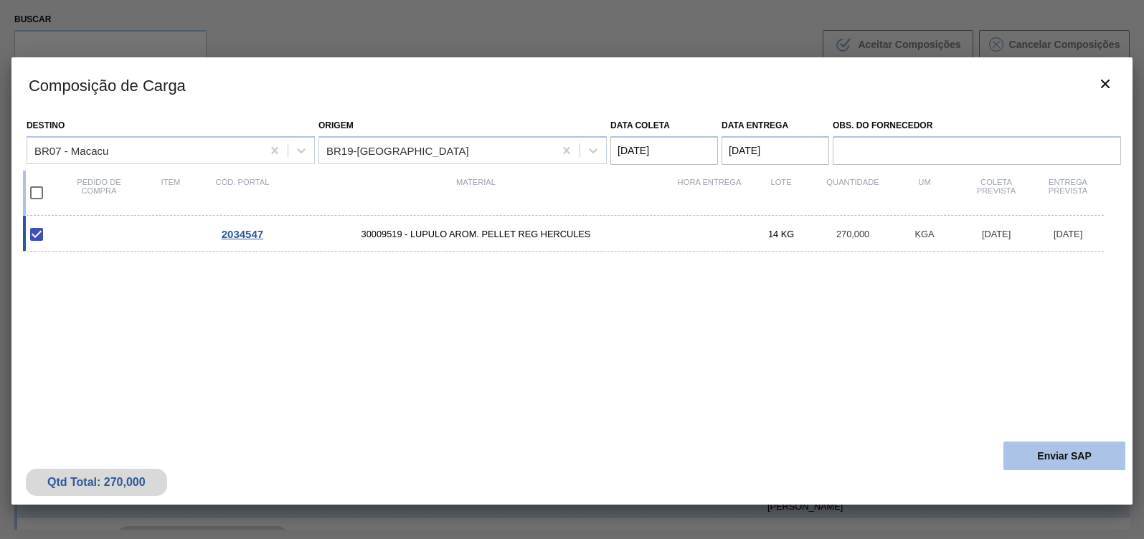
click at [1050, 455] on button "Enviar SAP" at bounding box center [1064, 456] width 122 height 29
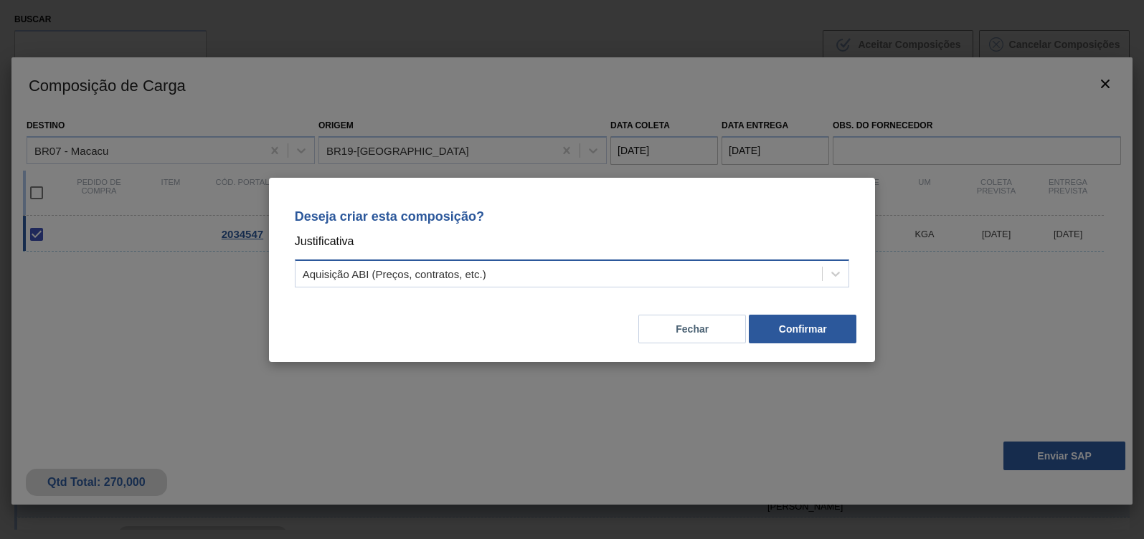
drag, startPoint x: 475, startPoint y: 272, endPoint x: 452, endPoint y: 282, distance: 25.7
click at [475, 272] on div "Aquisição ABI (Preços, contratos, etc.)" at bounding box center [395, 273] width 184 height 12
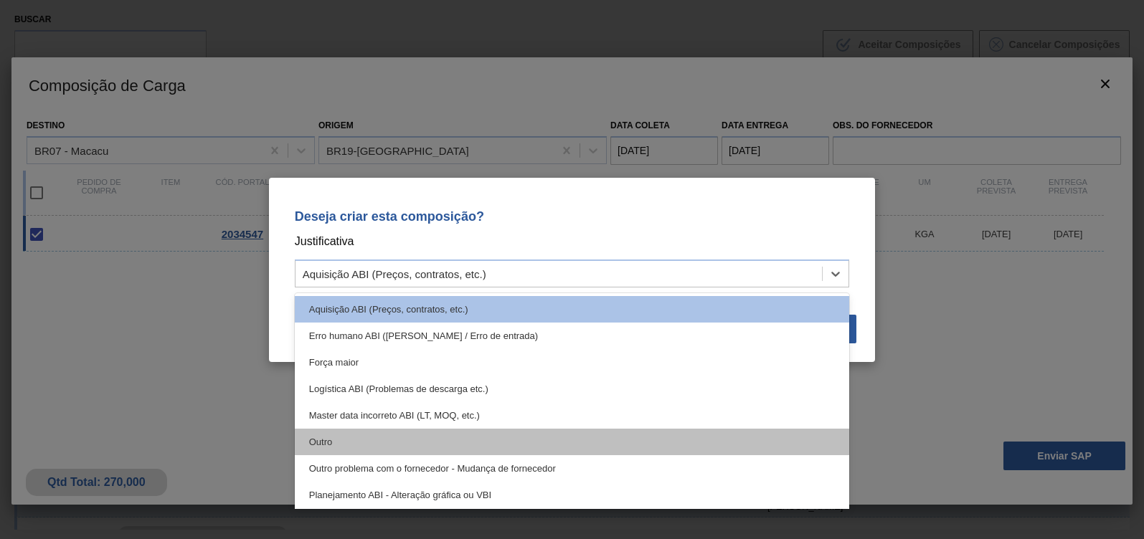
click at [373, 445] on div "Outro" at bounding box center [572, 442] width 555 height 27
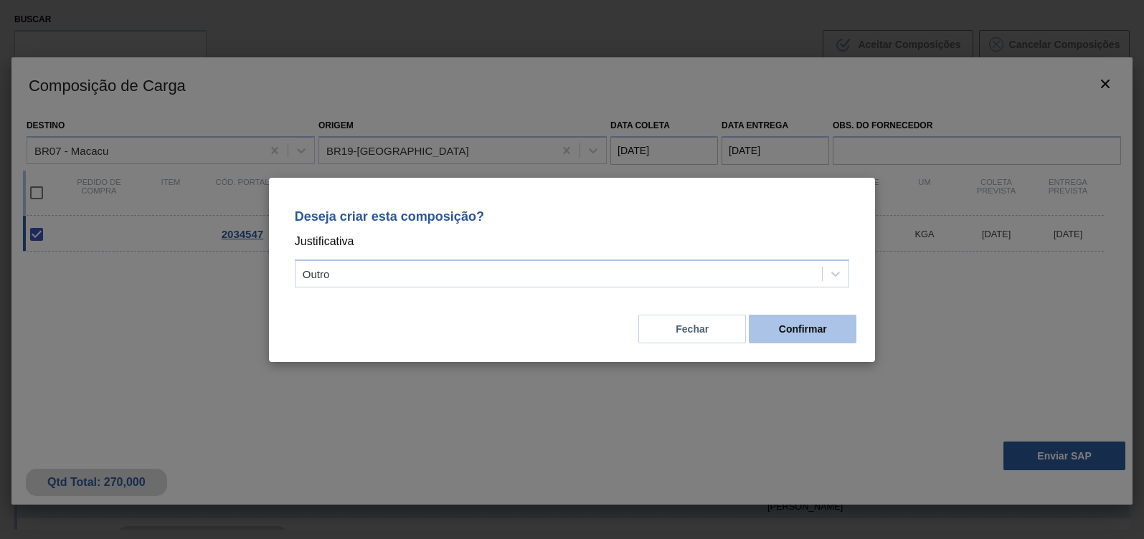
click at [812, 335] on button "Confirmar" at bounding box center [803, 329] width 108 height 29
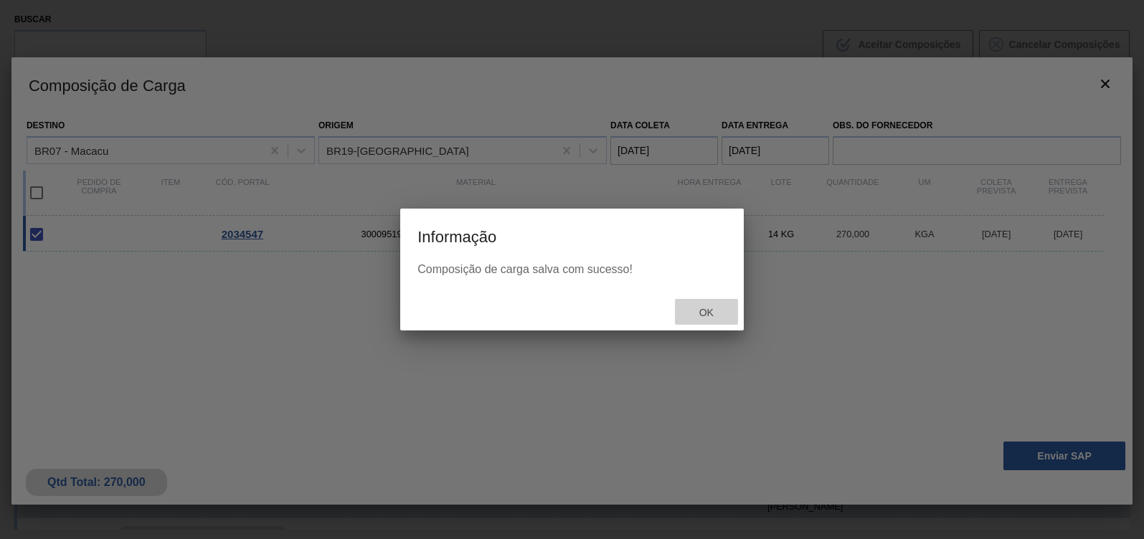
click at [701, 315] on span "Ok" at bounding box center [706, 312] width 37 height 11
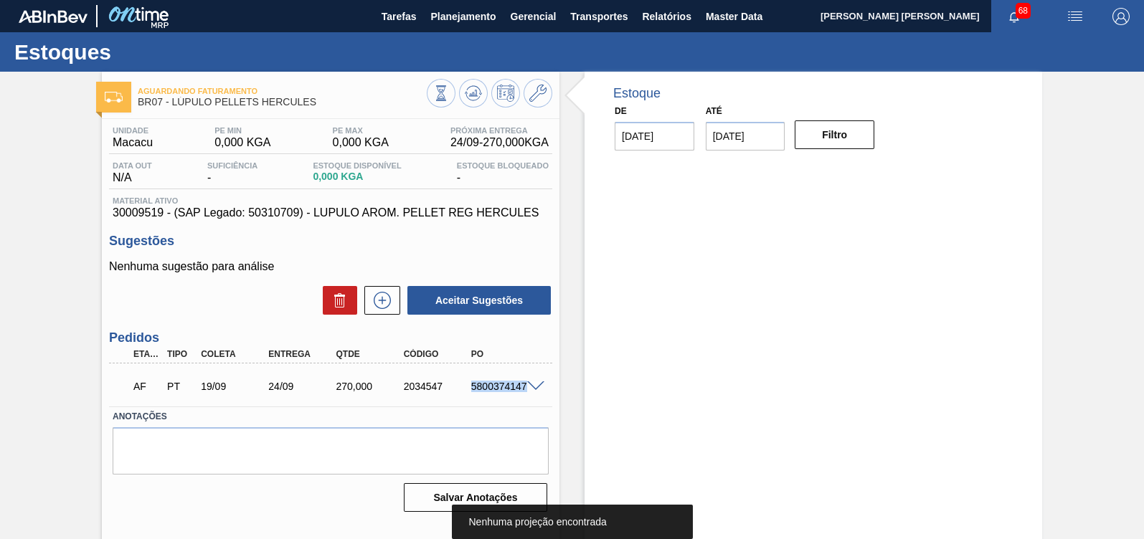
drag, startPoint x: 467, startPoint y: 386, endPoint x: 523, endPoint y: 393, distance: 56.3
click at [523, 392] on div "5800374147" at bounding box center [504, 386] width 75 height 11
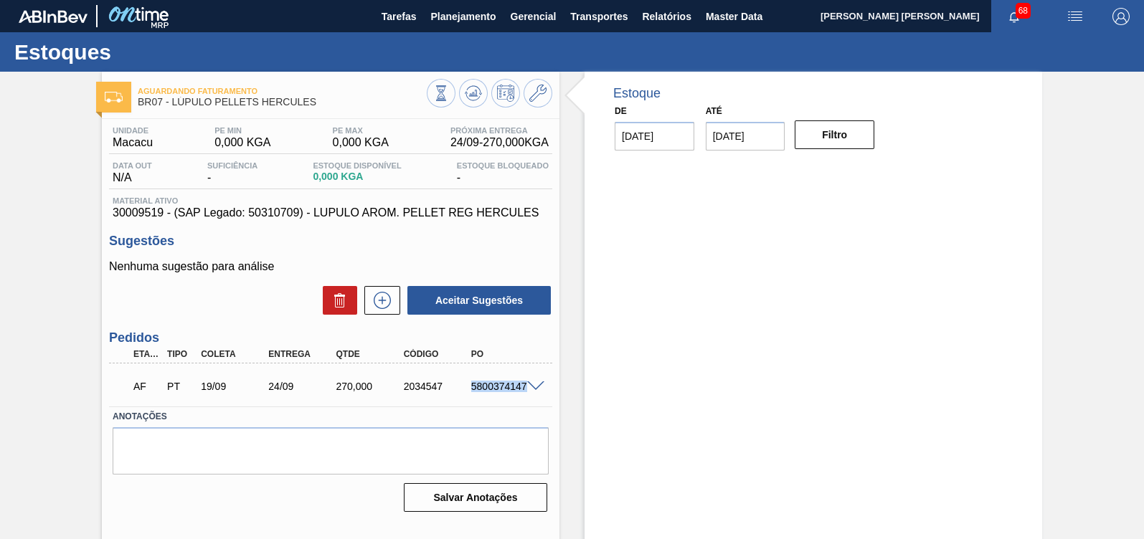
copy div "5800374147"
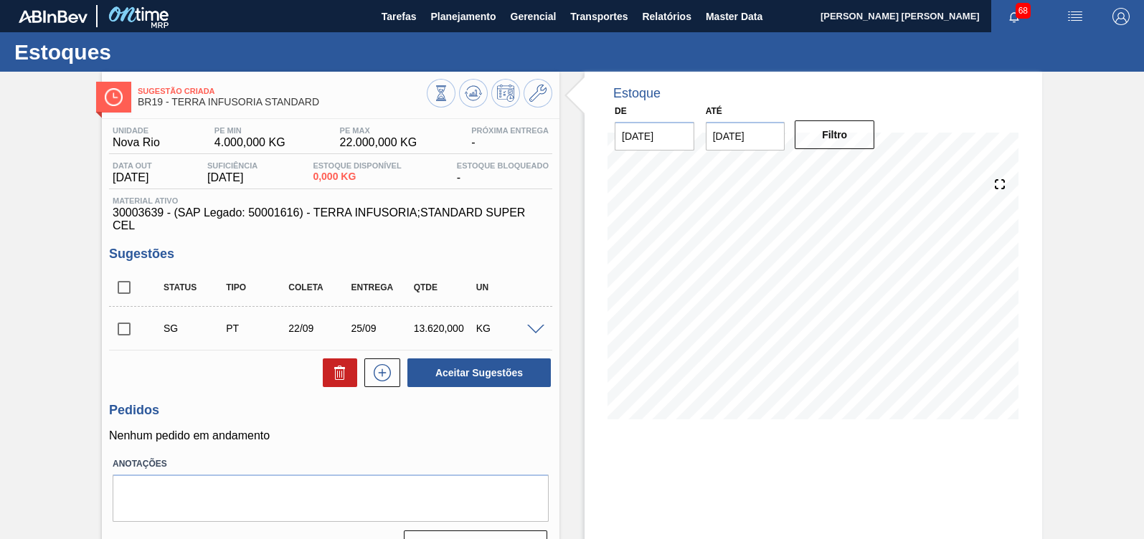
click at [538, 327] on span at bounding box center [535, 330] width 17 height 11
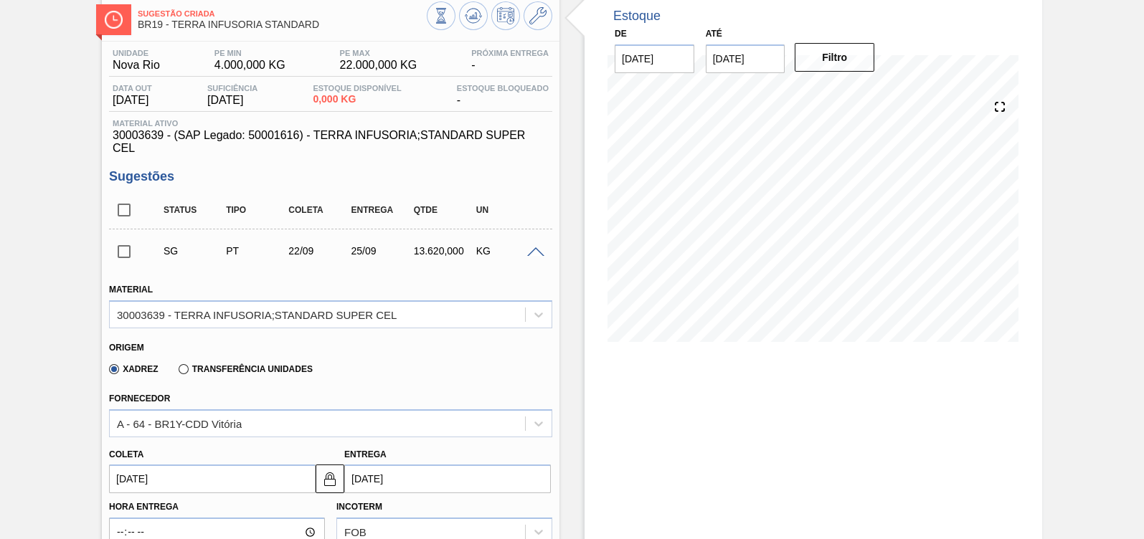
scroll to position [179, 0]
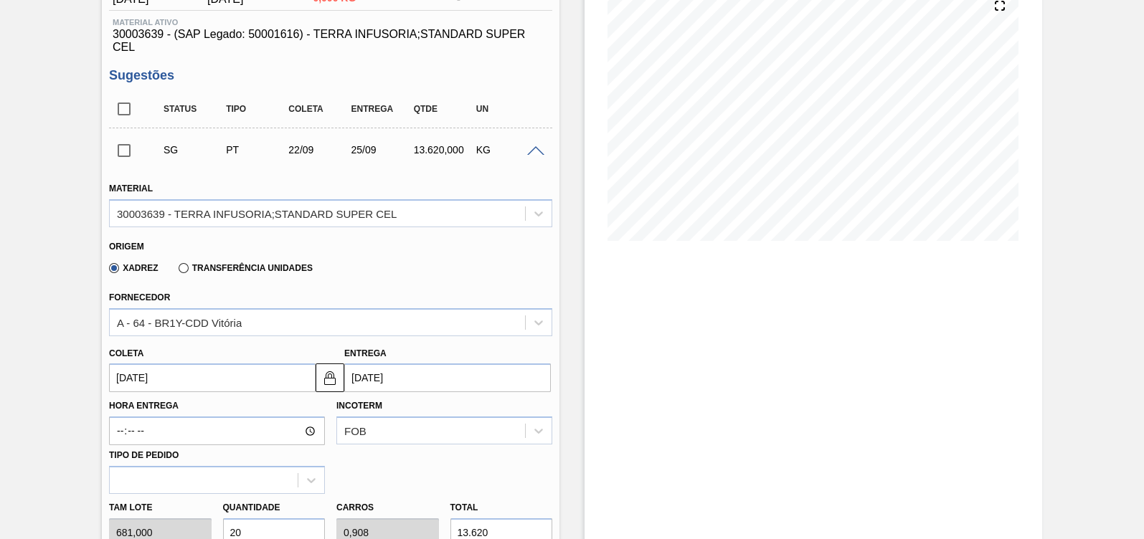
click at [189, 263] on label "Transferência Unidades" at bounding box center [246, 268] width 134 height 10
click at [176, 271] on input "Transferência Unidades" at bounding box center [176, 271] width 0 height 0
click at [213, 328] on div "BR01-Manaus" at bounding box center [330, 322] width 443 height 28
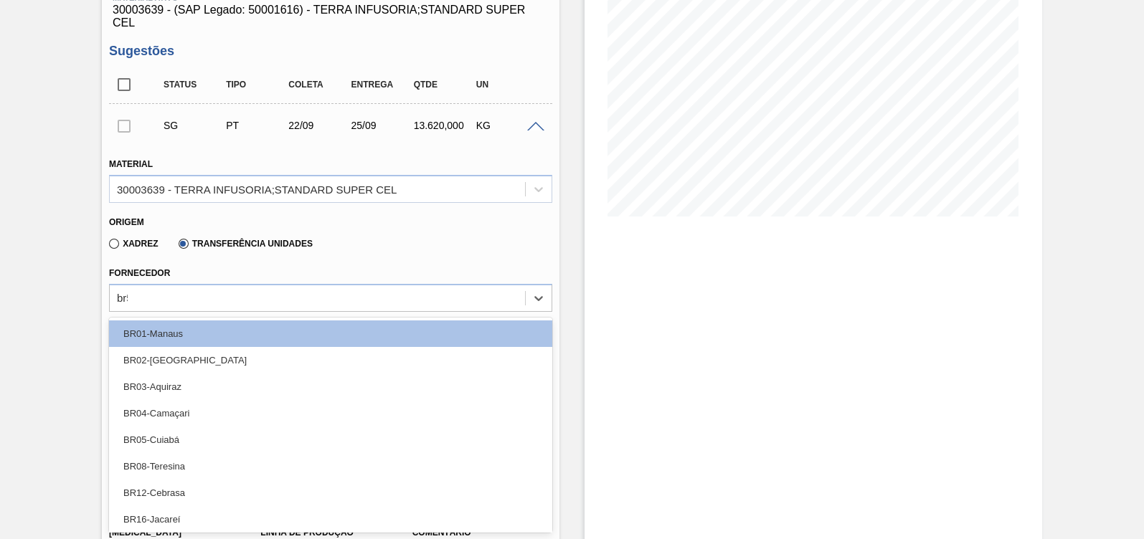
type input "br51"
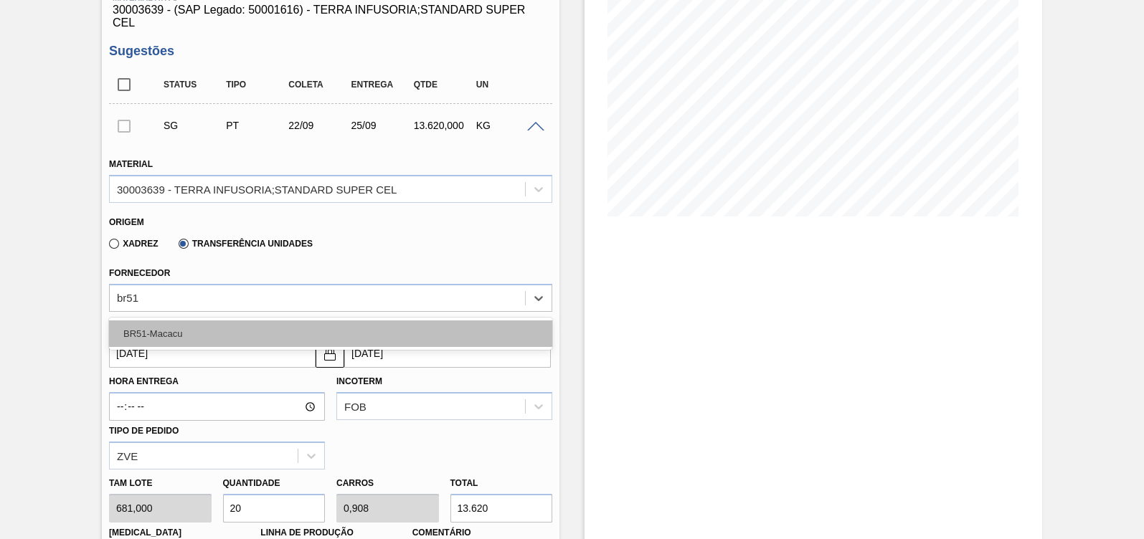
click at [232, 327] on div "BR51-Macacu" at bounding box center [330, 333] width 443 height 27
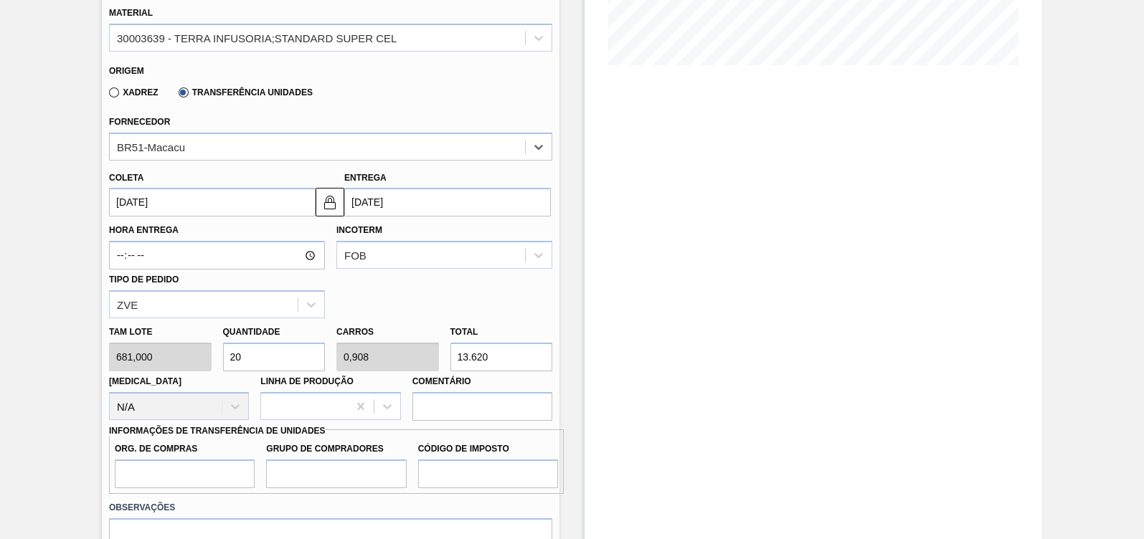
scroll to position [382, 0]
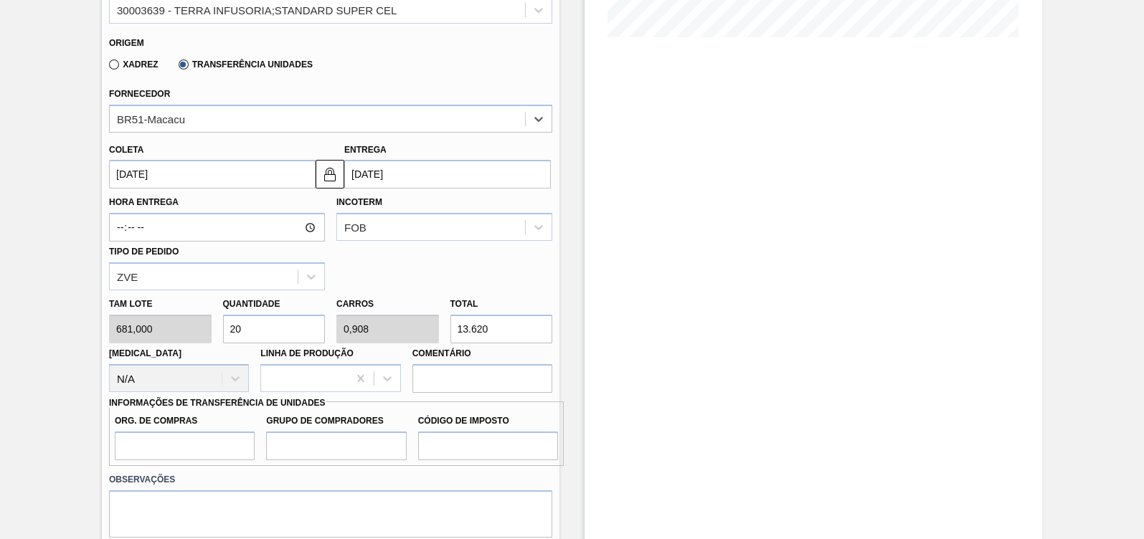
click at [202, 172] on input "[DATE]" at bounding box center [212, 174] width 206 height 29
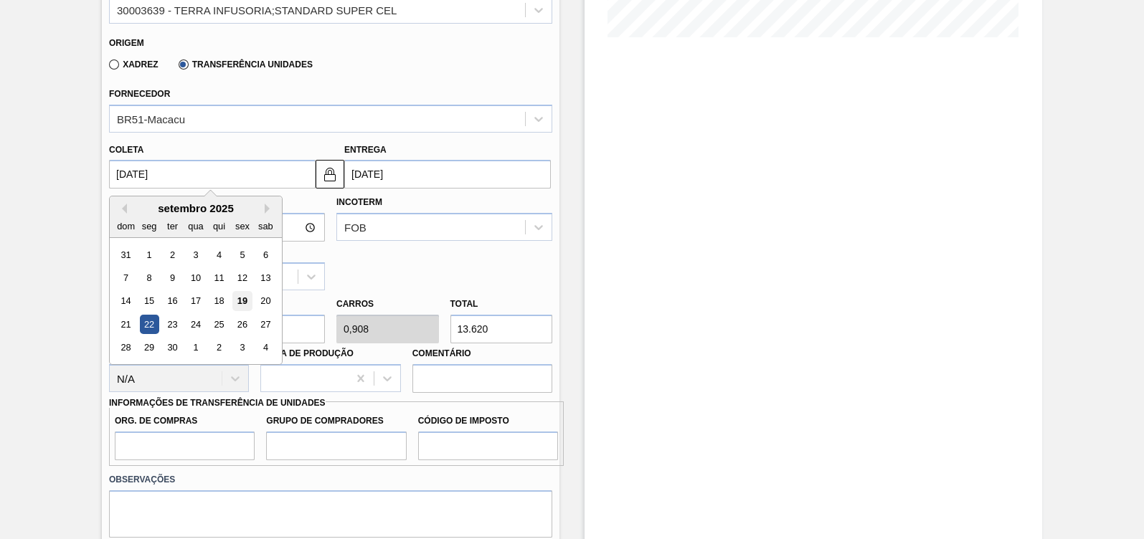
click at [245, 303] on div "19" at bounding box center [241, 301] width 19 height 19
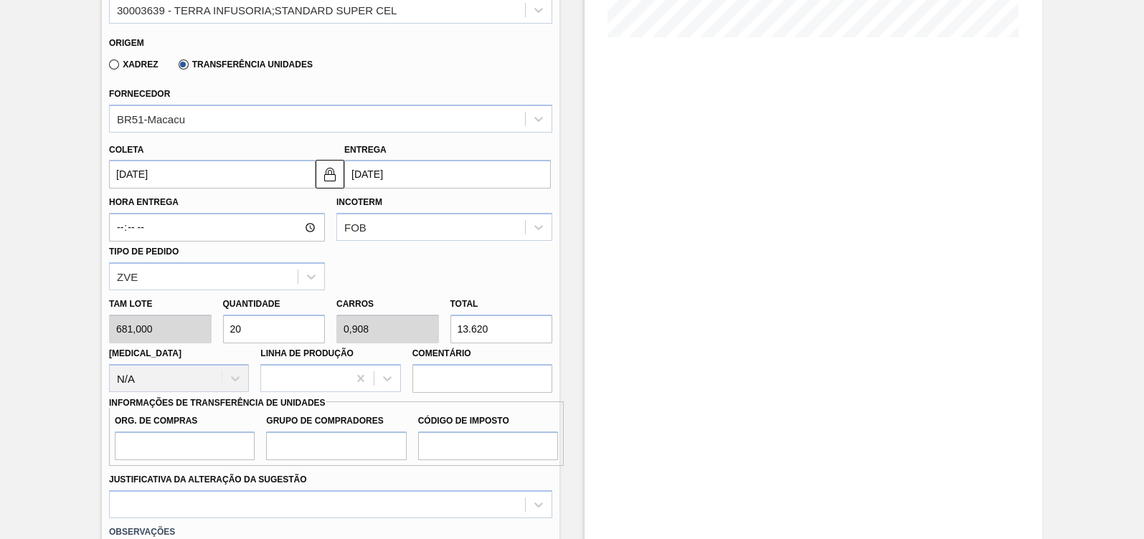
type input "[DATE]"
click at [492, 330] on input "13.620" at bounding box center [501, 329] width 103 height 29
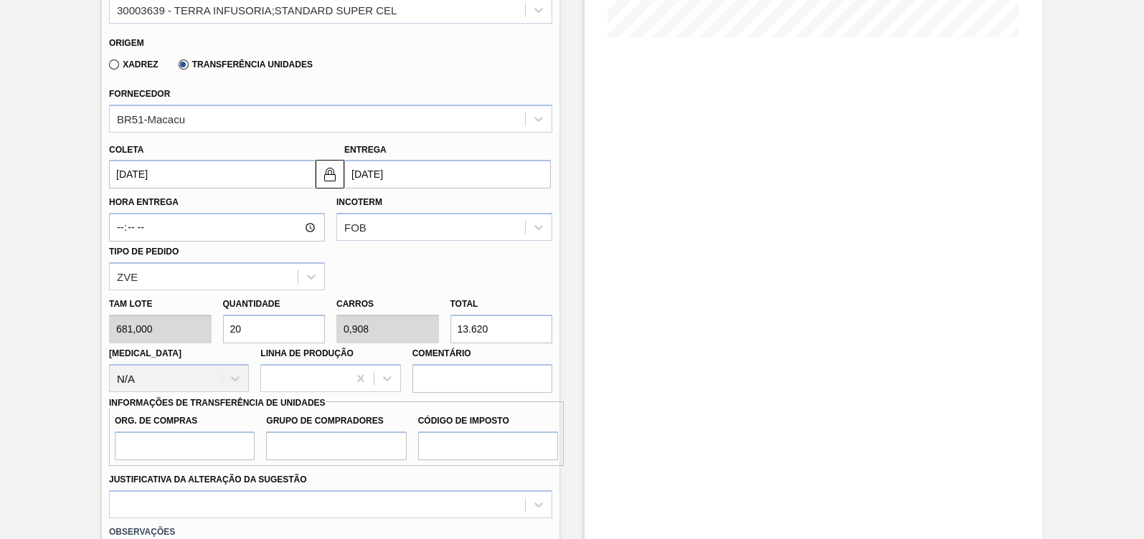
type input "0,003"
type input "0"
type input "2"
type input "0,032"
type input "0,001"
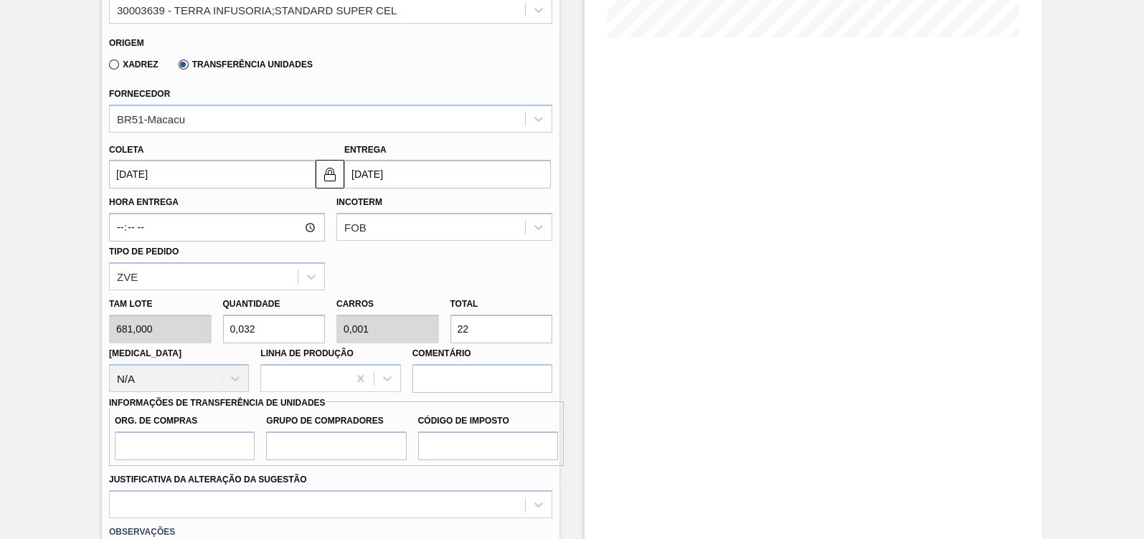
type input "22"
click at [205, 436] on input "Org. de Compras" at bounding box center [185, 446] width 140 height 29
click at [229, 453] on input "Org. de Compras" at bounding box center [185, 446] width 140 height 29
type input "BR00"
click at [383, 439] on input "Grupo de Compradores" at bounding box center [336, 446] width 140 height 29
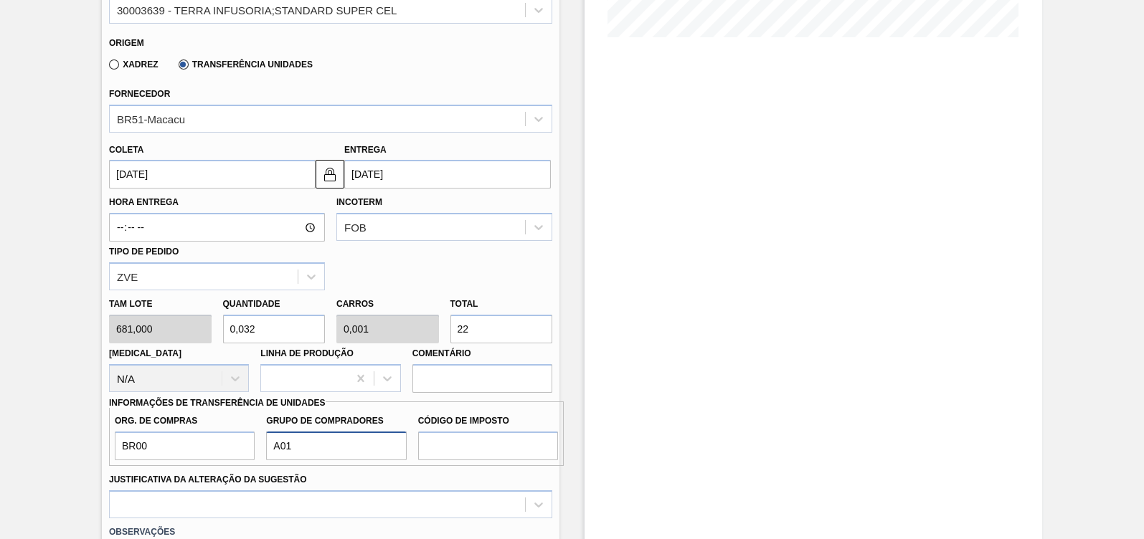
type input "A01"
click at [509, 450] on input "Código de Imposto" at bounding box center [488, 446] width 140 height 29
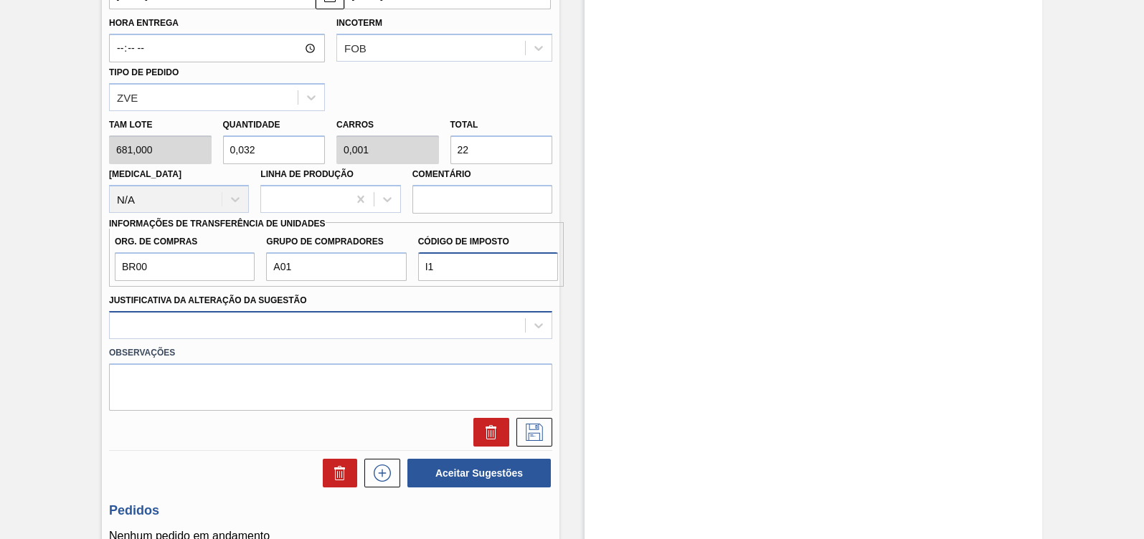
type input "I1"
click at [249, 323] on div at bounding box center [330, 325] width 443 height 28
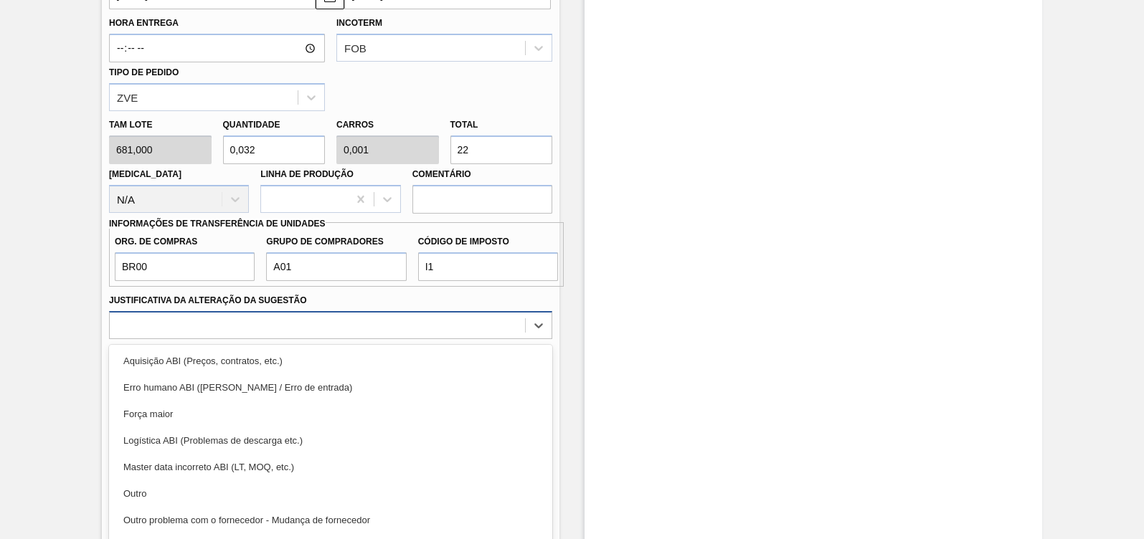
scroll to position [587, 0]
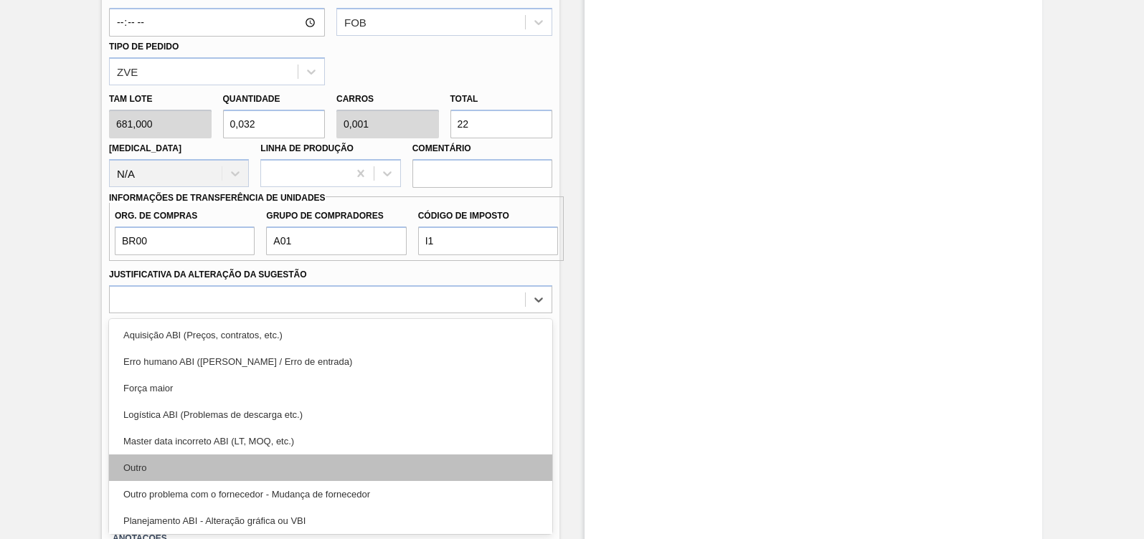
click at [169, 460] on div "Outro" at bounding box center [330, 468] width 443 height 27
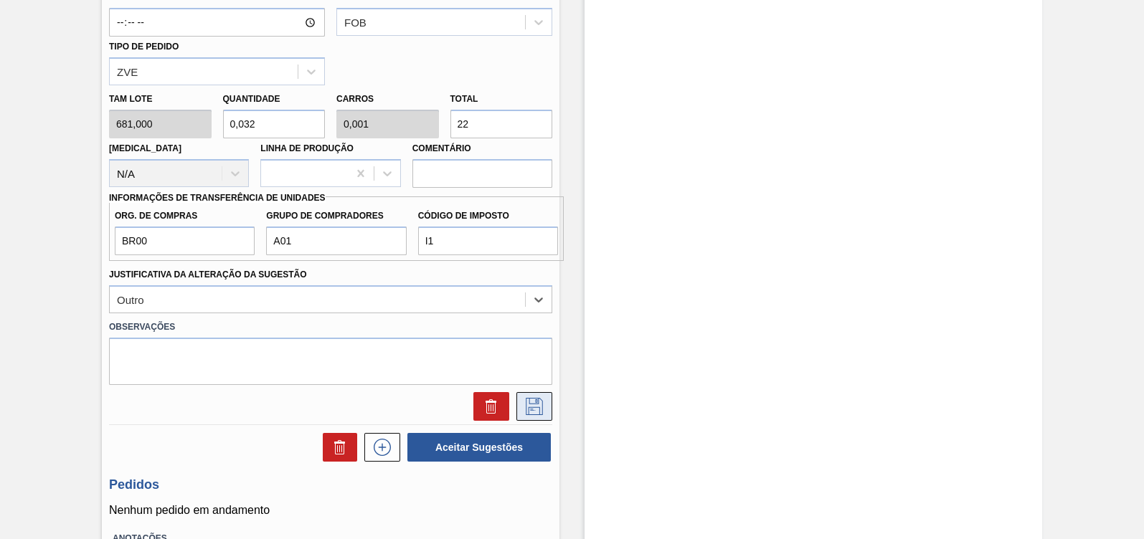
click at [541, 412] on icon at bounding box center [534, 406] width 23 height 17
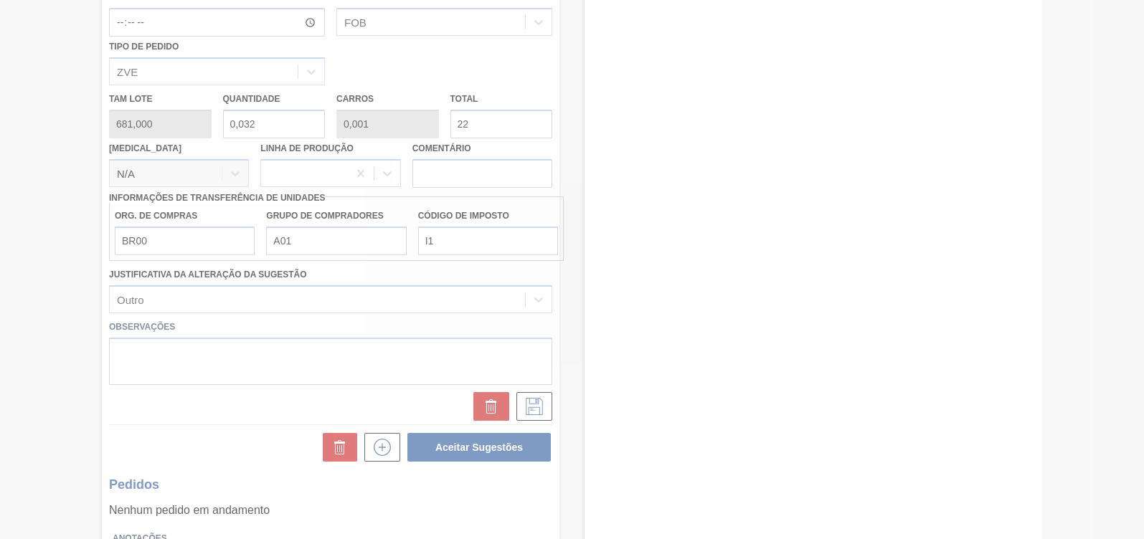
scroll to position [77, 0]
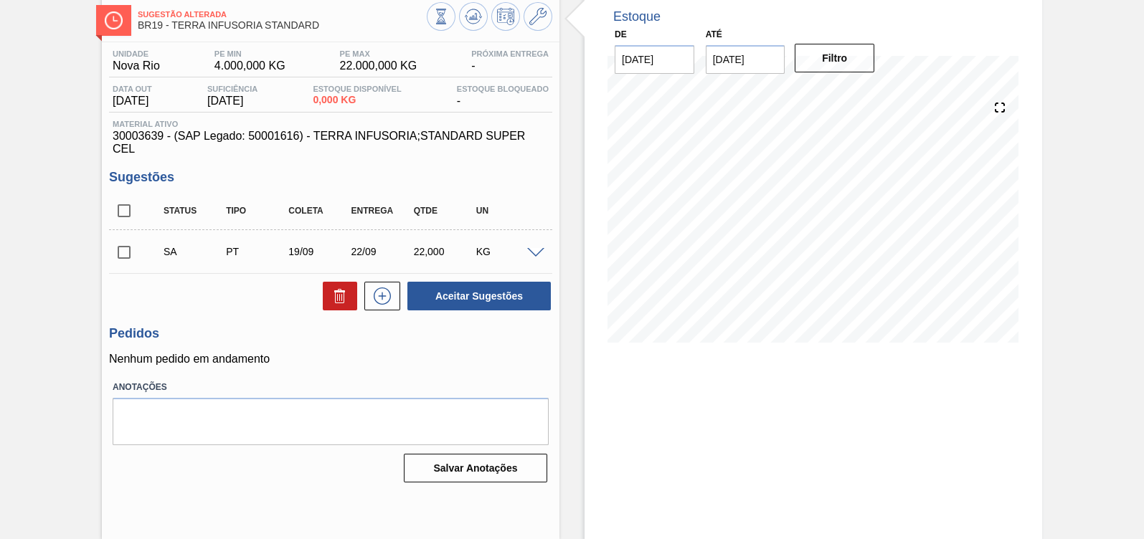
click at [133, 255] on input "checkbox" at bounding box center [124, 252] width 30 height 30
click at [490, 303] on button "Aceitar Sugestões" at bounding box center [478, 296] width 143 height 29
checkbox input "false"
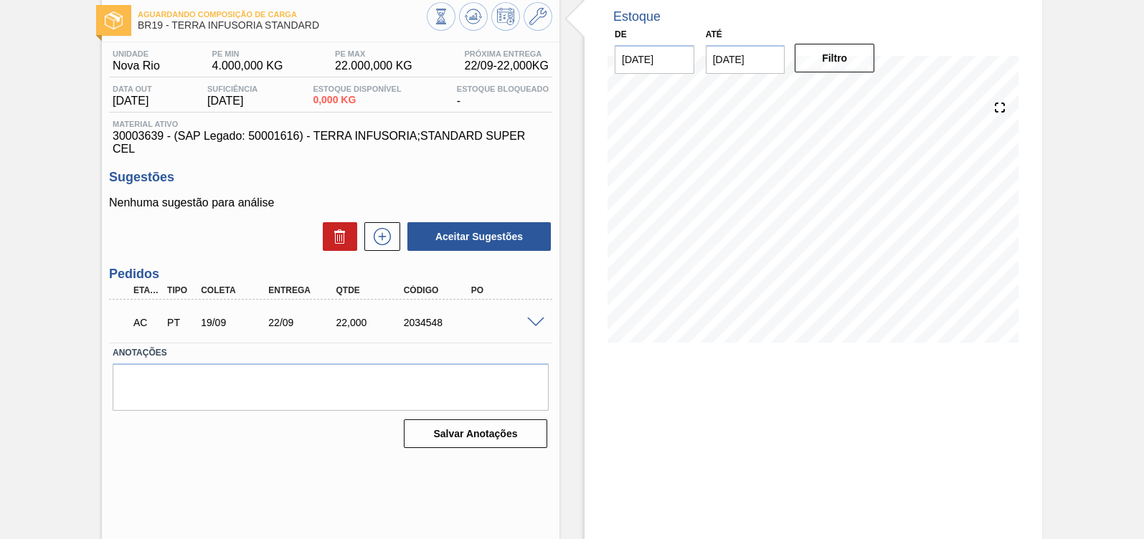
click at [526, 315] on div "AC PT 19/09 22/09 22,000 2034548" at bounding box center [326, 321] width 405 height 29
click at [535, 326] on span at bounding box center [535, 323] width 17 height 11
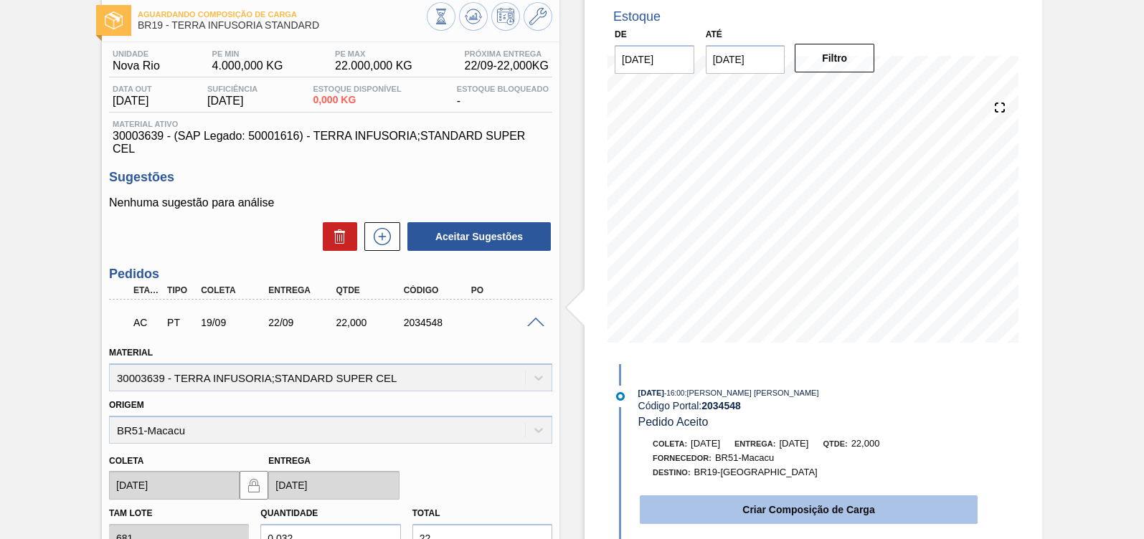
click at [735, 508] on button "Criar Composição de Carga" at bounding box center [809, 509] width 338 height 29
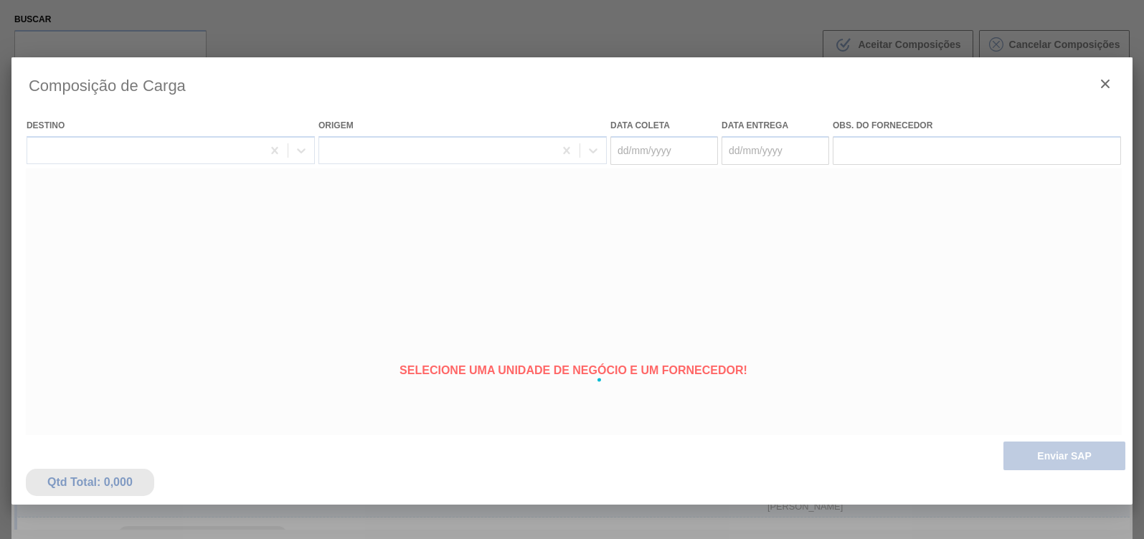
type coleta "[DATE]"
type entrega "[DATE]"
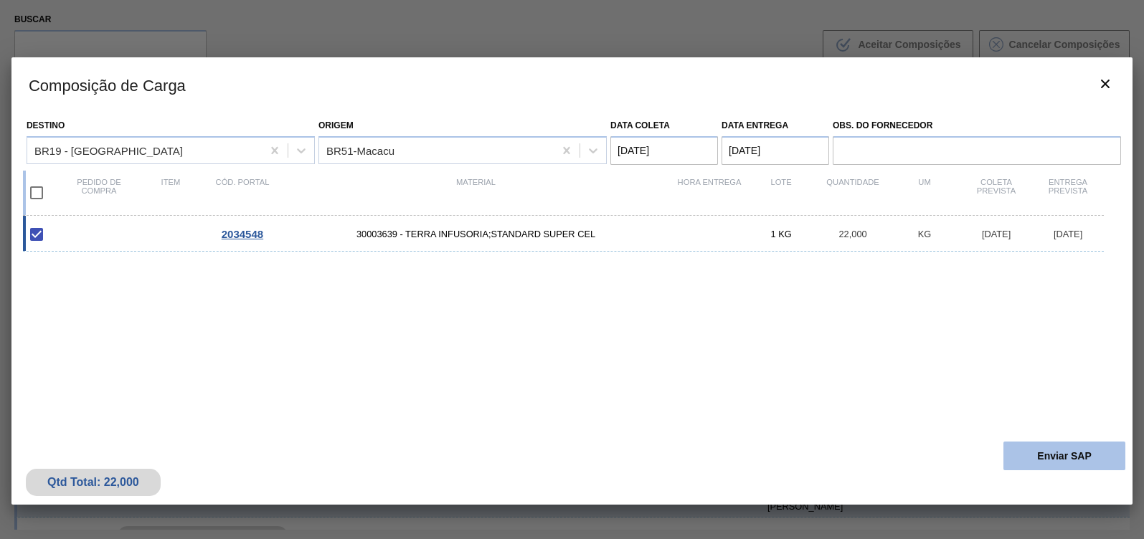
click at [1039, 452] on button "Enviar SAP" at bounding box center [1064, 456] width 122 height 29
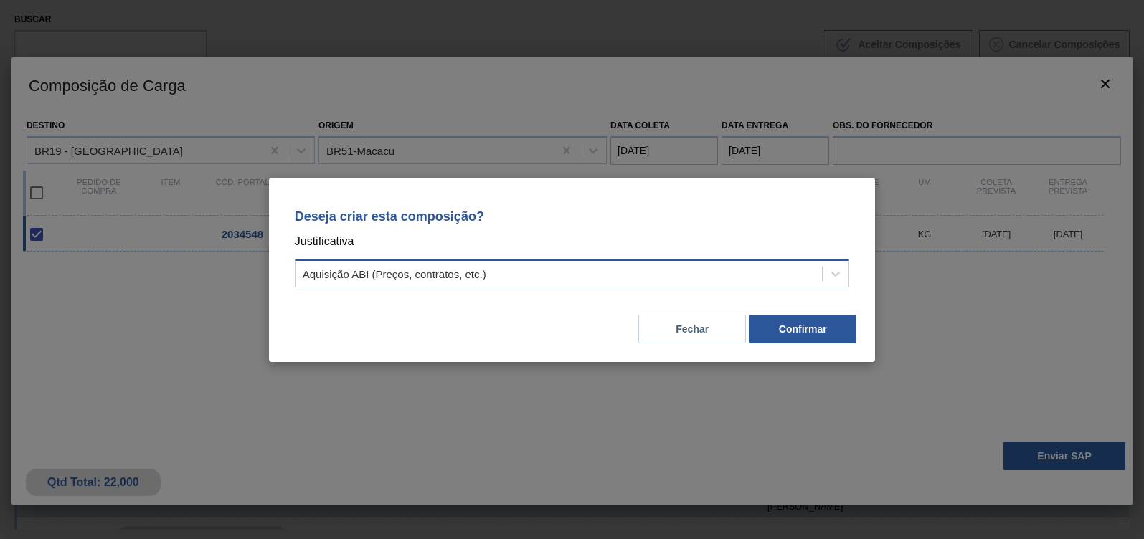
click at [627, 282] on div "Aquisição ABI (Preços, contratos, etc.)" at bounding box center [558, 273] width 527 height 21
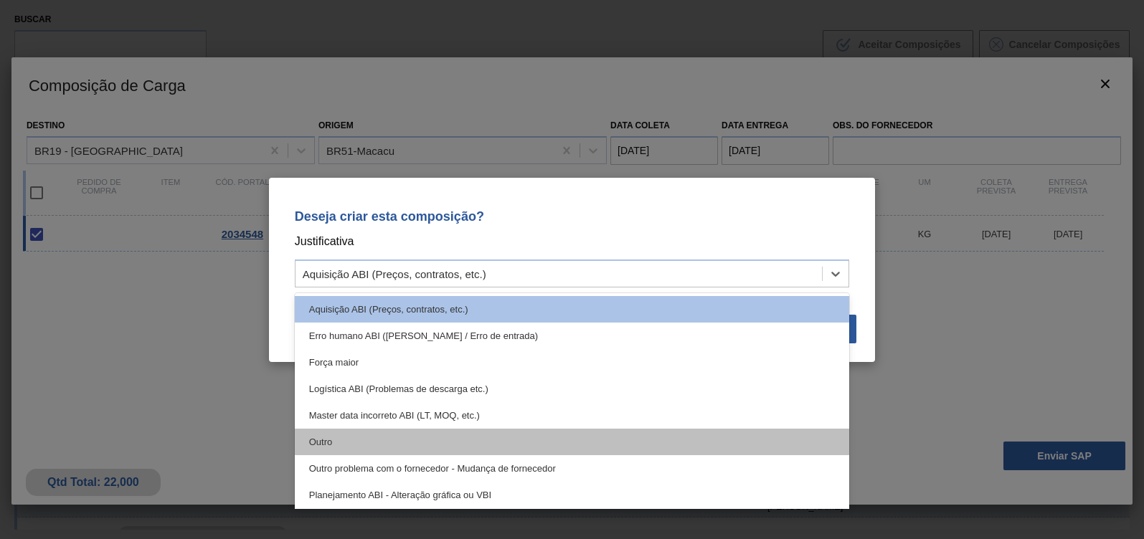
click at [464, 437] on div "Outro" at bounding box center [572, 442] width 555 height 27
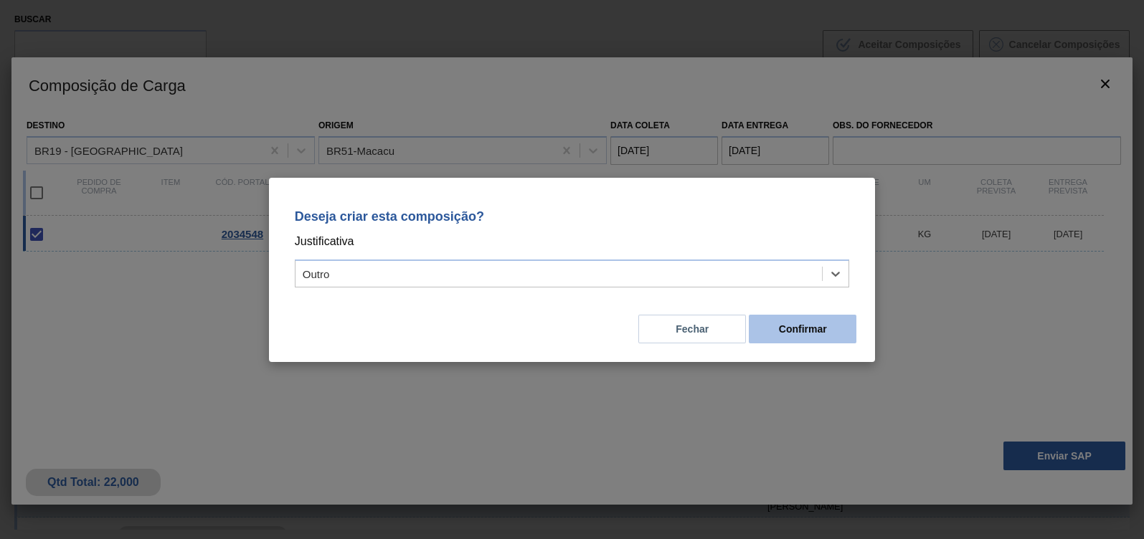
click at [826, 331] on button "Confirmar" at bounding box center [803, 329] width 108 height 29
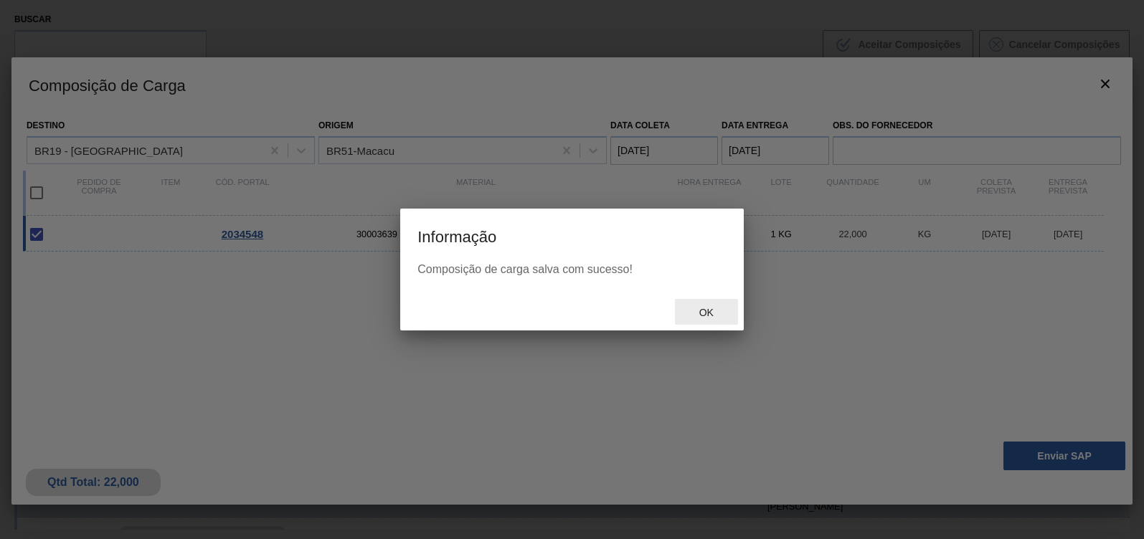
click at [703, 313] on span "Ok" at bounding box center [706, 312] width 37 height 11
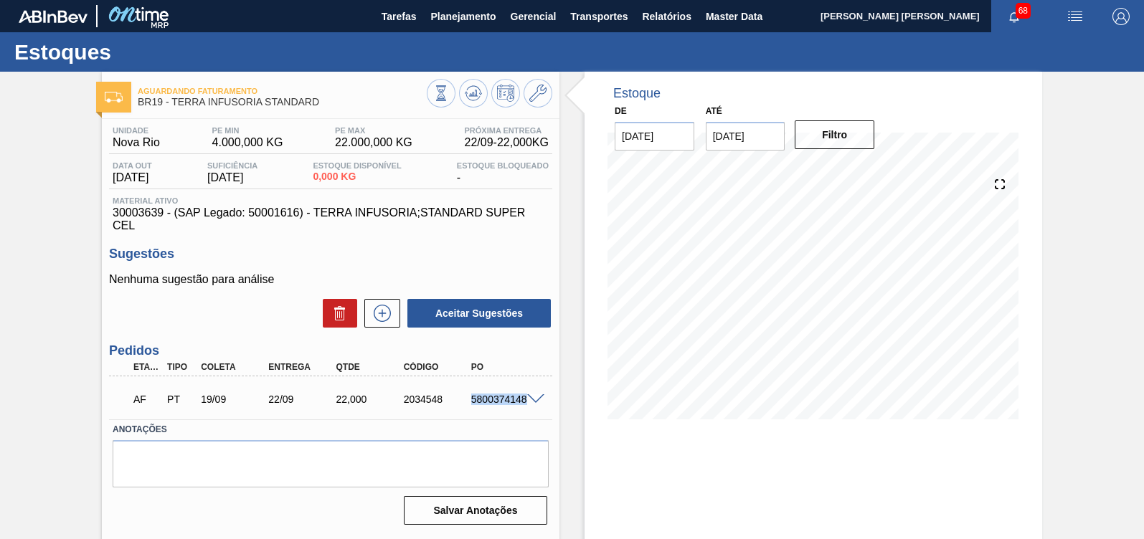
drag, startPoint x: 465, startPoint y: 404, endPoint x: 523, endPoint y: 407, distance: 58.9
click at [523, 405] on div "5800374148" at bounding box center [495, 399] width 67 height 11
copy div "5800374148"
drag, startPoint x: 161, startPoint y: 212, endPoint x: 114, endPoint y: 215, distance: 47.5
click at [114, 215] on span "30003639 - (SAP Legado: 50001616) - TERRA INFUSORIA;STANDARD SUPER CEL" at bounding box center [331, 219] width 436 height 26
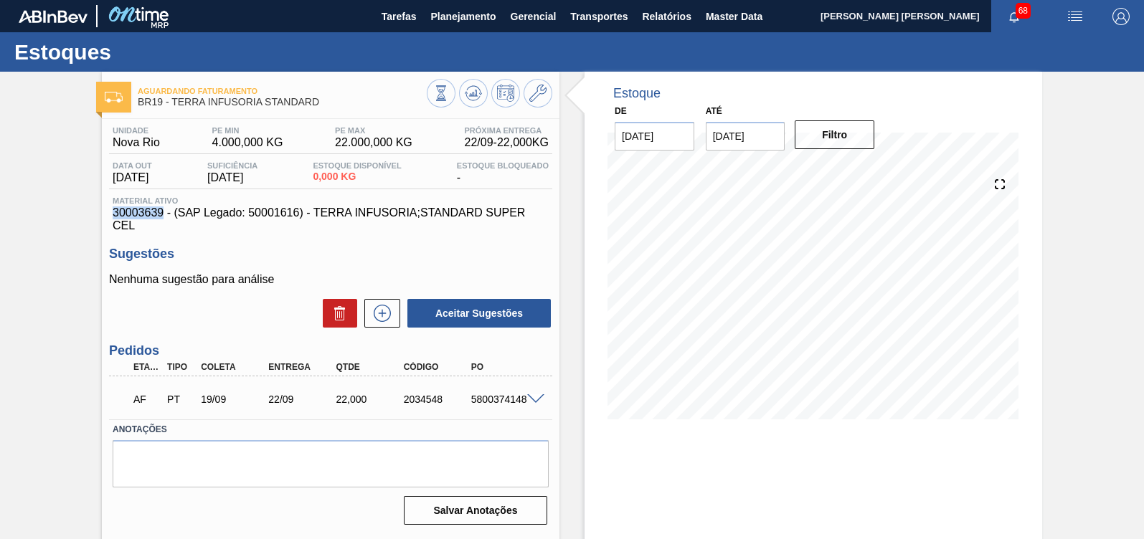
copy span "30003639"
drag, startPoint x: 470, startPoint y: 402, endPoint x: 528, endPoint y: 408, distance: 58.4
click at [528, 408] on div "AF PT 19/09 22/09 22,000 2034548 5800374148" at bounding box center [330, 398] width 443 height 36
copy div "5800374148"
drag, startPoint x: 164, startPoint y: 215, endPoint x: 114, endPoint y: 213, distance: 50.2
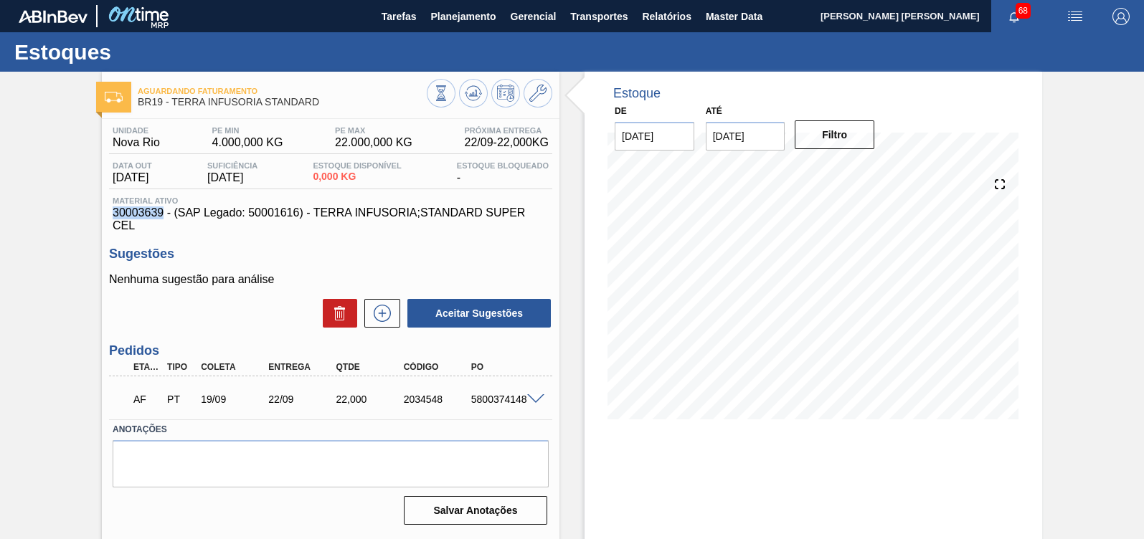
click at [114, 213] on span "30003639 - (SAP Legado: 50001616) - TERRA INFUSORIA;STANDARD SUPER CEL" at bounding box center [331, 219] width 436 height 26
click at [173, 231] on span "30003639 - (SAP Legado: 50001616) - TERRA INFUSORIA;STANDARD SUPER CEL" at bounding box center [331, 219] width 436 height 26
drag, startPoint x: 163, startPoint y: 213, endPoint x: 115, endPoint y: 215, distance: 48.8
click at [115, 215] on span "30003639 - (SAP Legado: 50001616) - TERRA INFUSORIA;STANDARD SUPER CEL" at bounding box center [331, 219] width 436 height 26
copy span "30003639"
